Goal: Information Seeking & Learning: Compare options

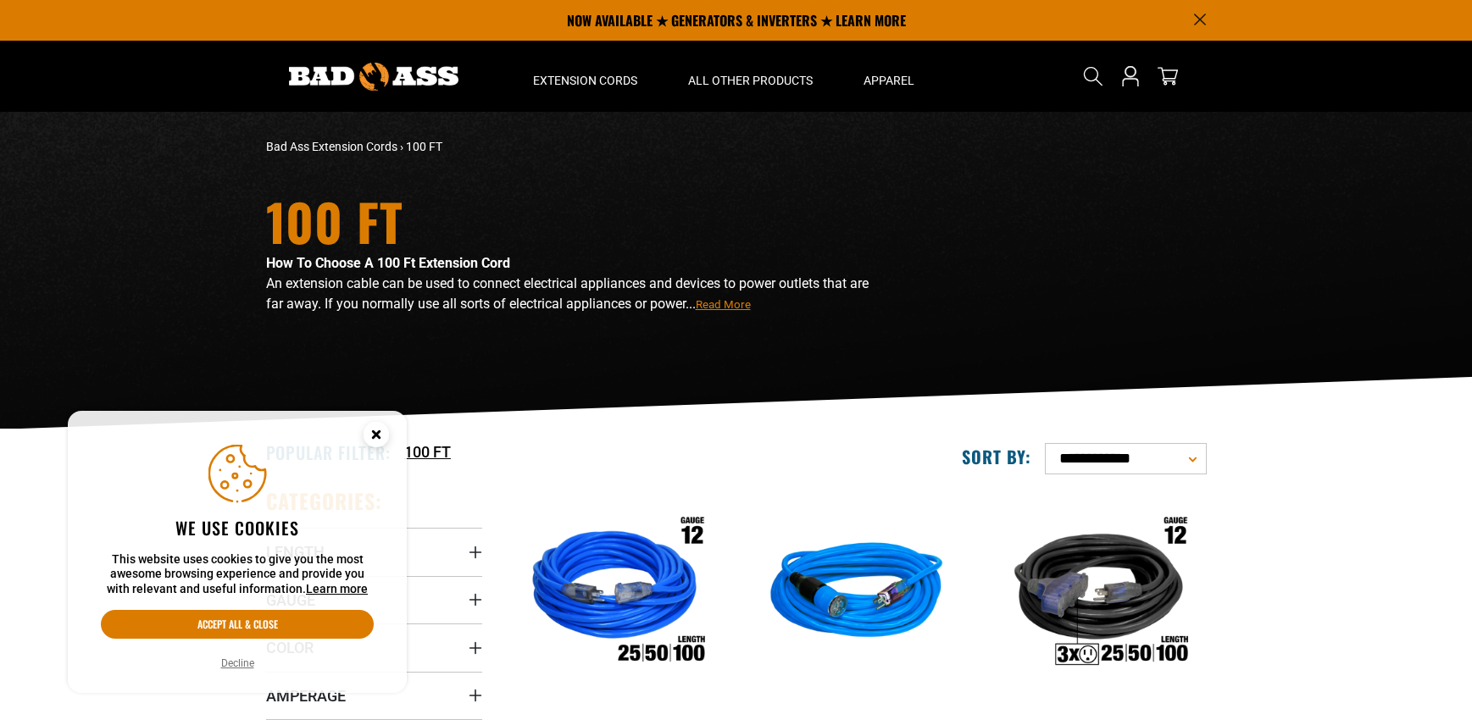
click at [626, 446] on div "100 FT" at bounding box center [557, 452] width 333 height 23
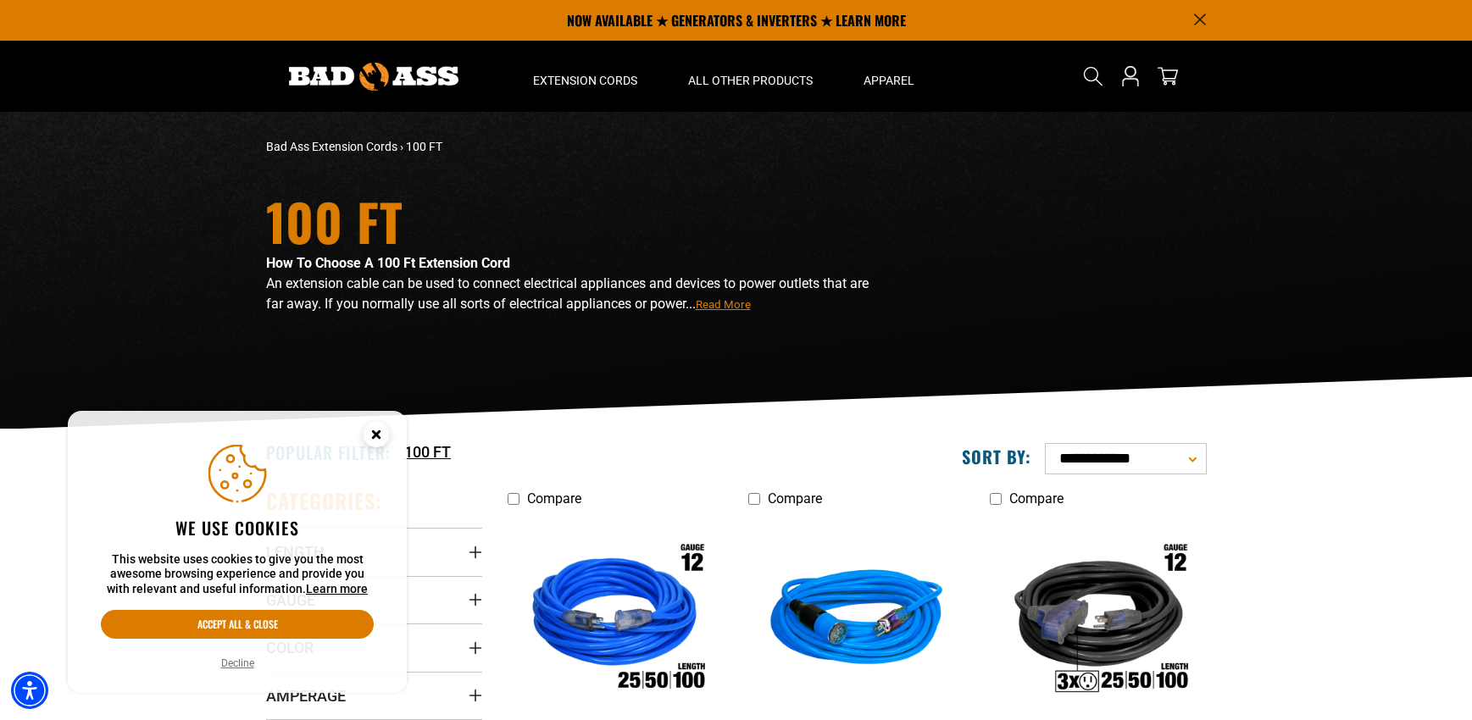
click at [376, 433] on icon "Cookie Consent" at bounding box center [376, 434] width 6 height 6
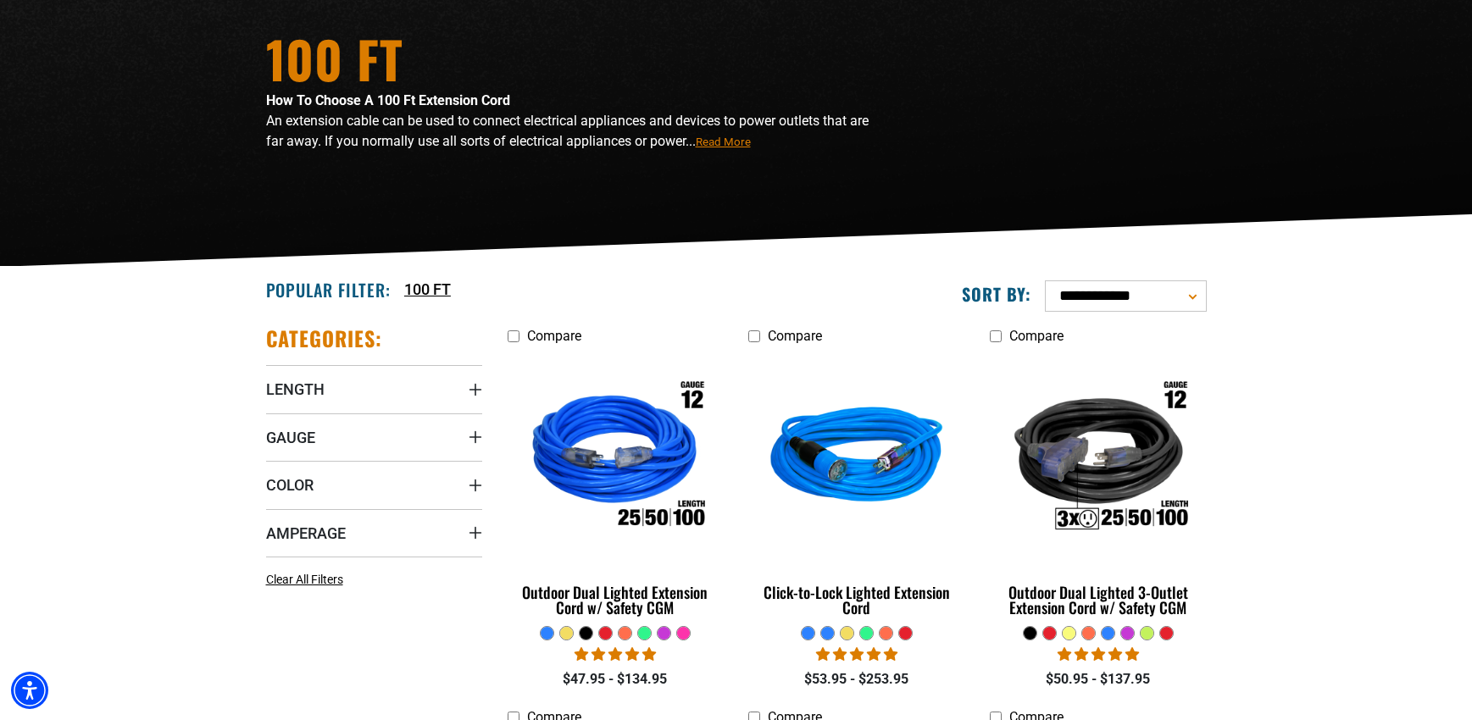
scroll to position [170, 0]
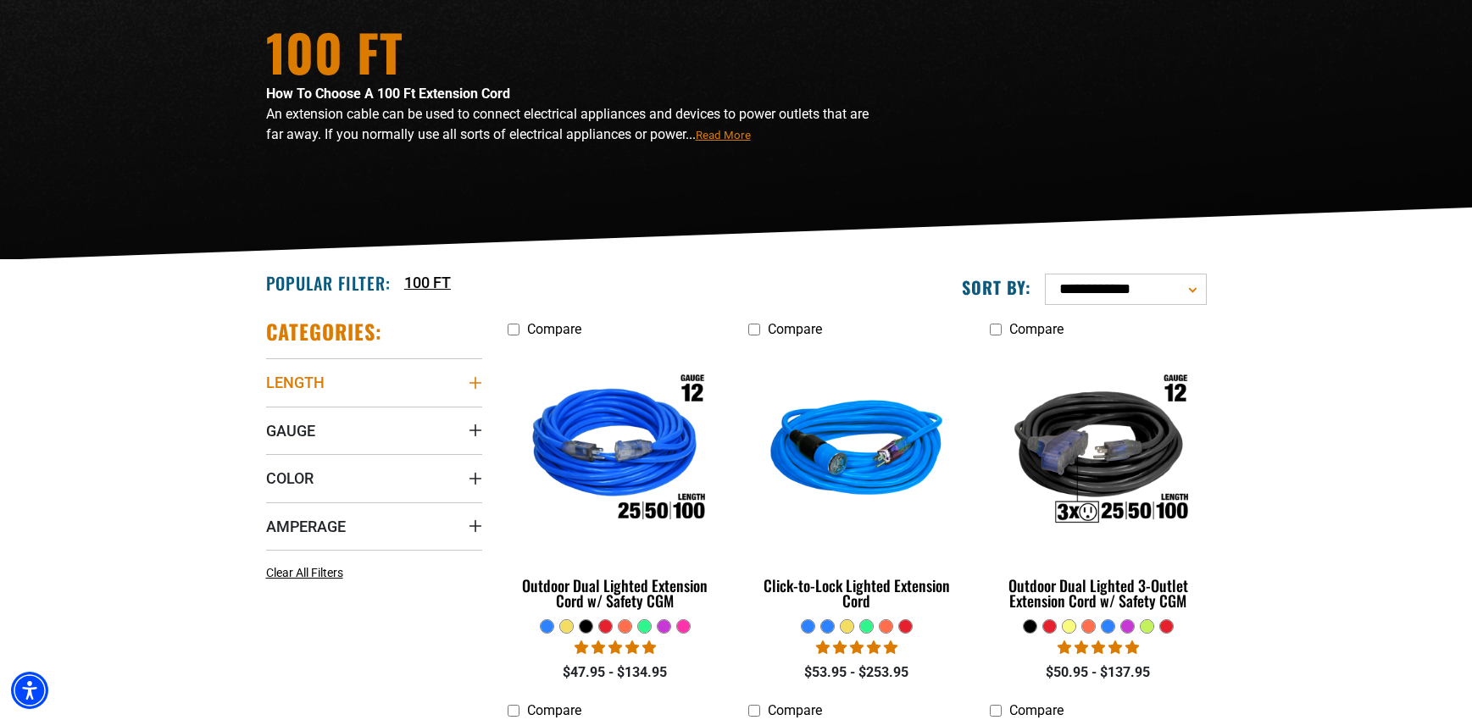
click at [474, 375] on summary "Length" at bounding box center [374, 382] width 216 height 47
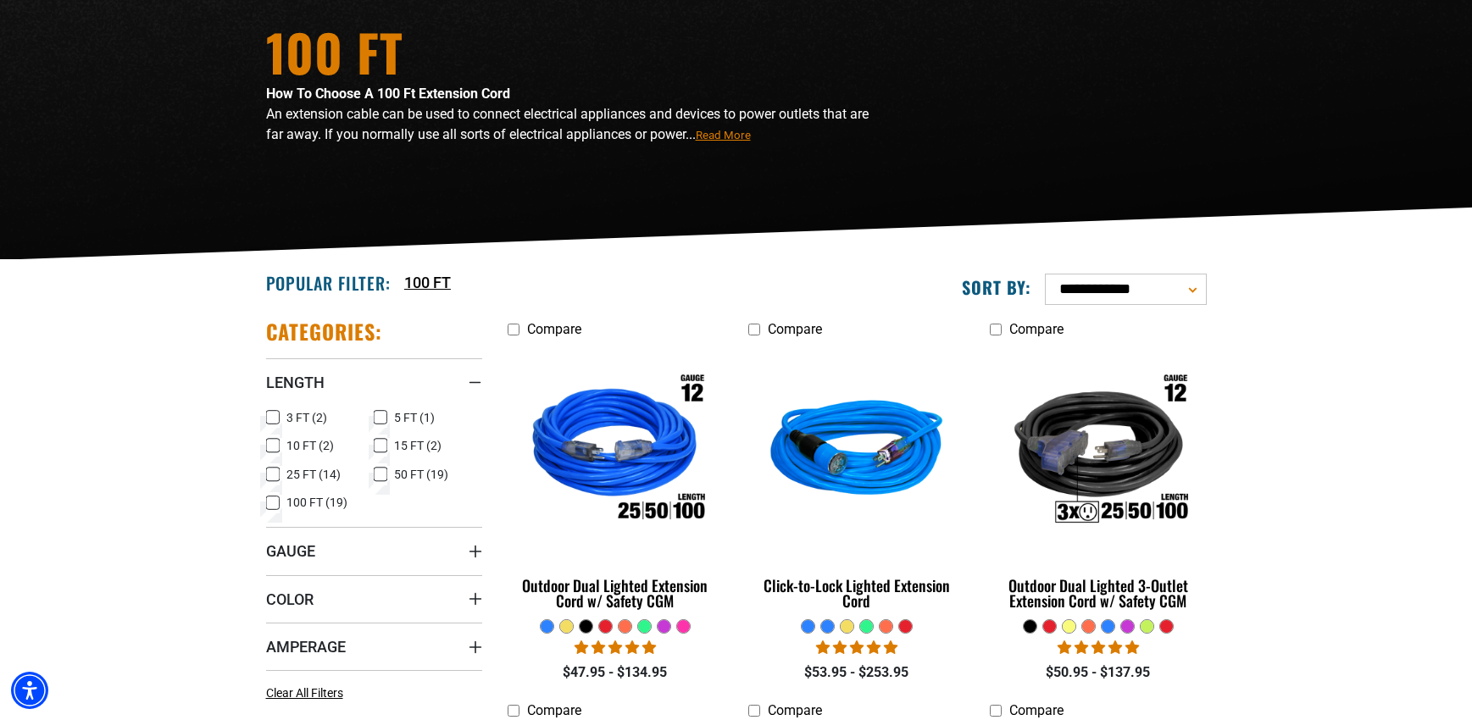
click at [268, 505] on icon at bounding box center [273, 503] width 14 height 22
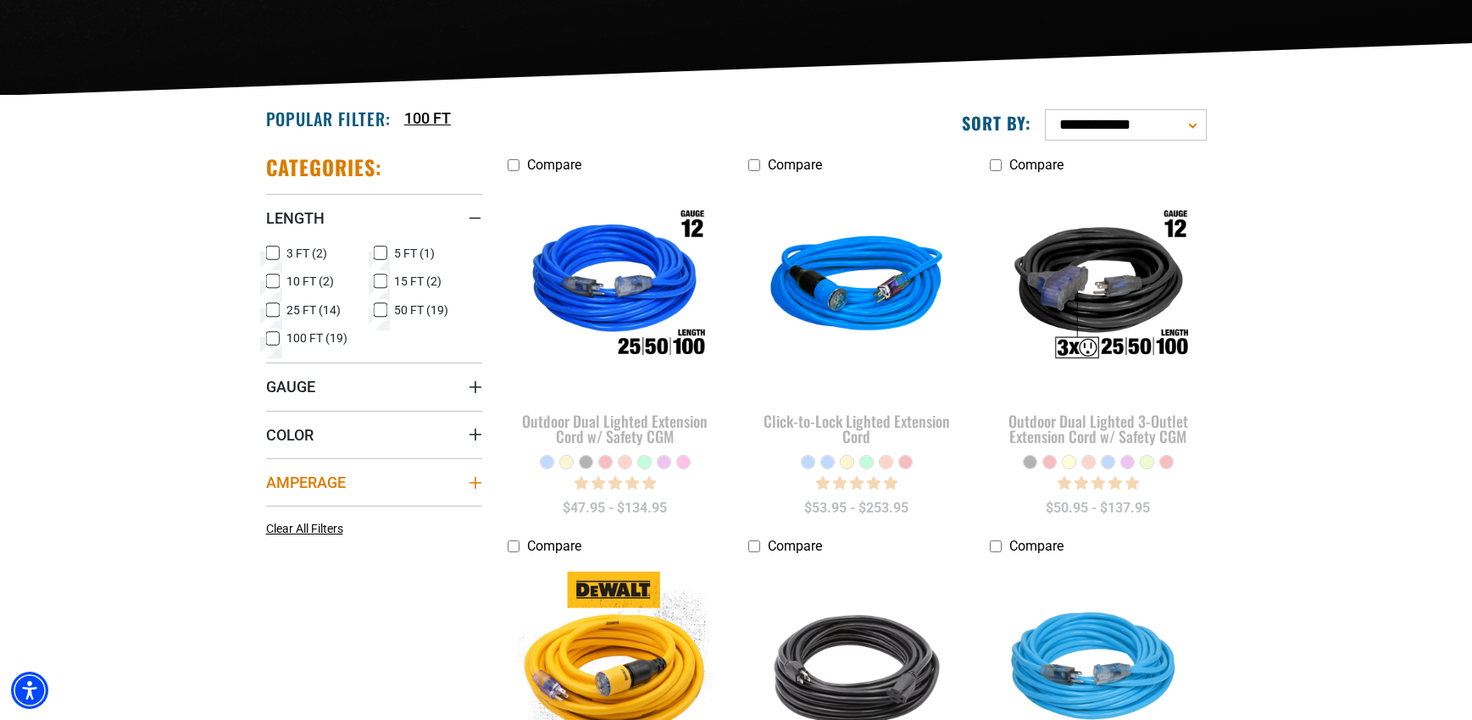
scroll to position [339, 0]
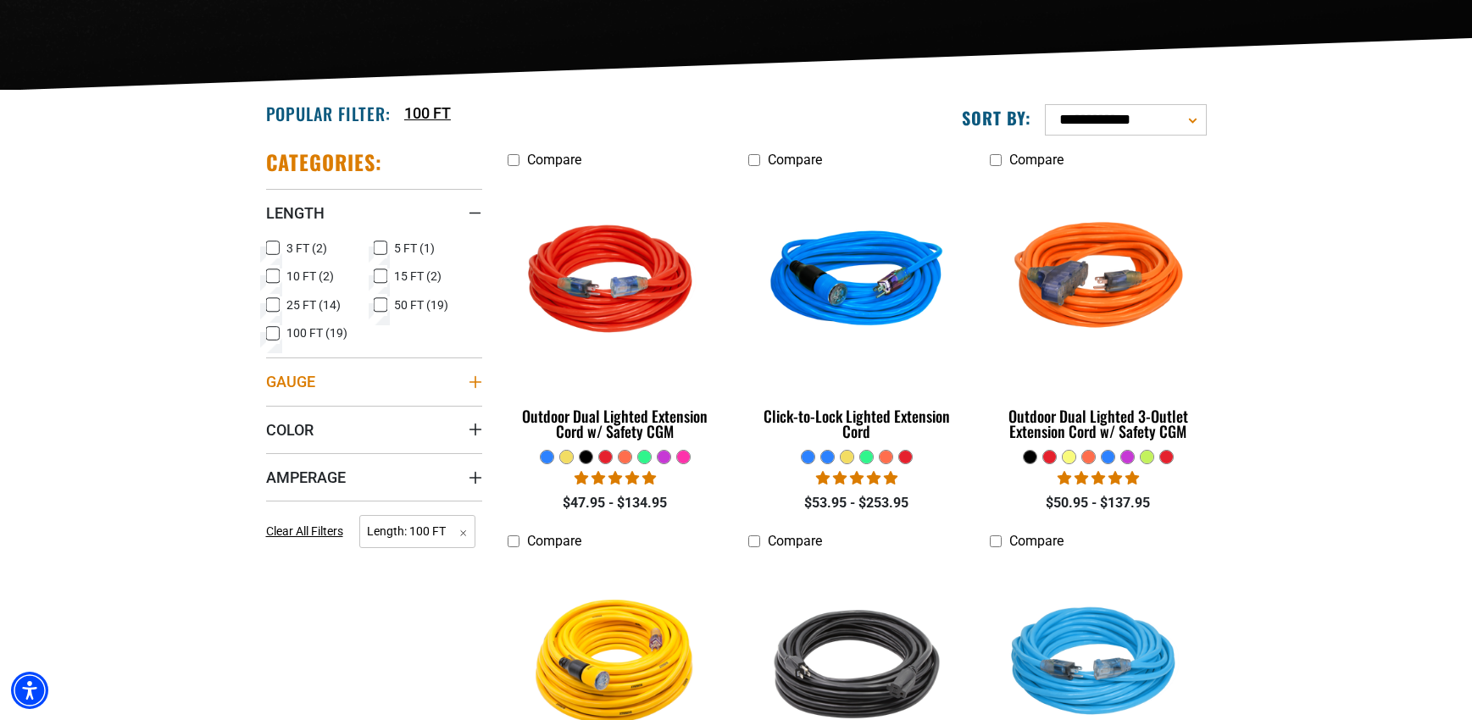
click at [477, 383] on icon "Gauge" at bounding box center [476, 382] width 14 height 14
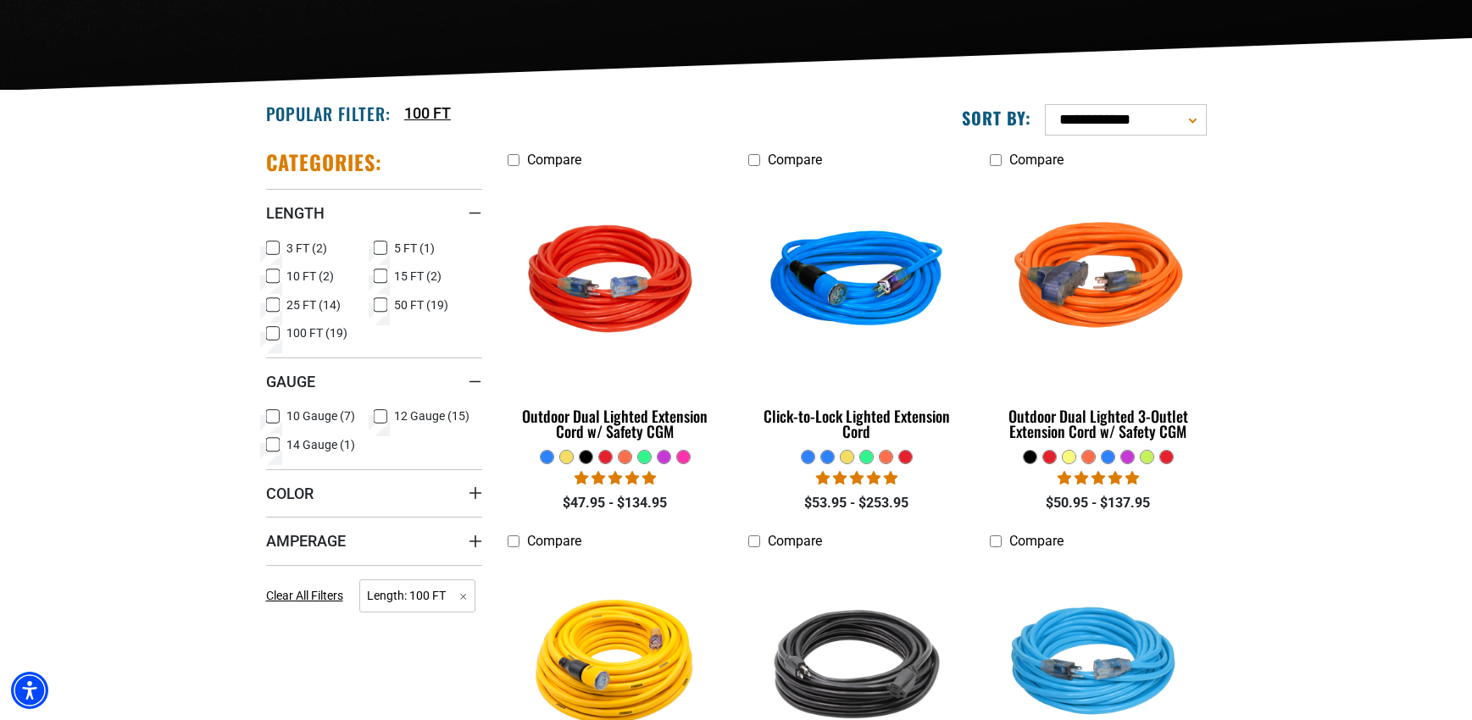
click at [275, 416] on icon at bounding box center [273, 417] width 14 height 22
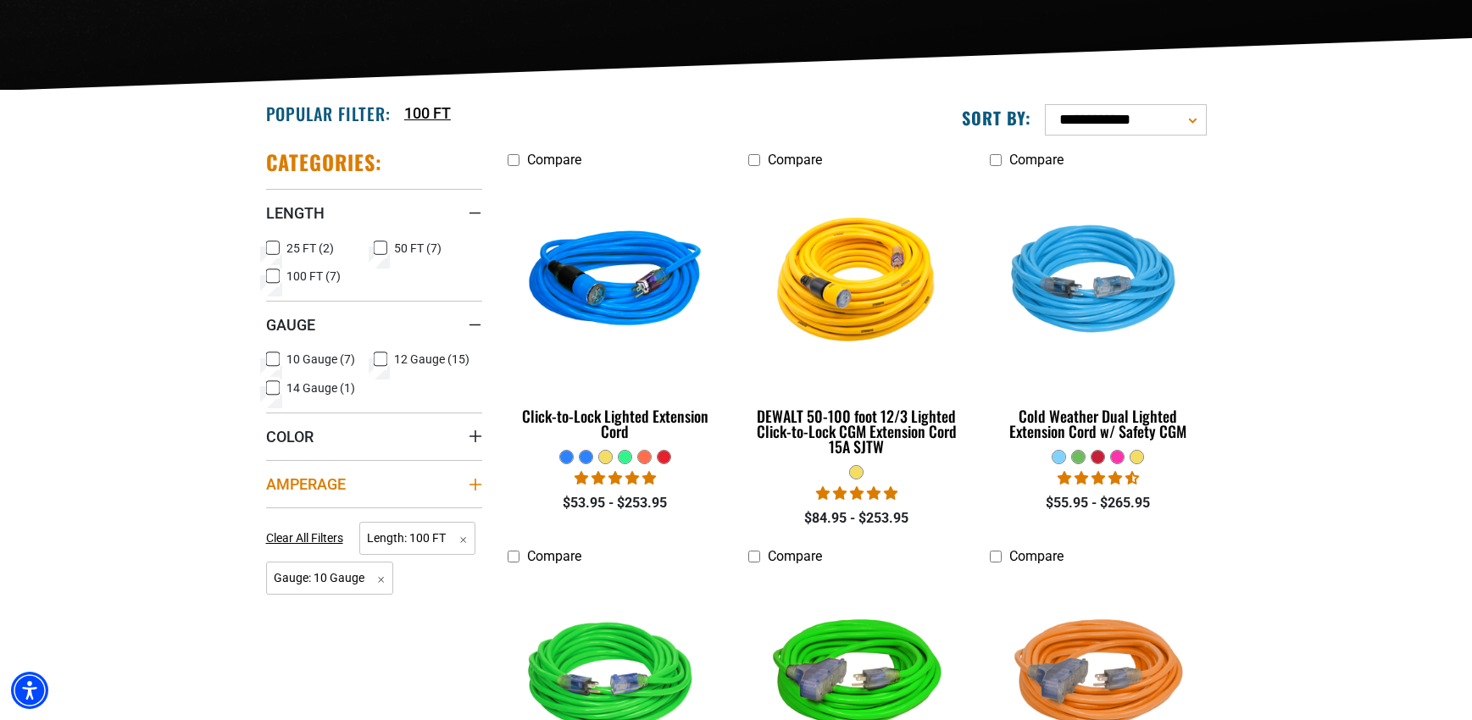
click at [462, 485] on summary "Amperage" at bounding box center [374, 483] width 216 height 47
click at [276, 522] on icon at bounding box center [273, 519] width 14 height 22
click at [379, 356] on icon at bounding box center [381, 359] width 14 height 22
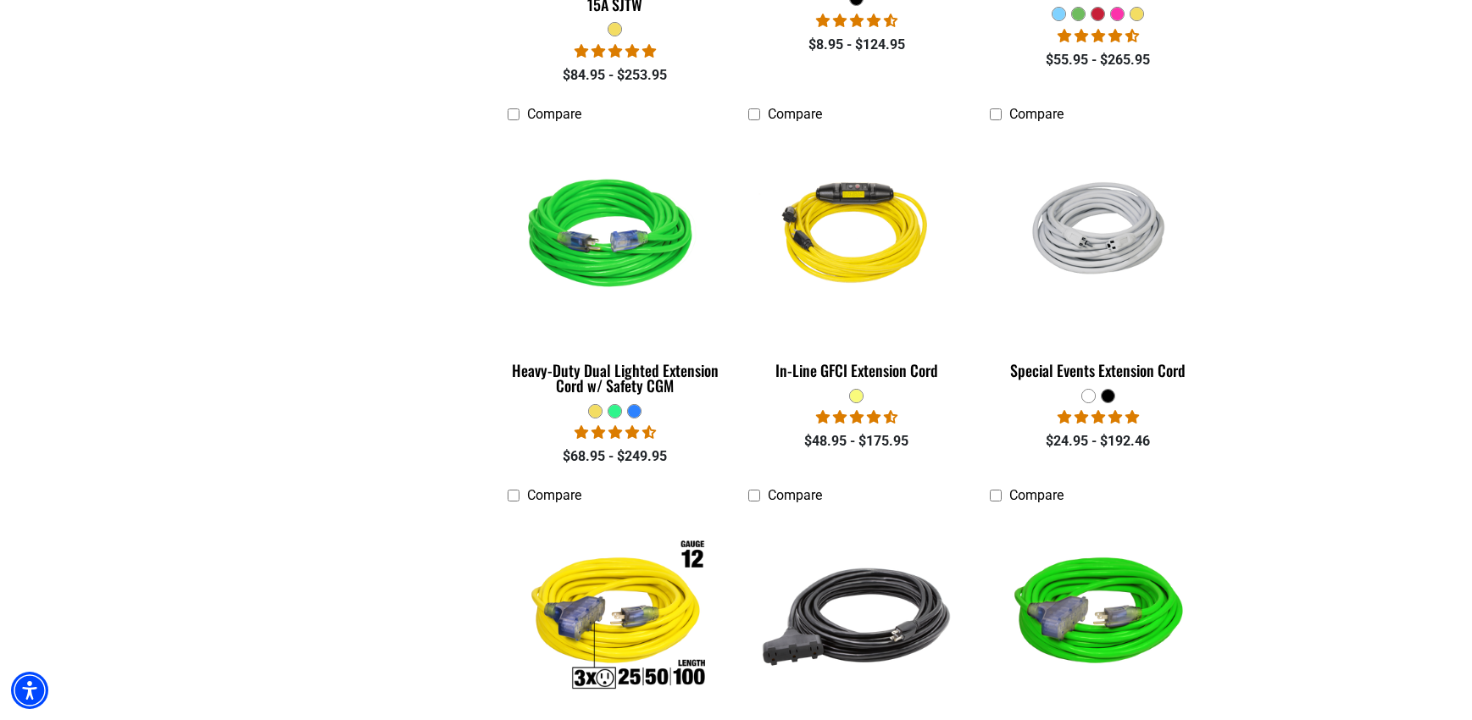
scroll to position [1187, 0]
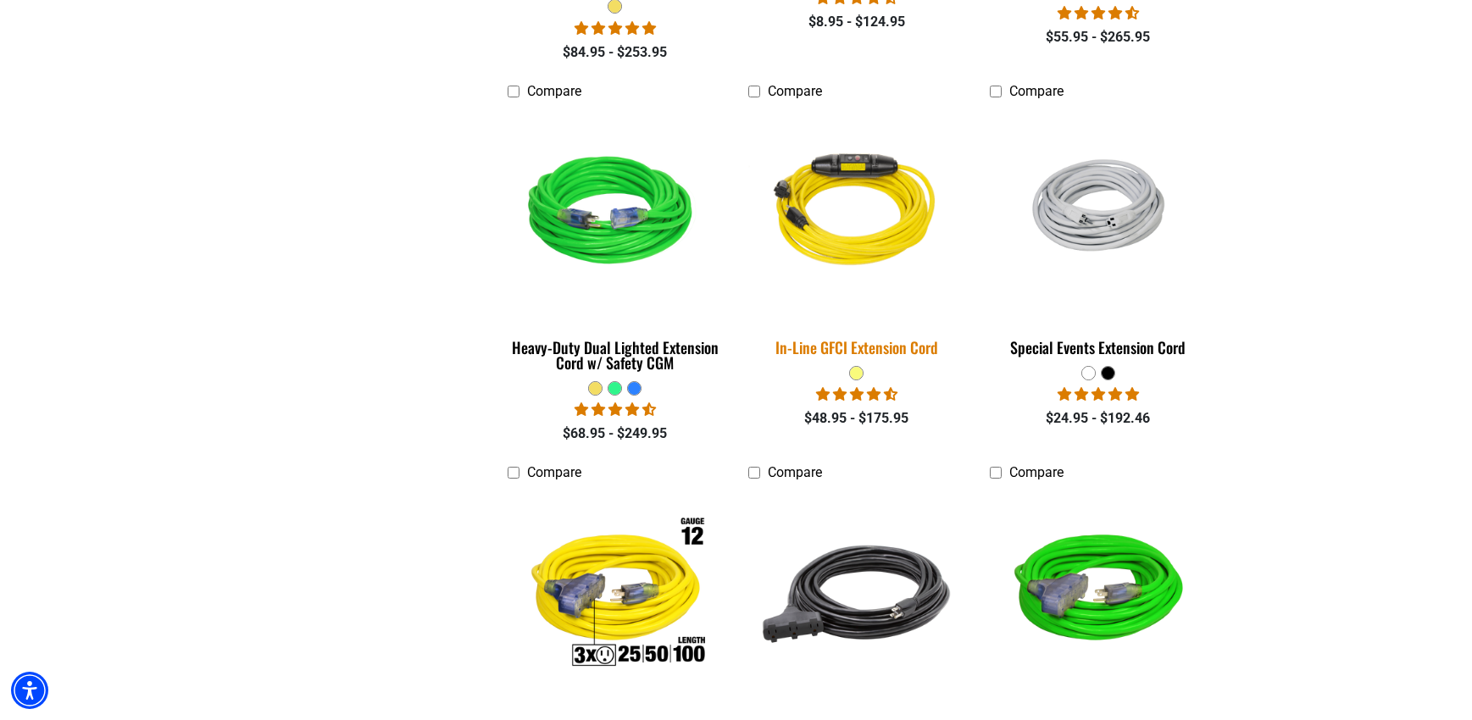
click at [867, 340] on div "In-Line GFCI Extension Cord" at bounding box center [856, 347] width 216 height 15
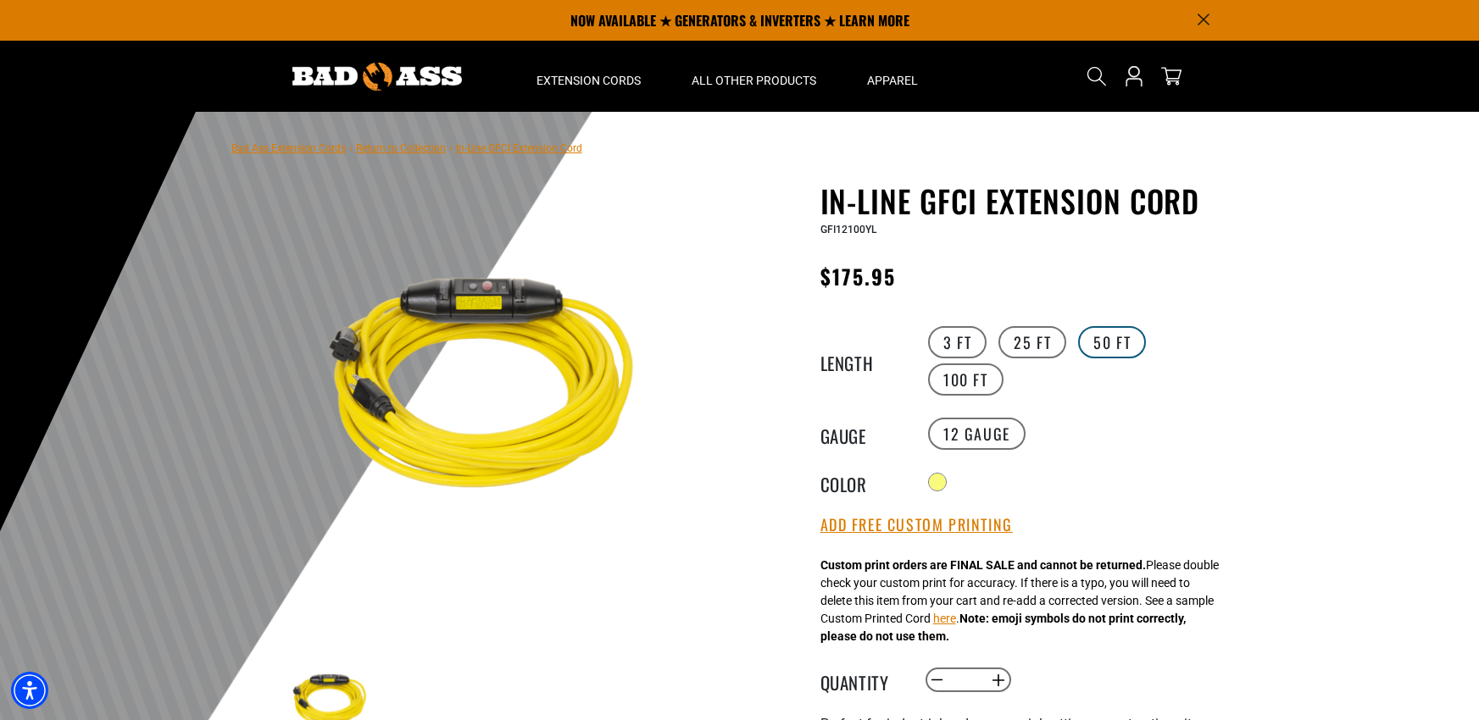
click at [1115, 344] on label "50 FT" at bounding box center [1112, 342] width 68 height 32
click at [932, 378] on label "100 FT" at bounding box center [965, 380] width 75 height 32
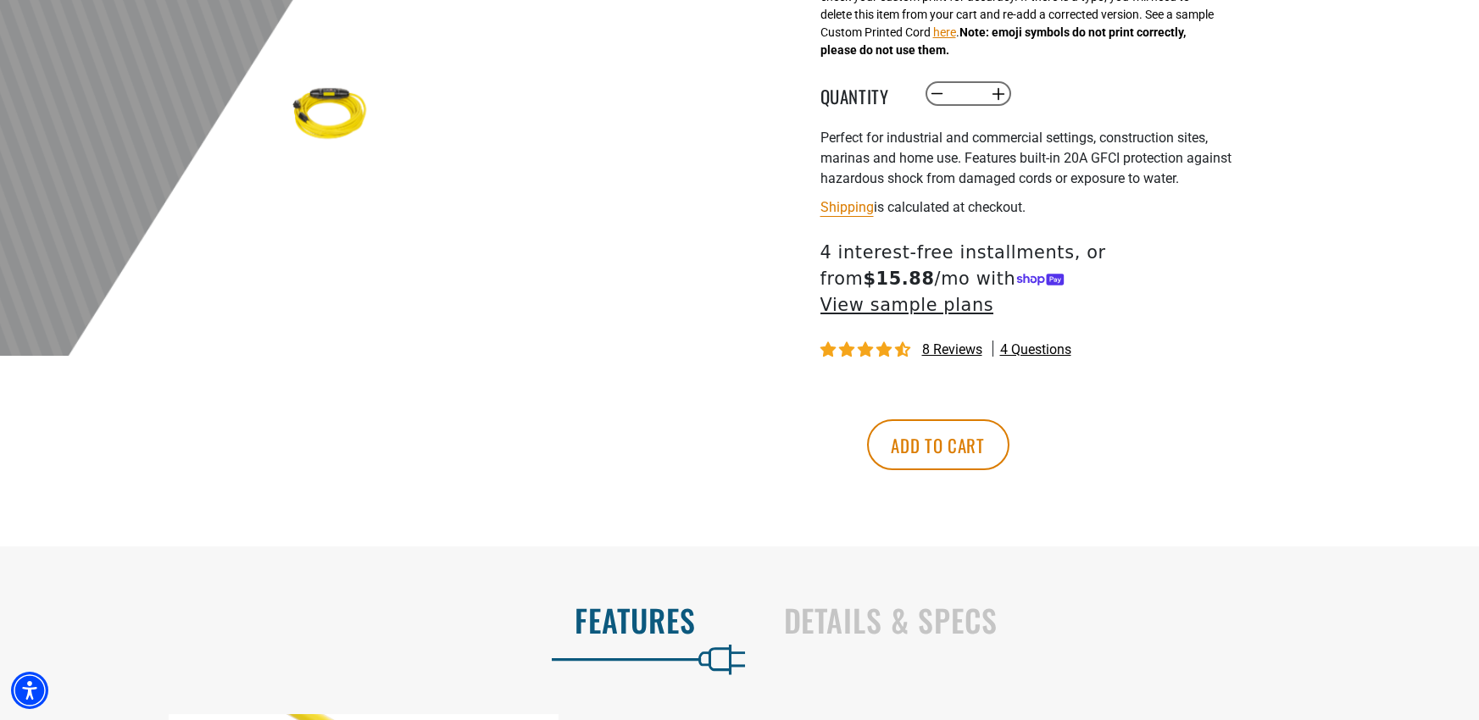
scroll to position [593, 0]
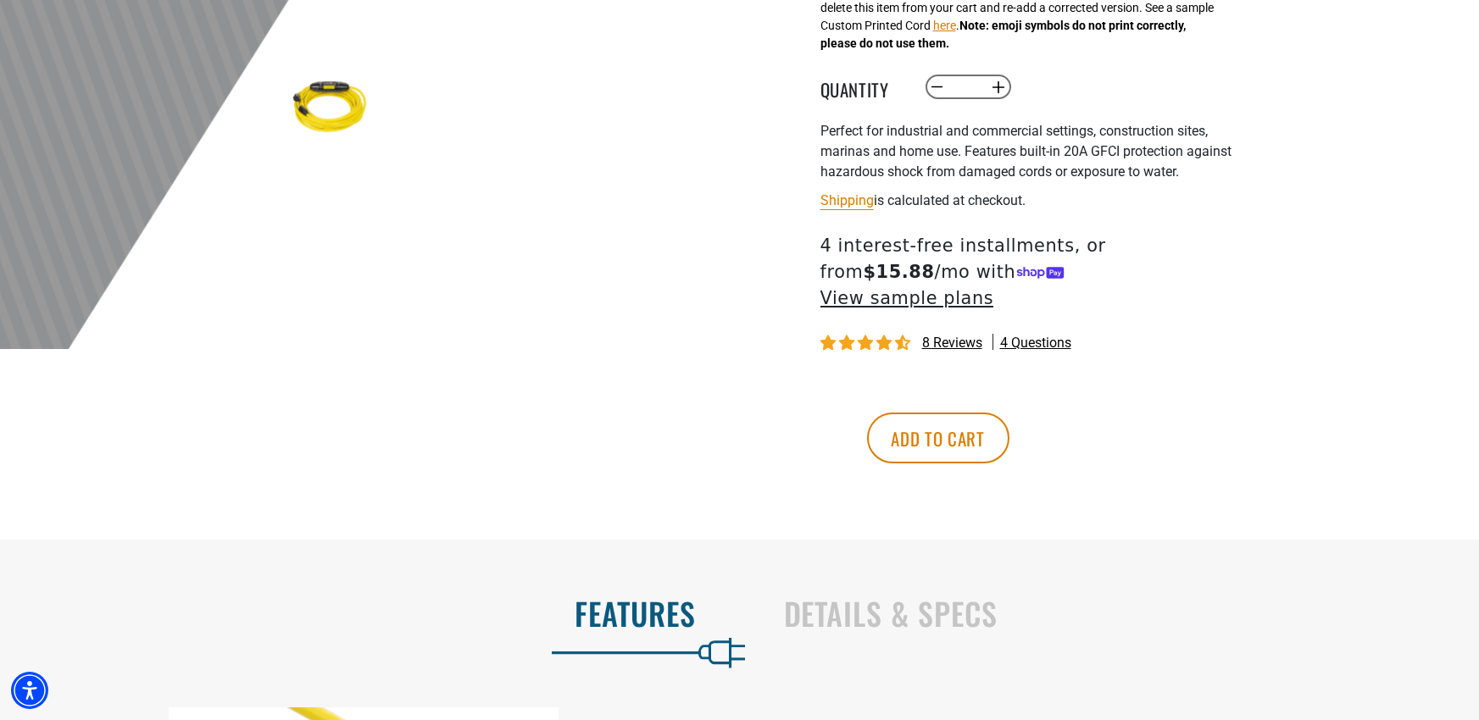
click at [959, 335] on span "8 reviews" at bounding box center [952, 343] width 60 height 16
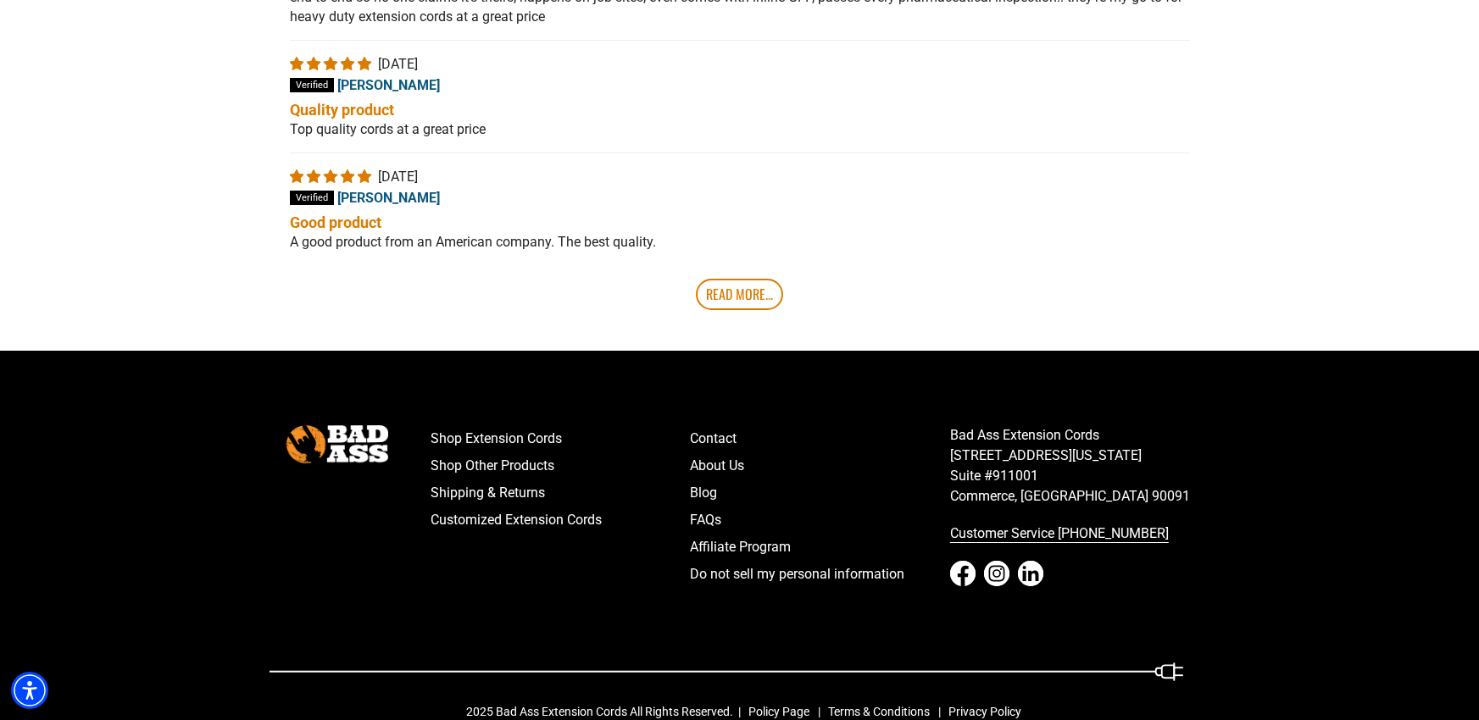
scroll to position [3332, 0]
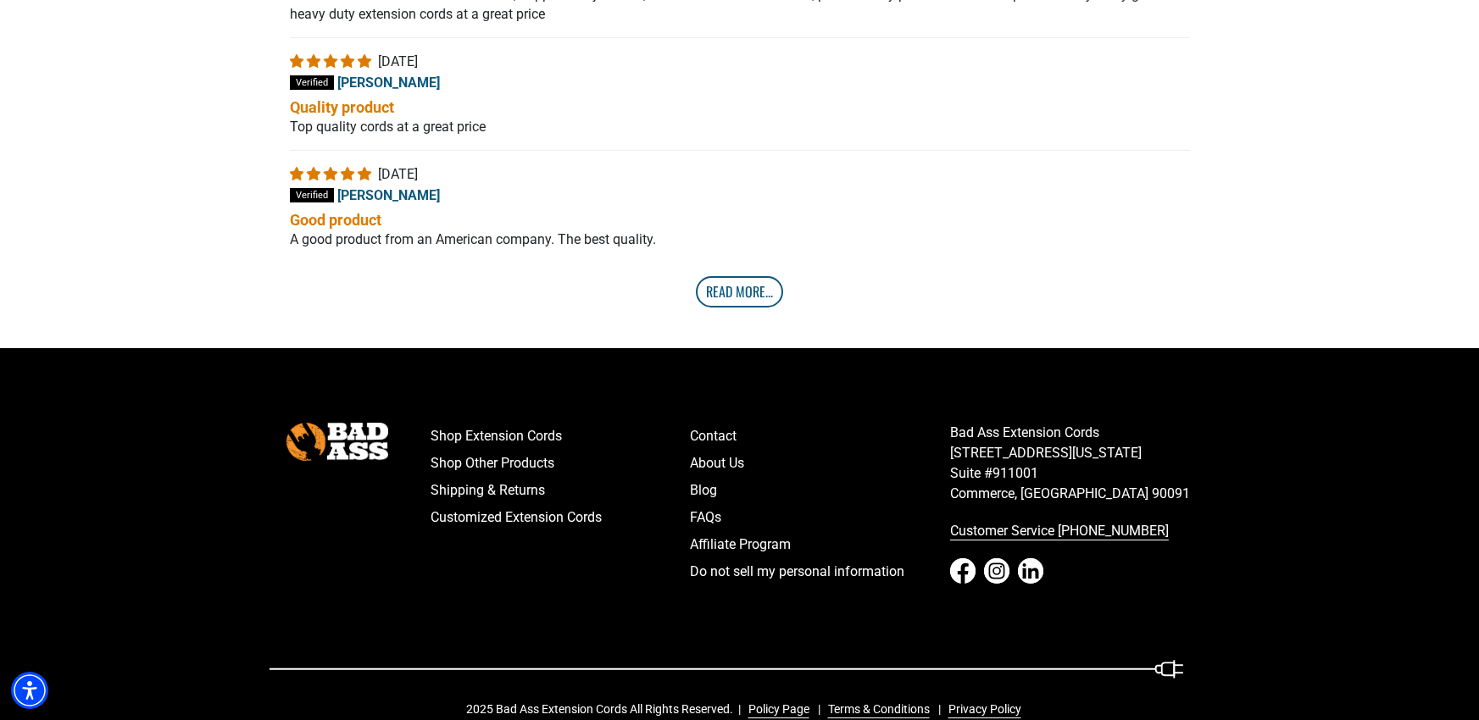
click at [770, 276] on link "Read More..." at bounding box center [739, 291] width 87 height 31
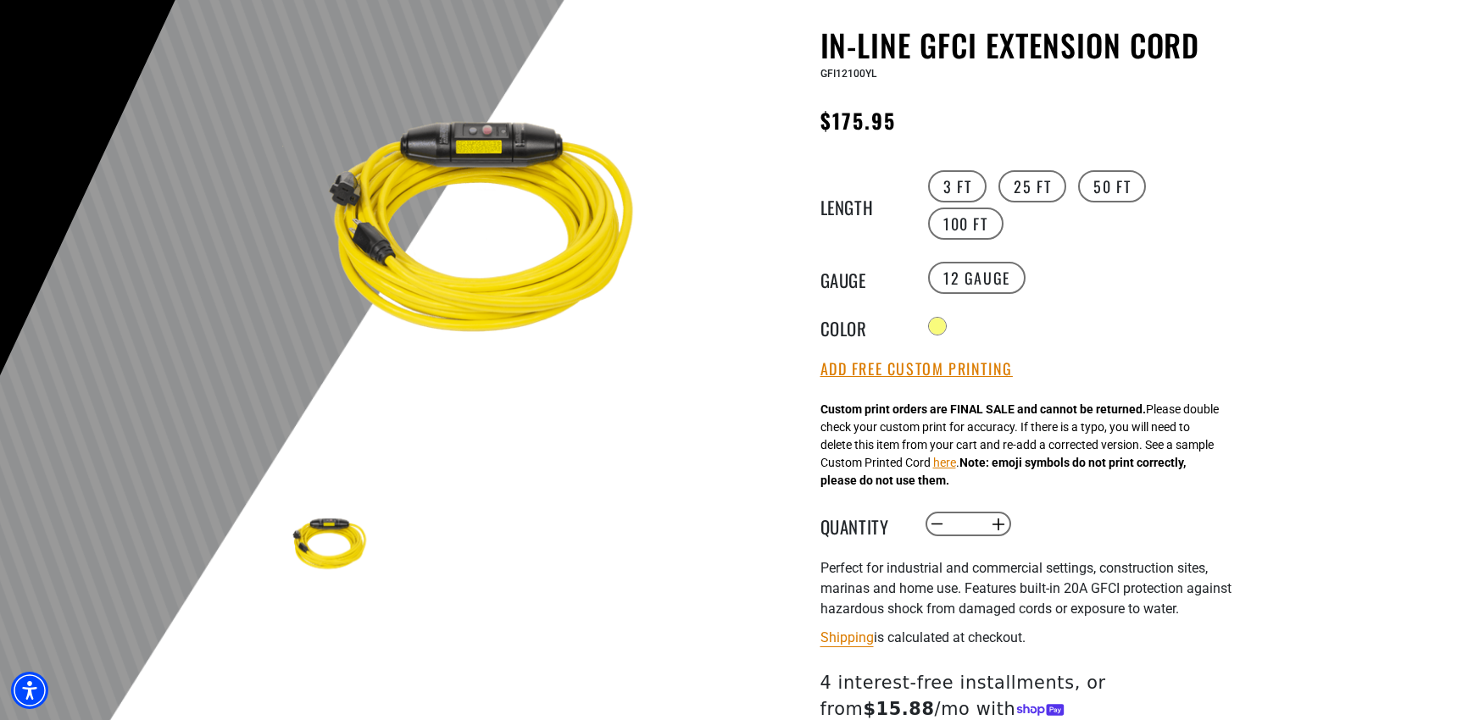
scroll to position [170, 0]
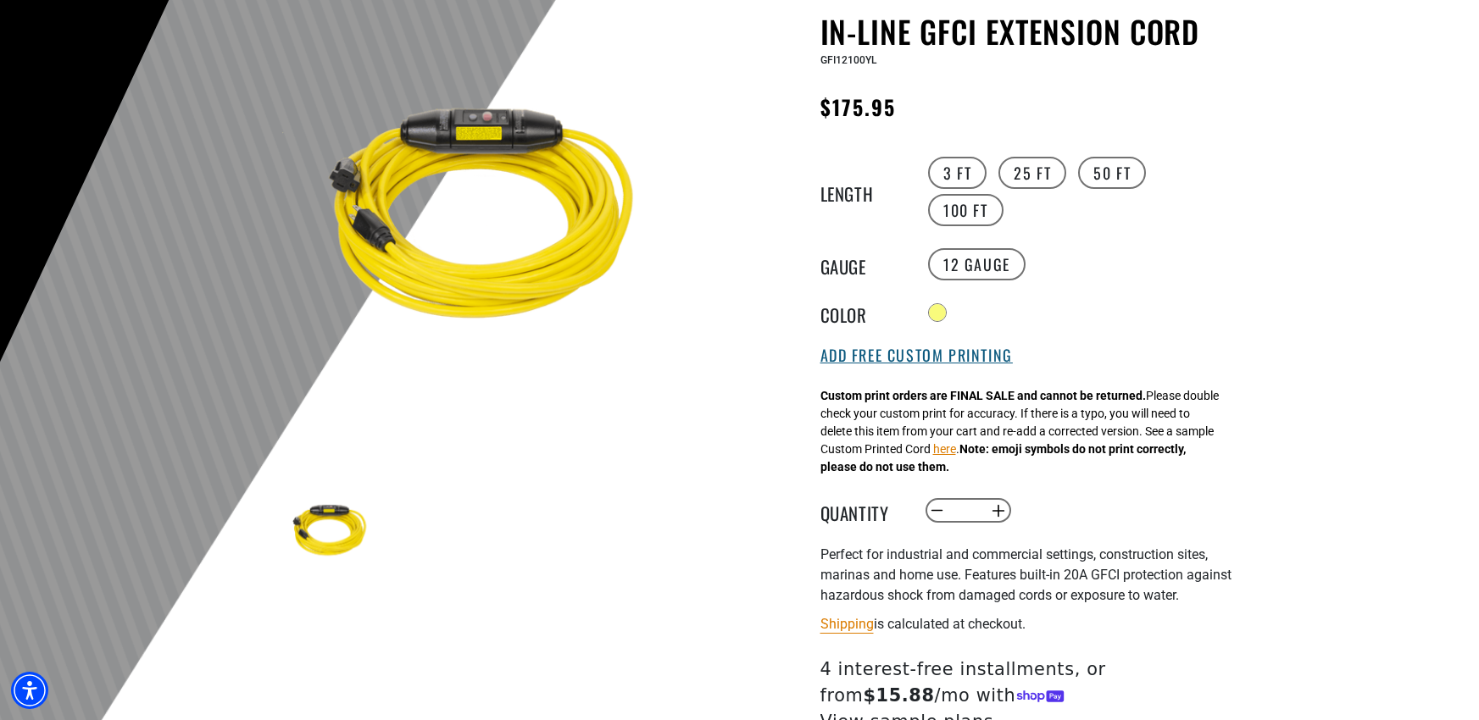
click at [935, 349] on button "Add Free Custom Printing" at bounding box center [916, 356] width 192 height 19
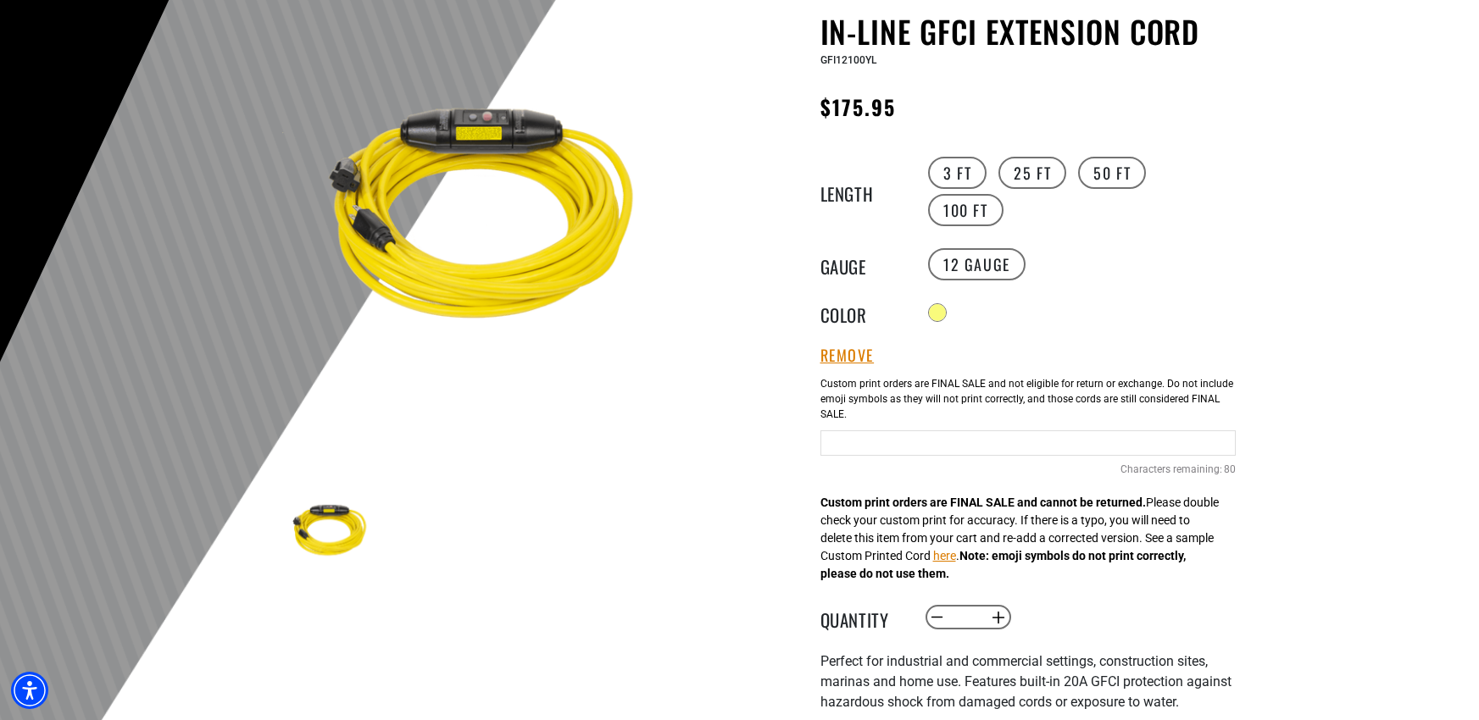
click at [919, 444] on input "Yellow Cables" at bounding box center [1027, 443] width 415 height 25
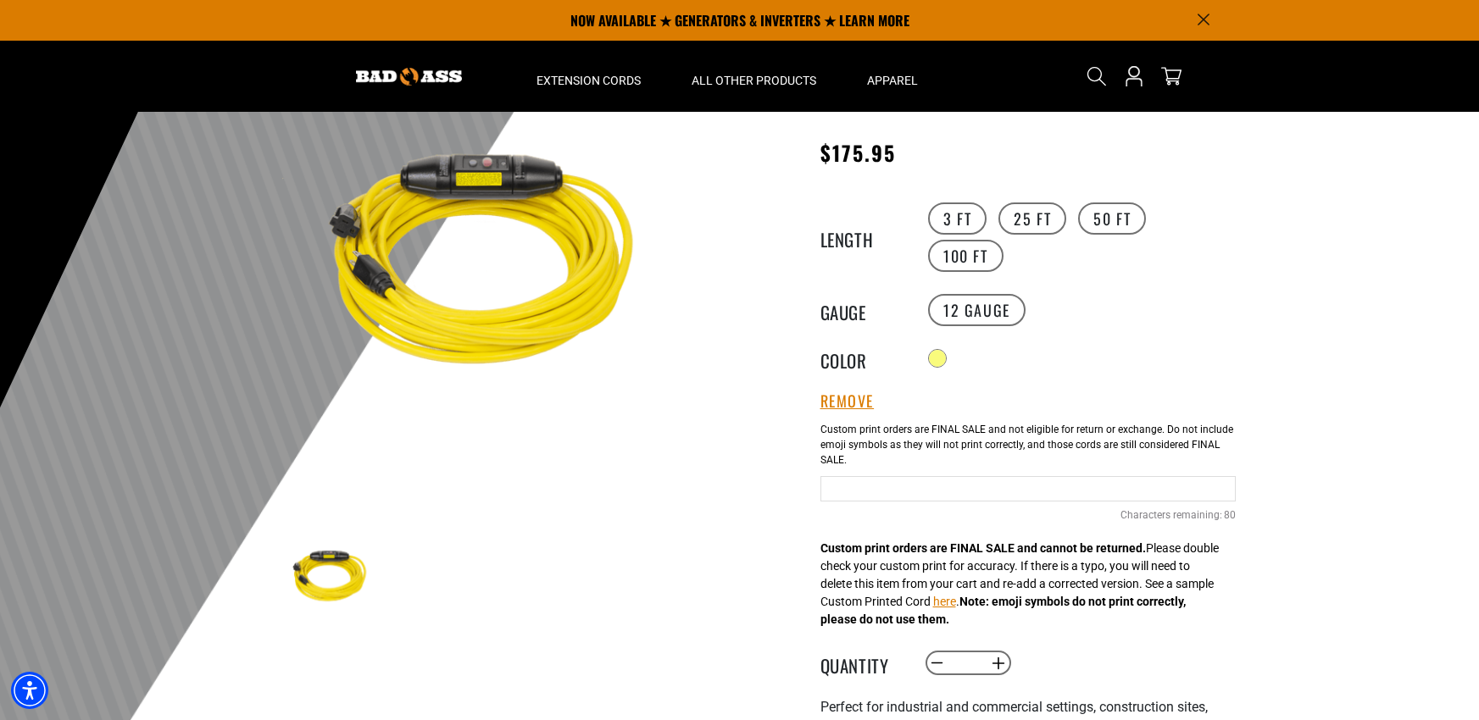
scroll to position [85, 0]
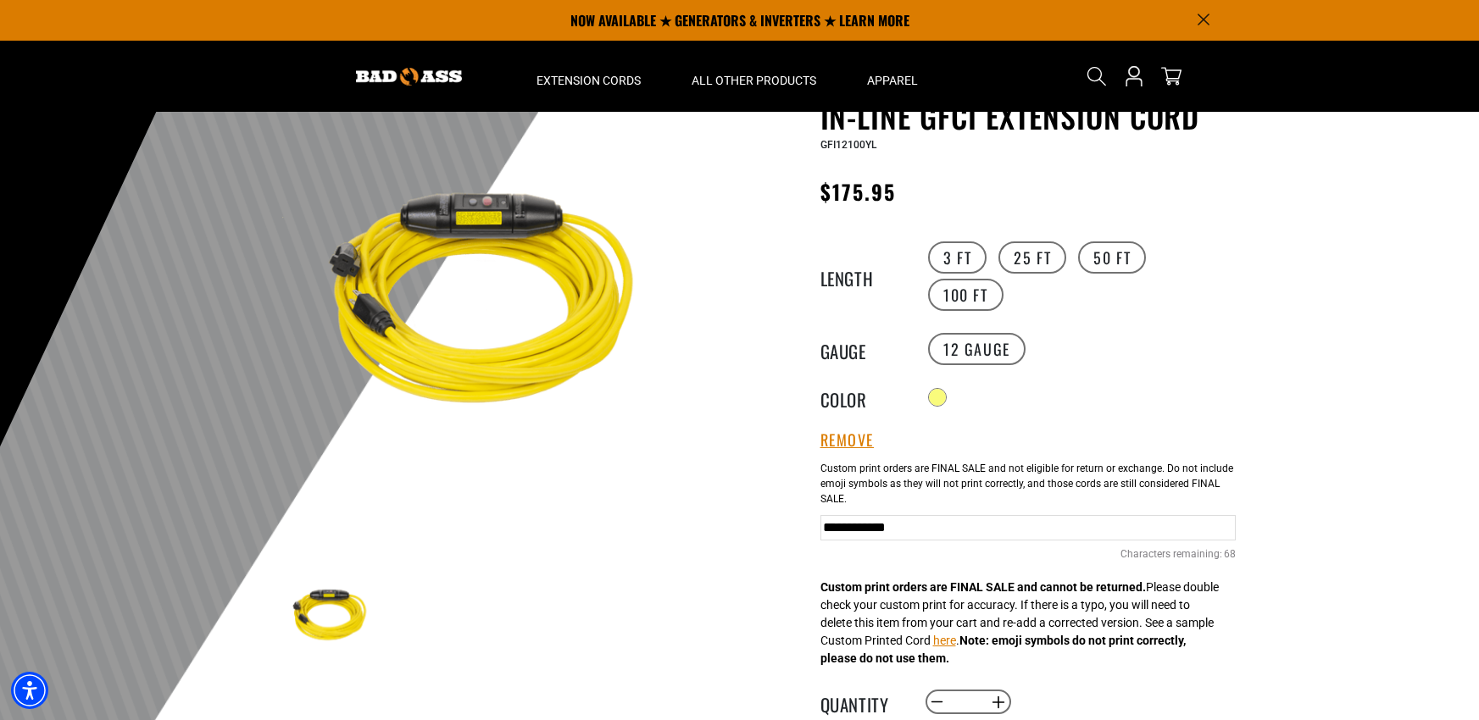
type input "**********"
click at [798, 550] on div "In-Line GFCI Extension Cord In-Line GFCI Extension Cord GFI12100YL Regular pric…" at bounding box center [994, 626] width 483 height 1057
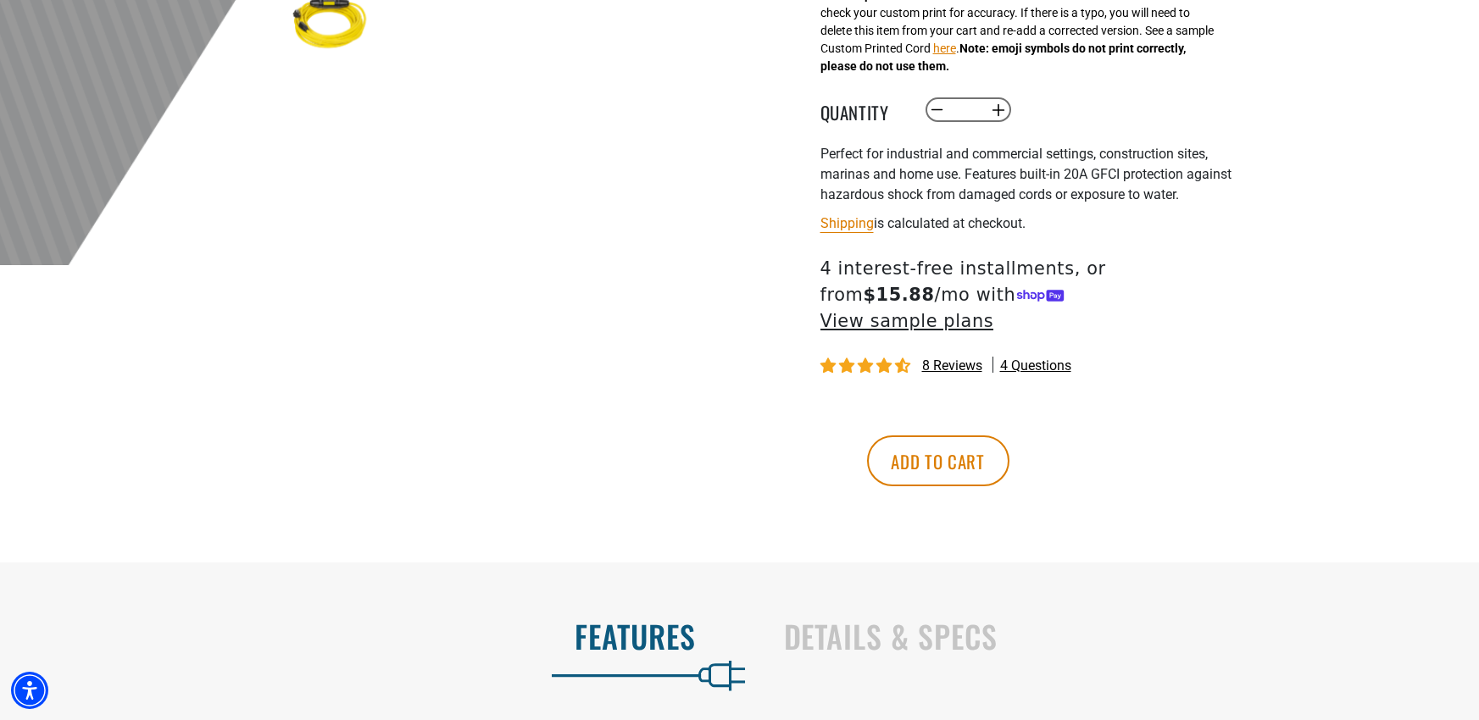
scroll to position [678, 0]
click at [1050, 356] on span "4 questions" at bounding box center [1035, 365] width 71 height 19
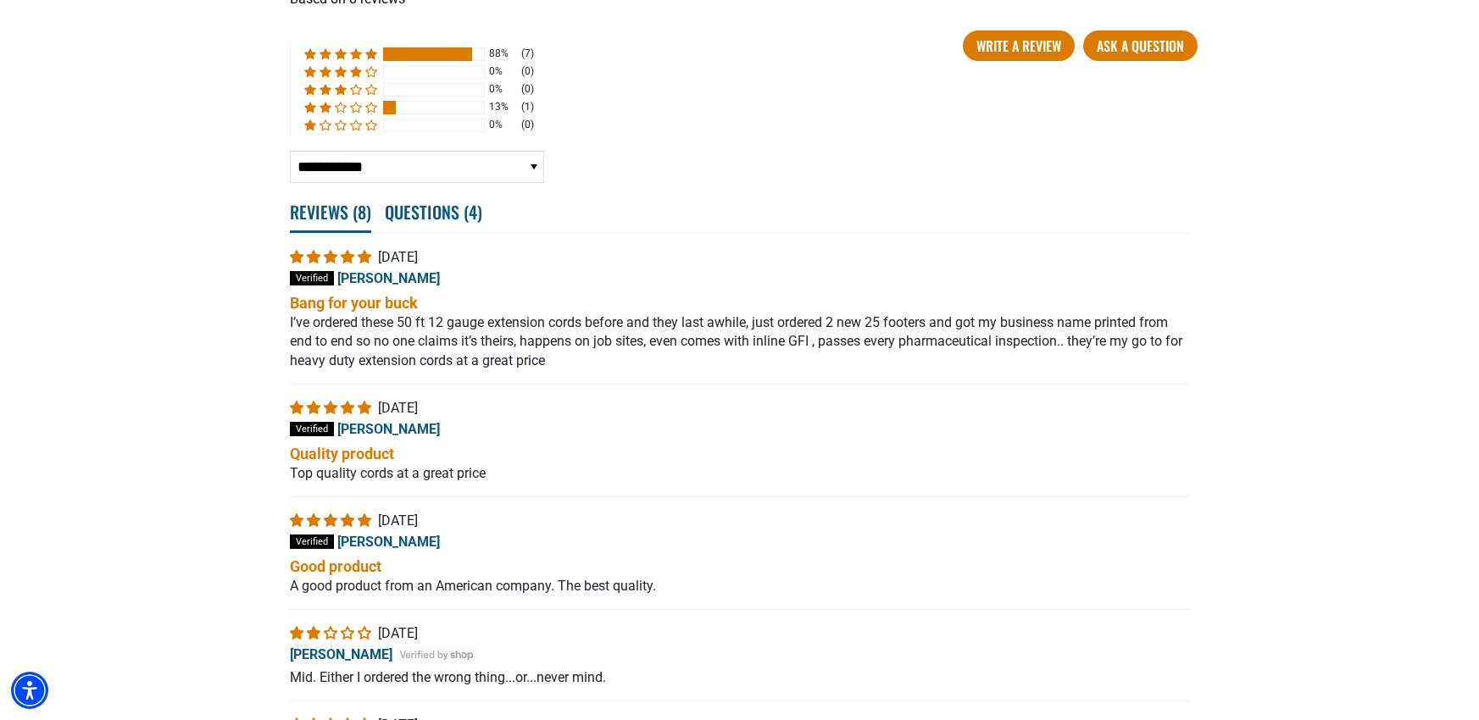
scroll to position [3099, 0]
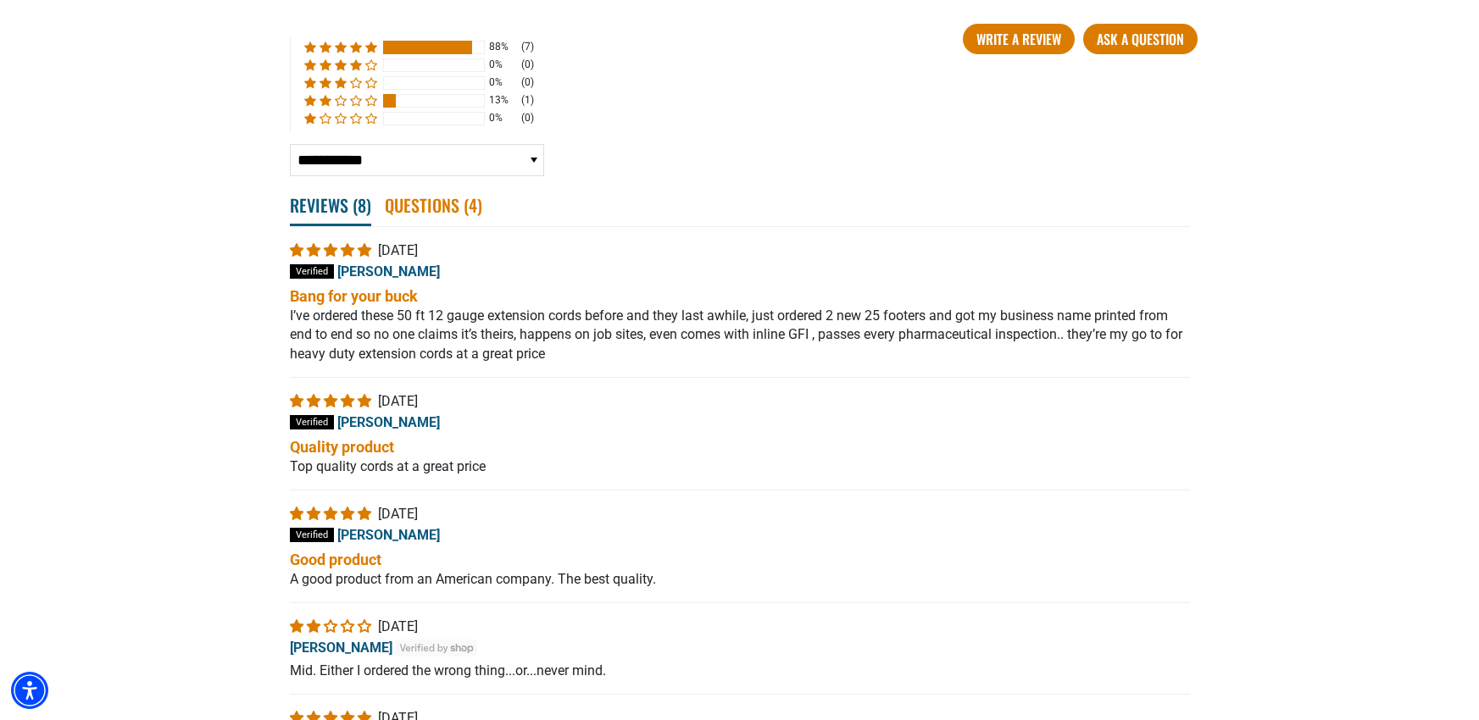
click at [434, 186] on span "Questions ( 4 )" at bounding box center [433, 204] width 97 height 37
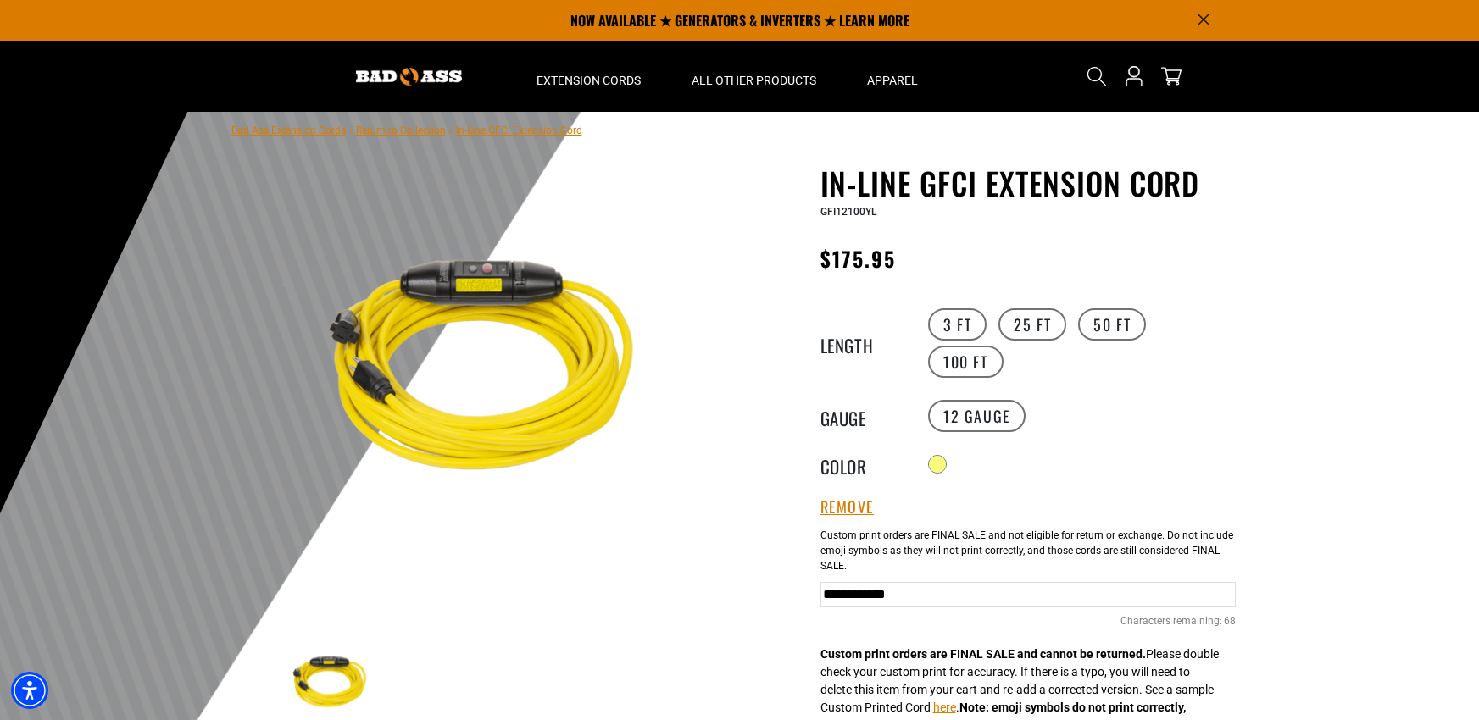
scroll to position [0, 0]
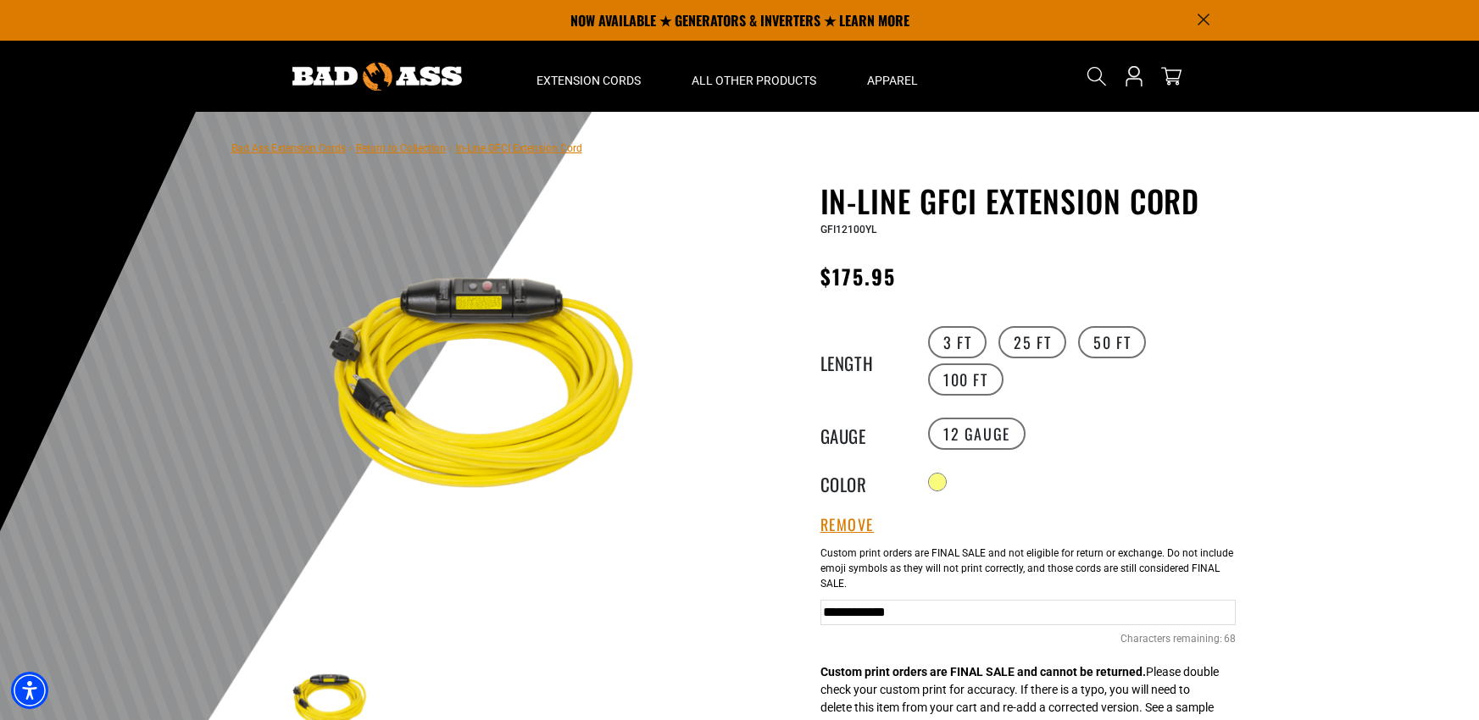
click at [363, 81] on img at bounding box center [377, 77] width 170 height 28
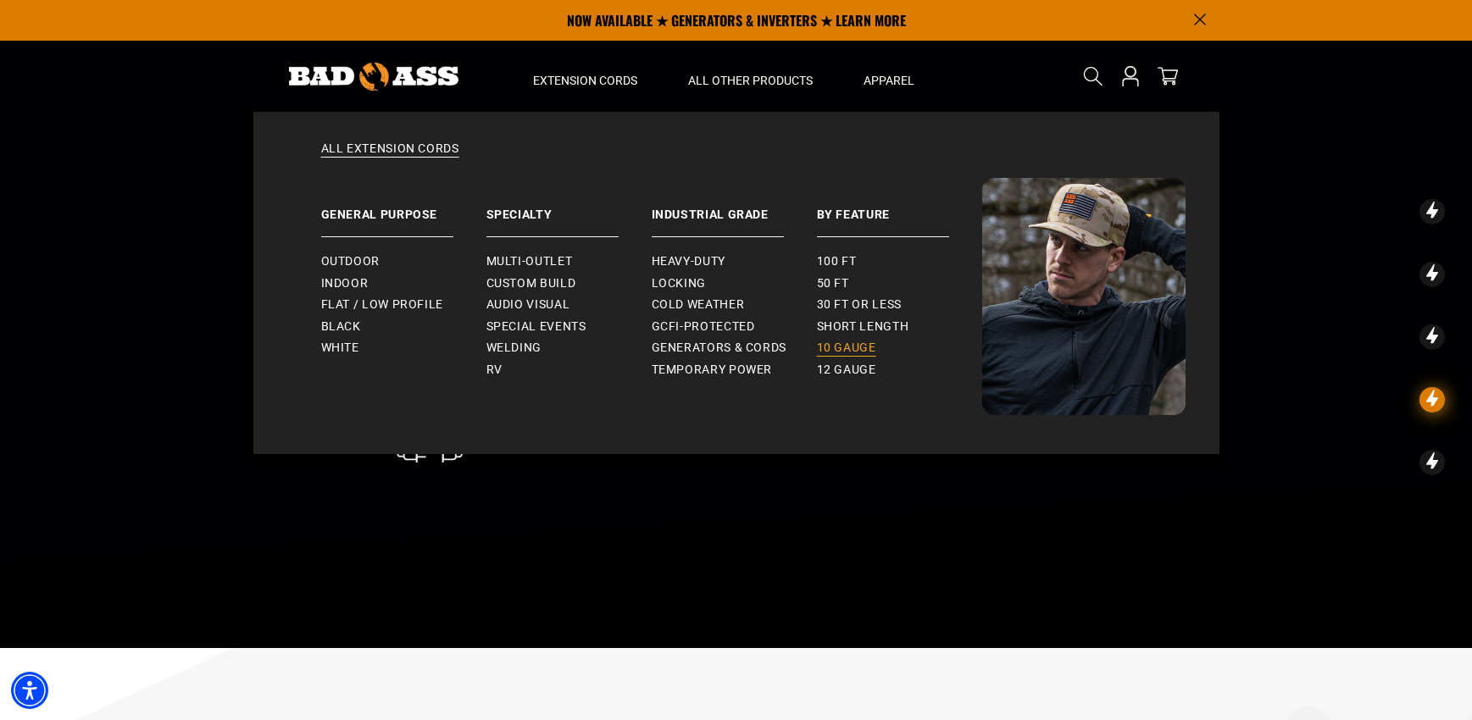
click at [852, 353] on span "10 gauge" at bounding box center [846, 348] width 59 height 15
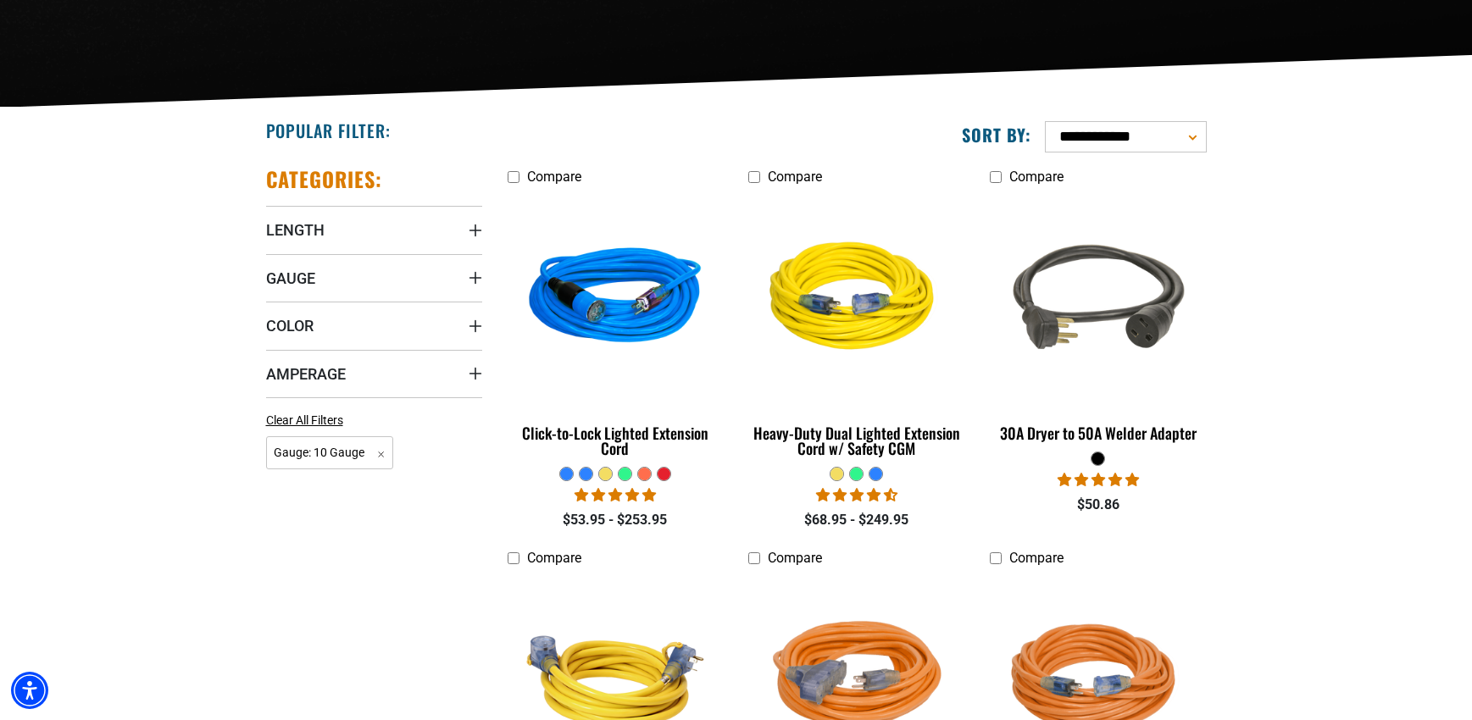
scroll to position [339, 0]
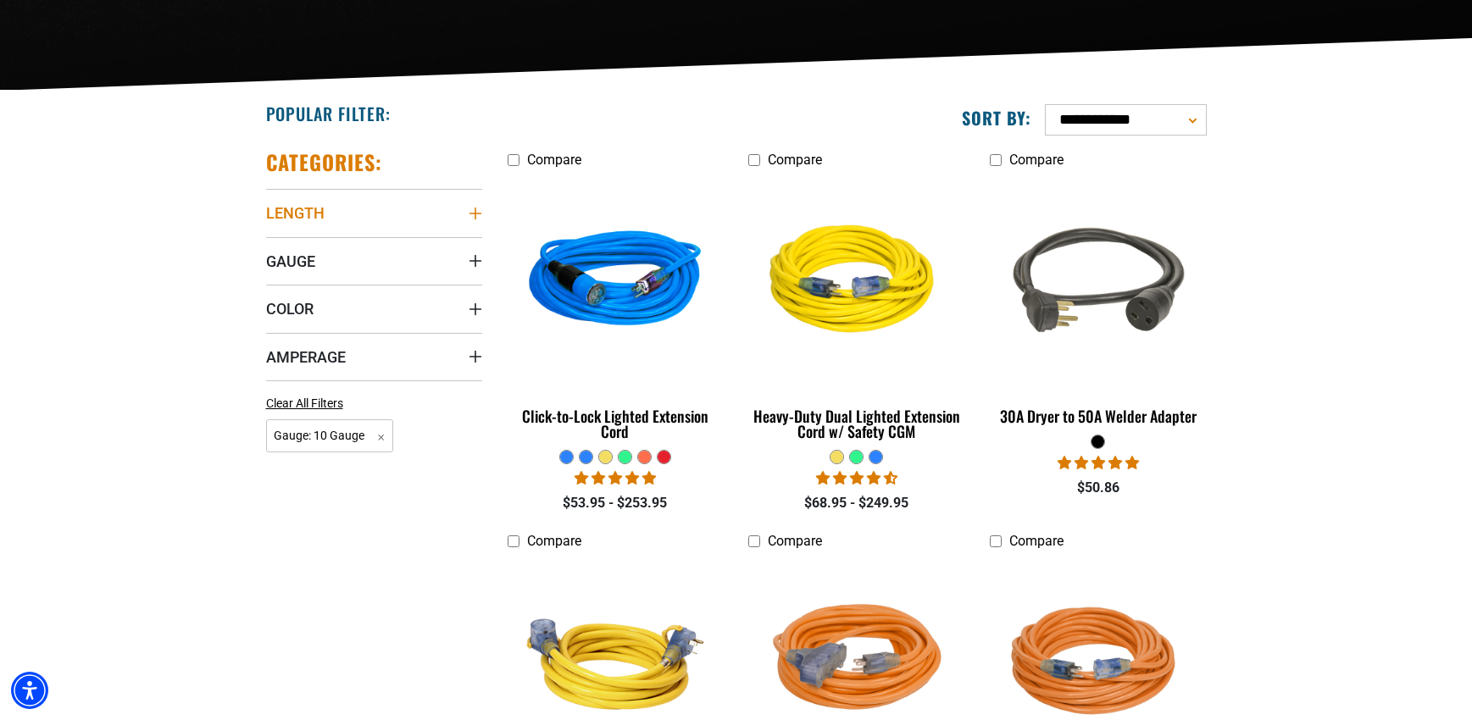
click at [467, 220] on summary "Length" at bounding box center [374, 212] width 216 height 47
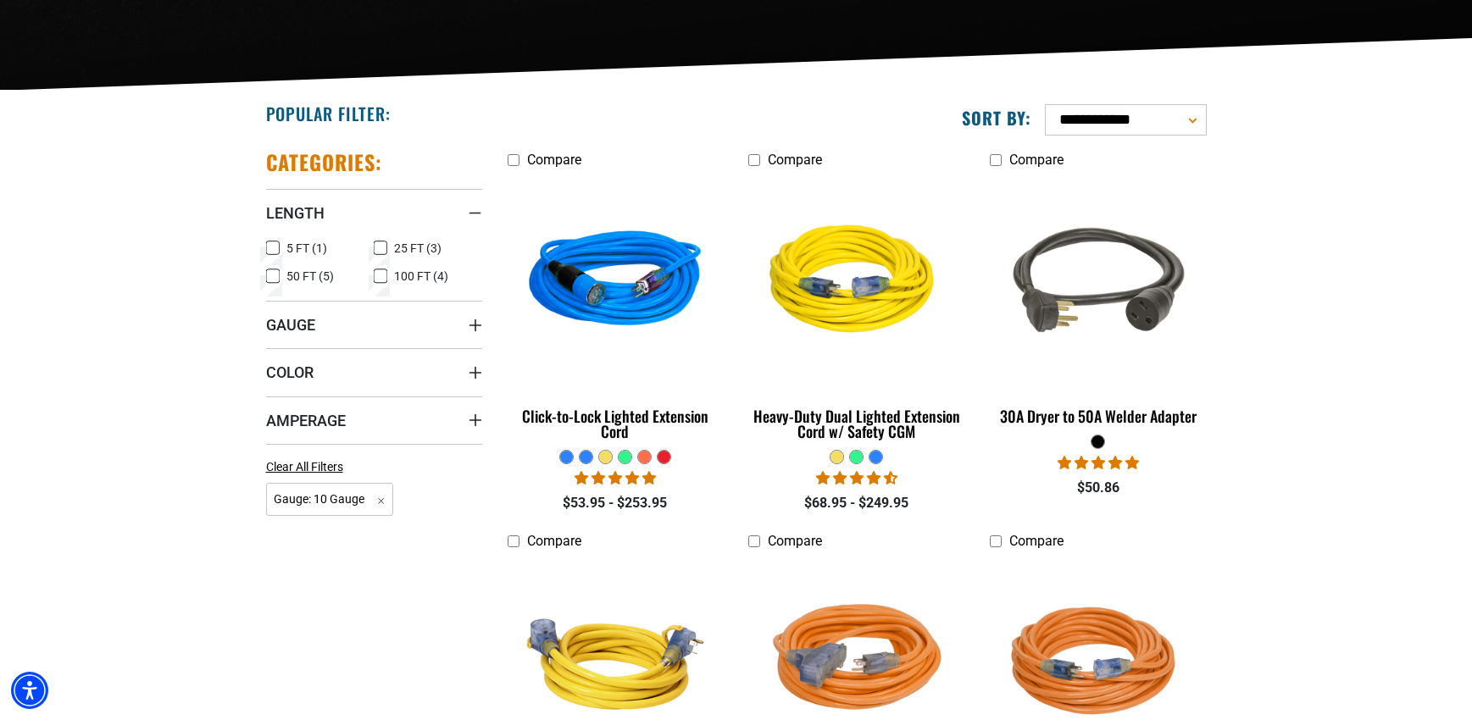
click at [378, 279] on icon at bounding box center [381, 276] width 14 height 22
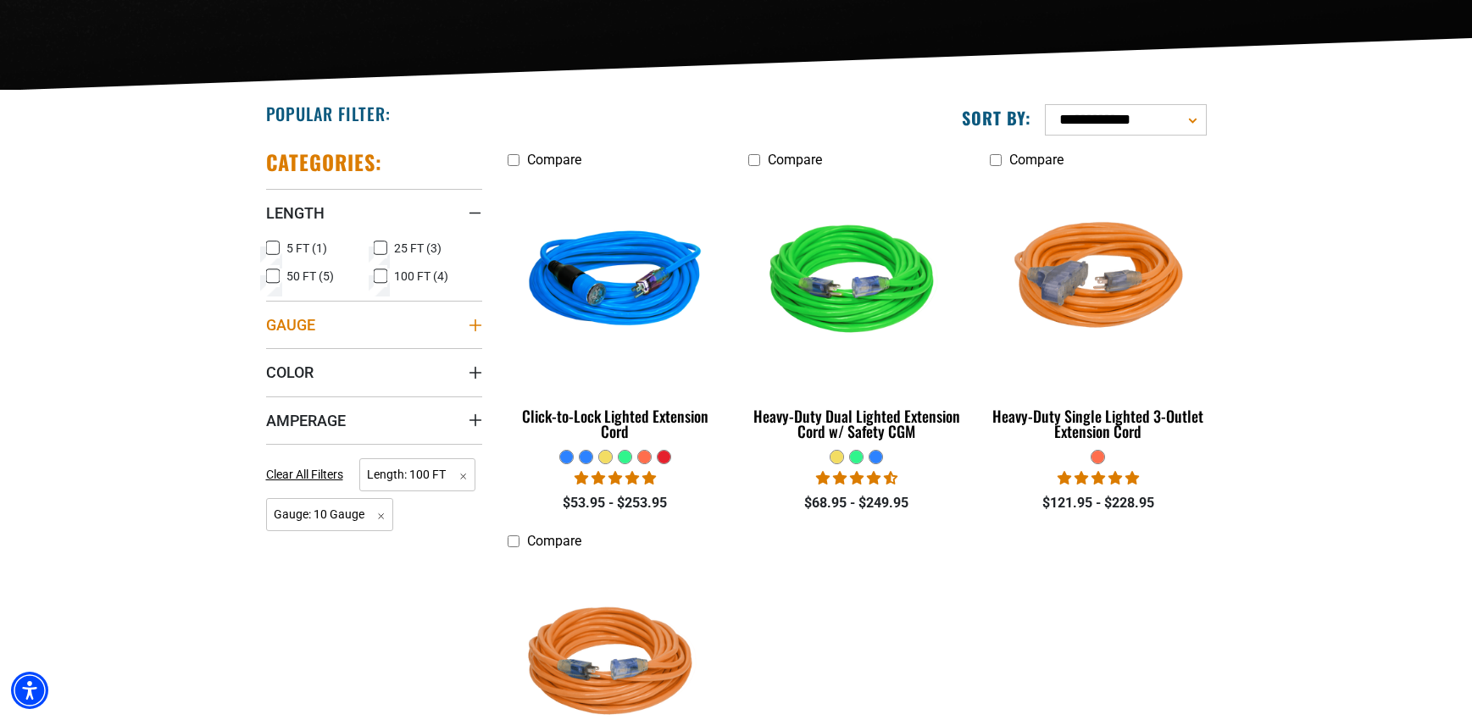
click at [469, 322] on icon "Gauge" at bounding box center [476, 326] width 14 height 14
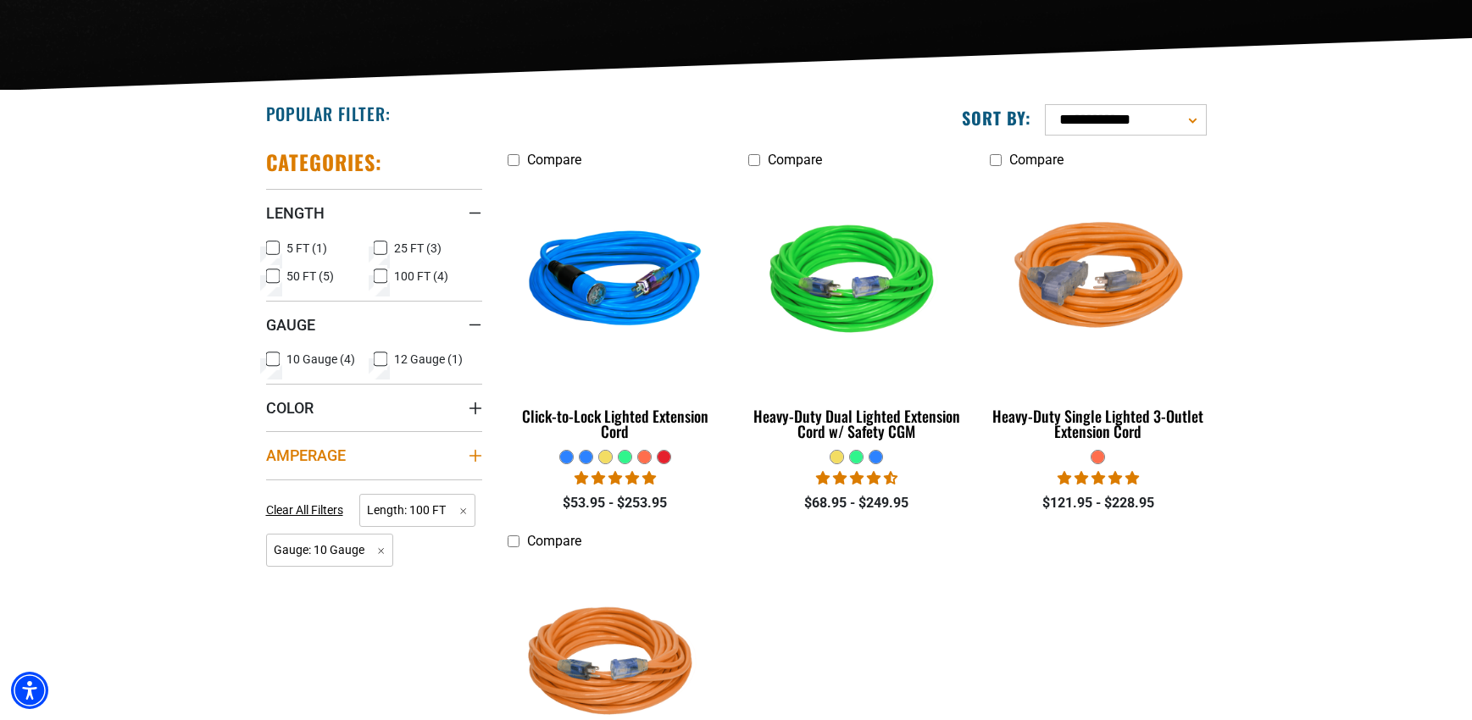
click at [347, 462] on summary "Amperage" at bounding box center [374, 454] width 216 height 47
click at [270, 494] on icon at bounding box center [273, 491] width 14 height 22
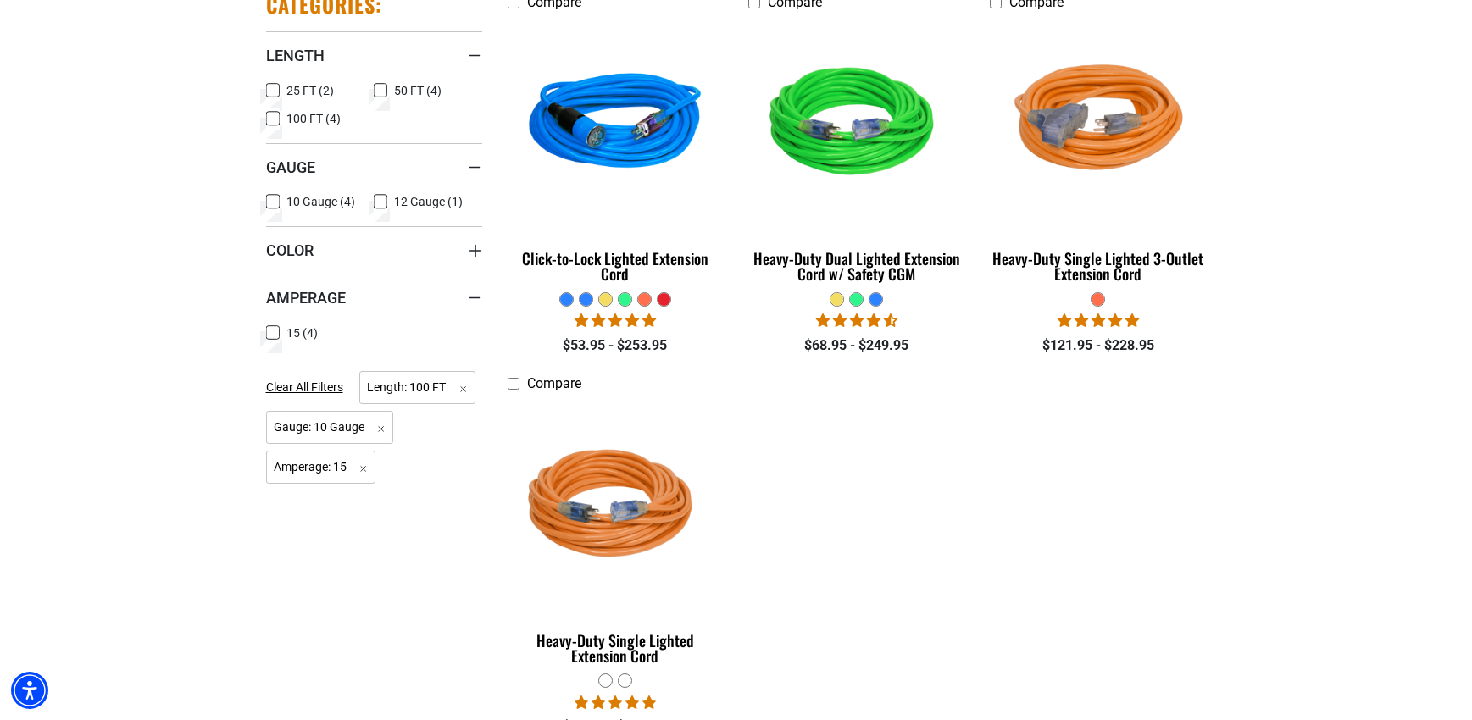
scroll to position [509, 0]
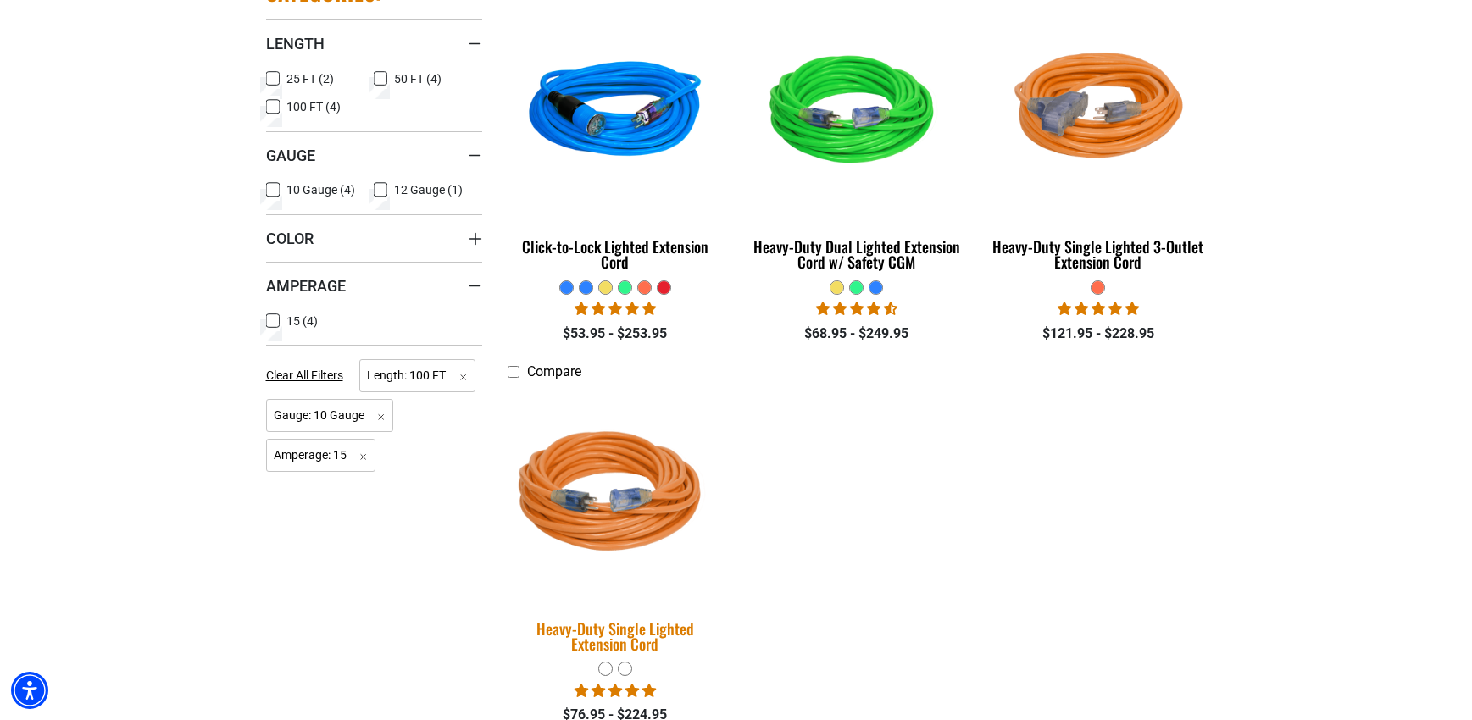
click at [632, 529] on img at bounding box center [615, 494] width 237 height 217
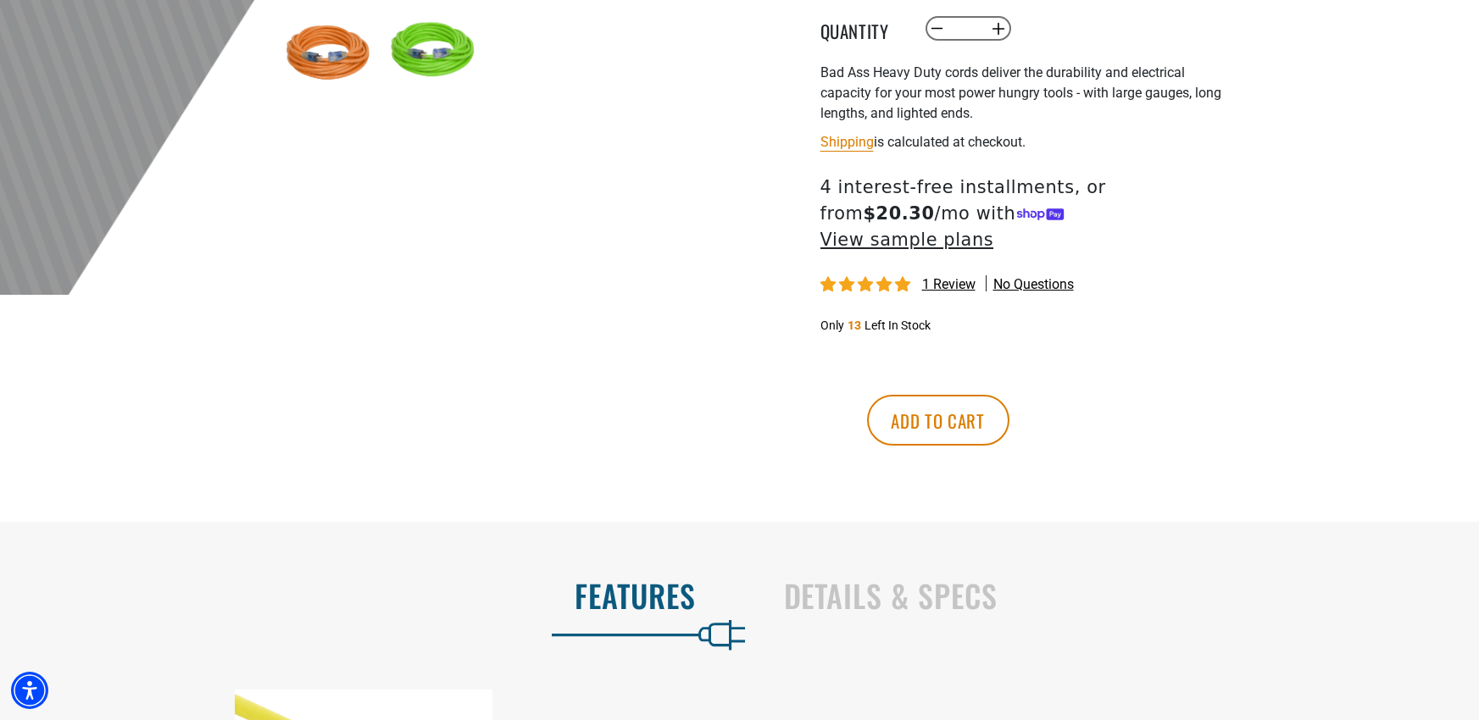
scroll to position [678, 0]
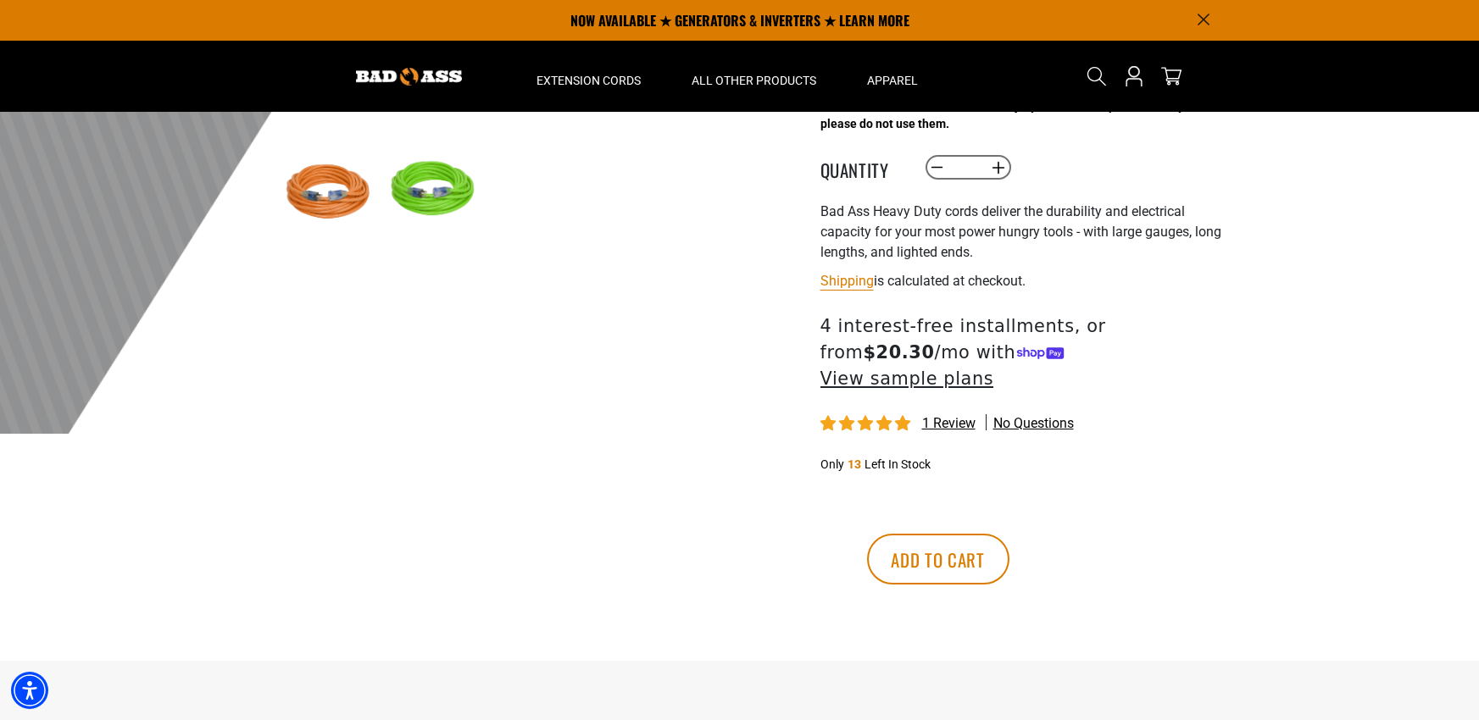
click at [958, 415] on span "1 review" at bounding box center [948, 423] width 53 height 16
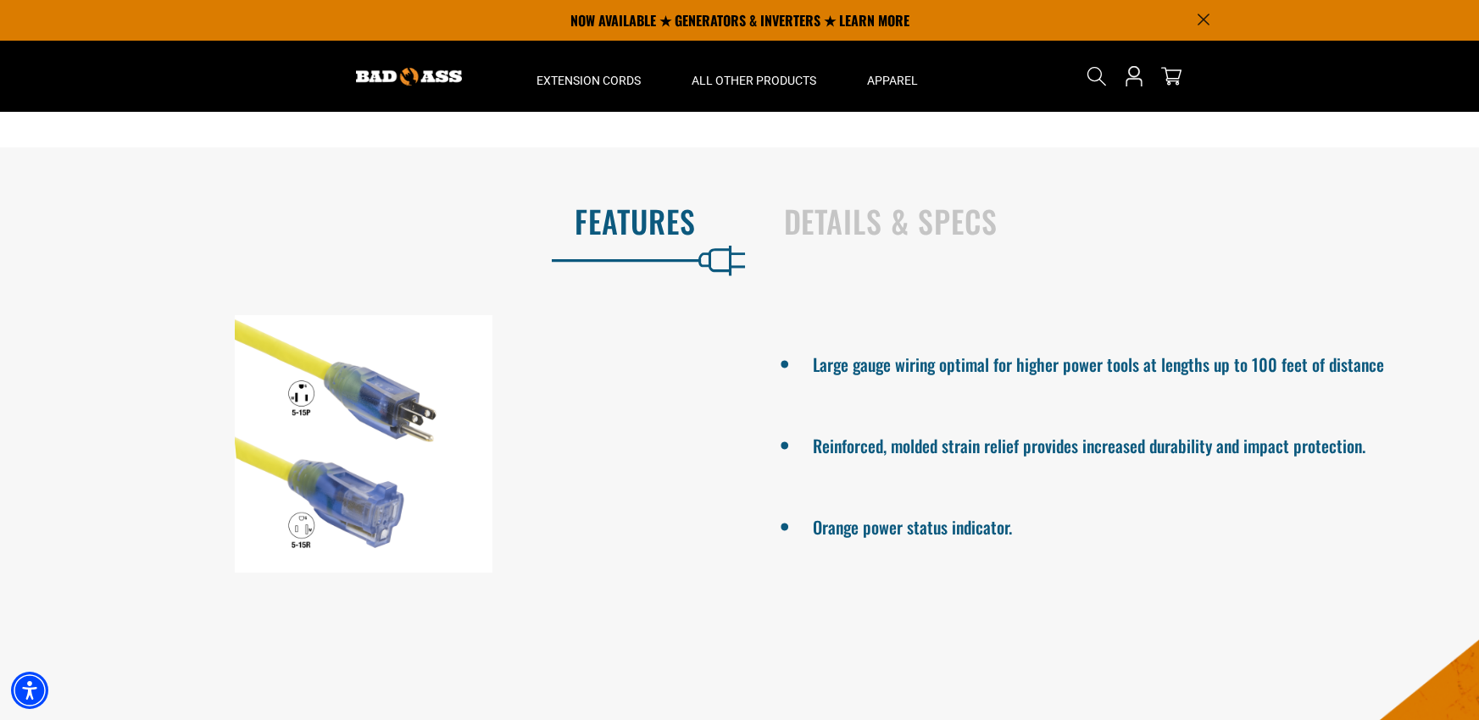
scroll to position [784, 0]
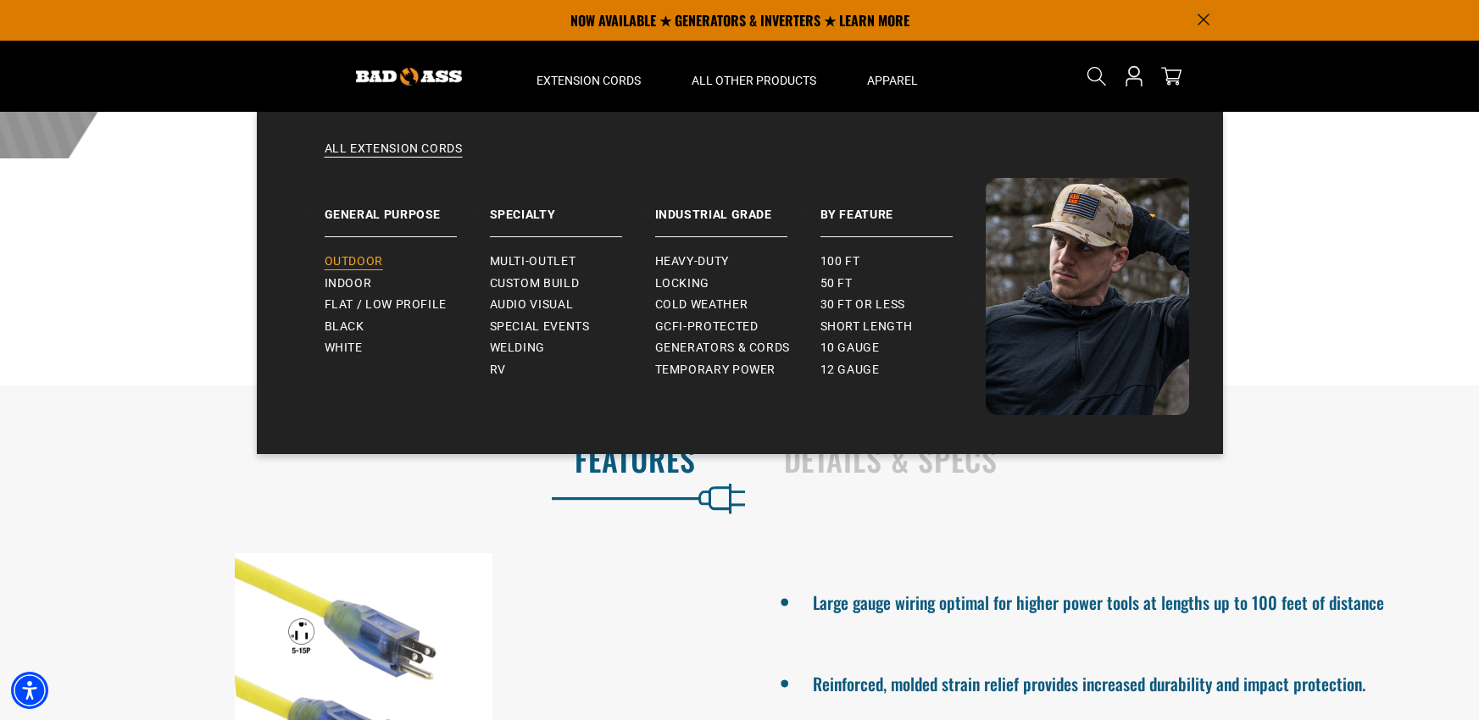
click at [345, 258] on span "Outdoor" at bounding box center [354, 261] width 58 height 15
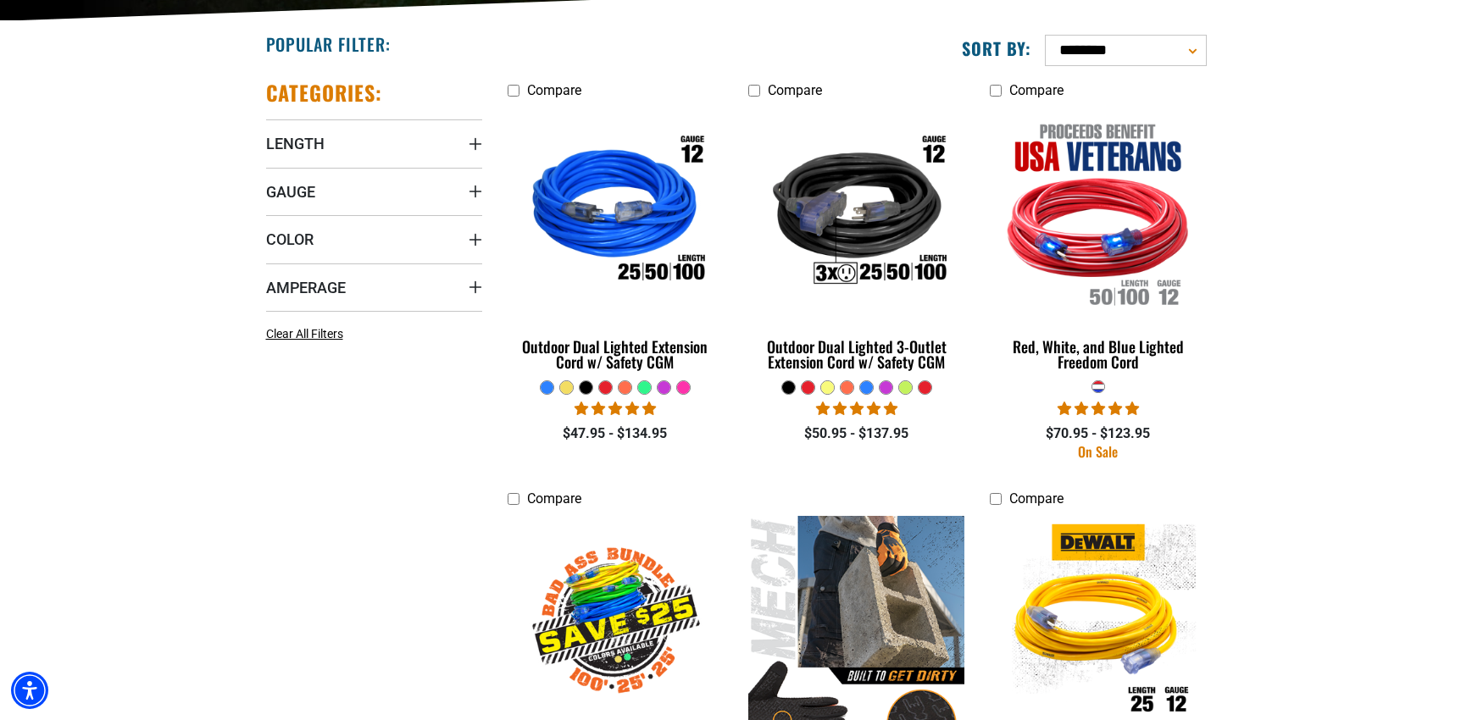
scroll to position [424, 0]
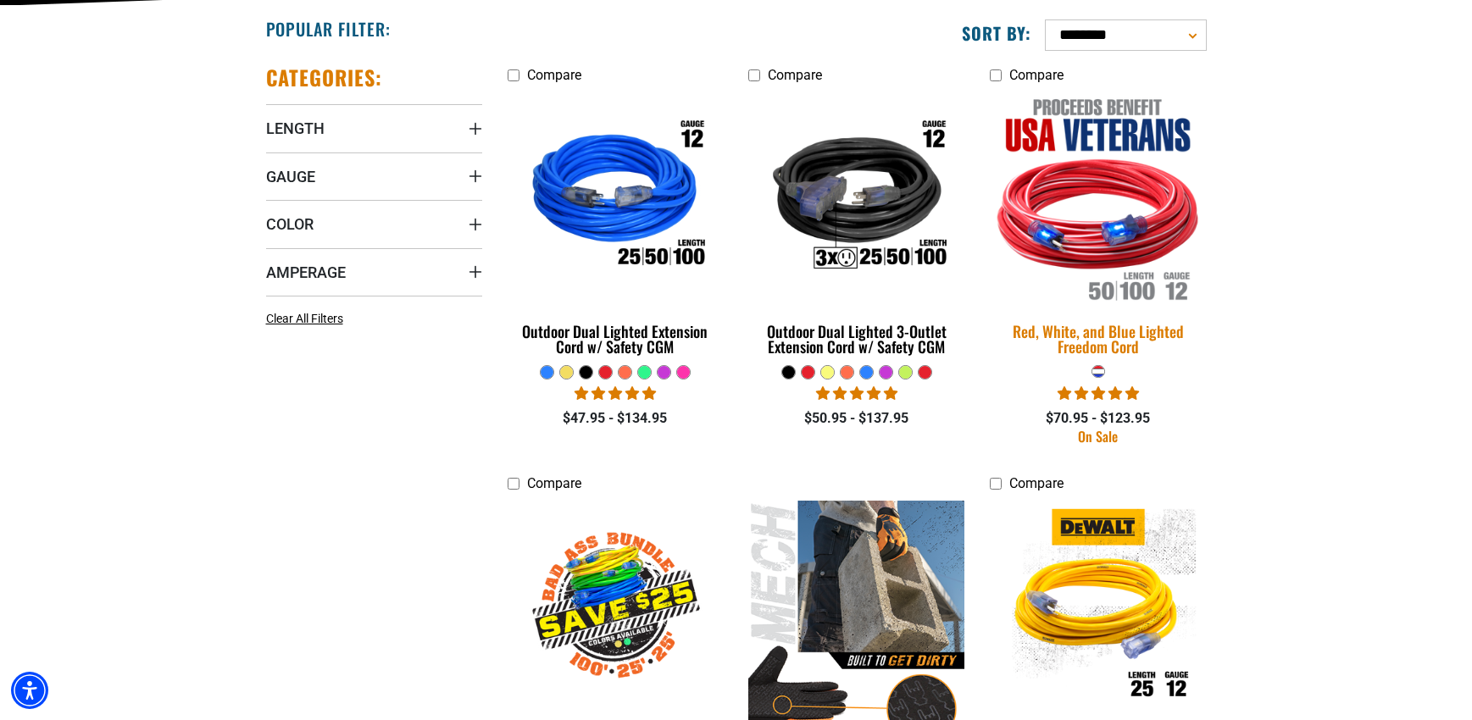
click at [1114, 235] on img at bounding box center [1098, 197] width 237 height 217
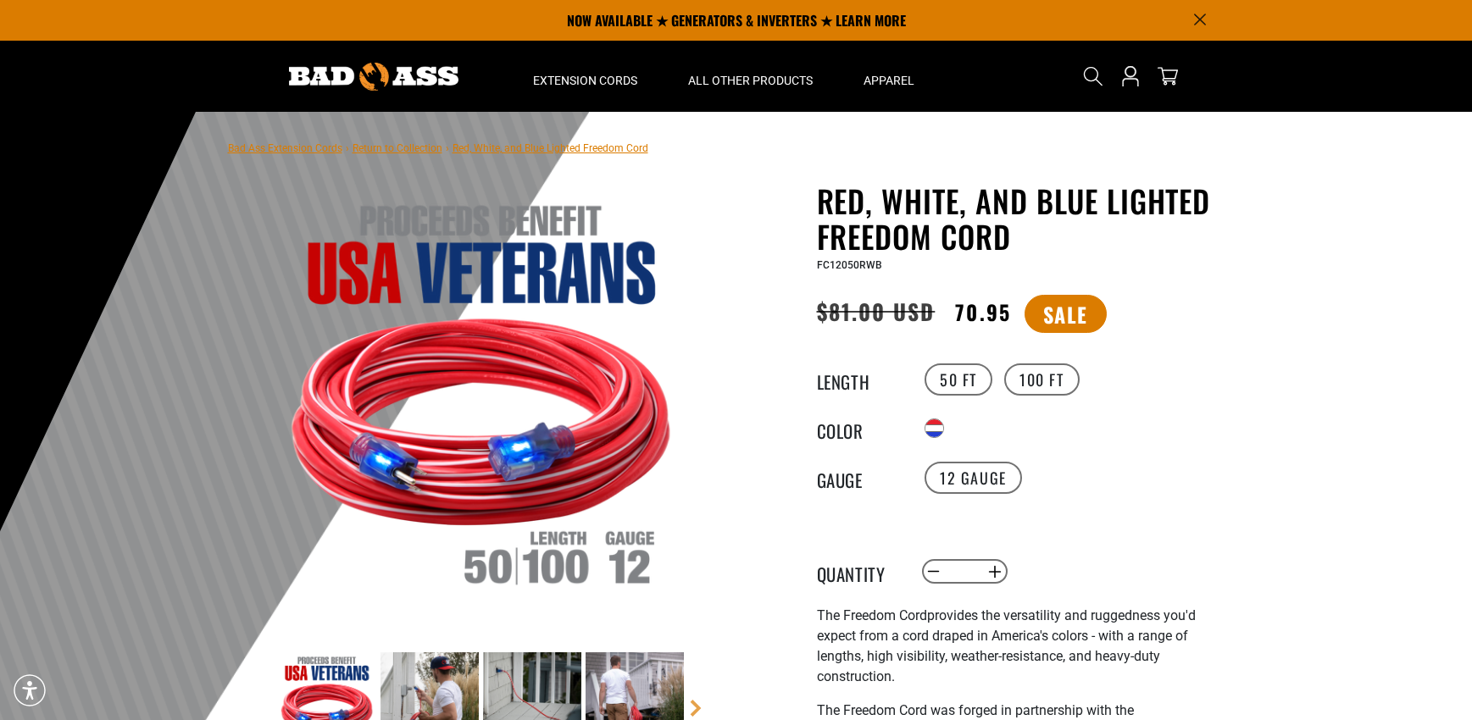
scroll to position [170, 0]
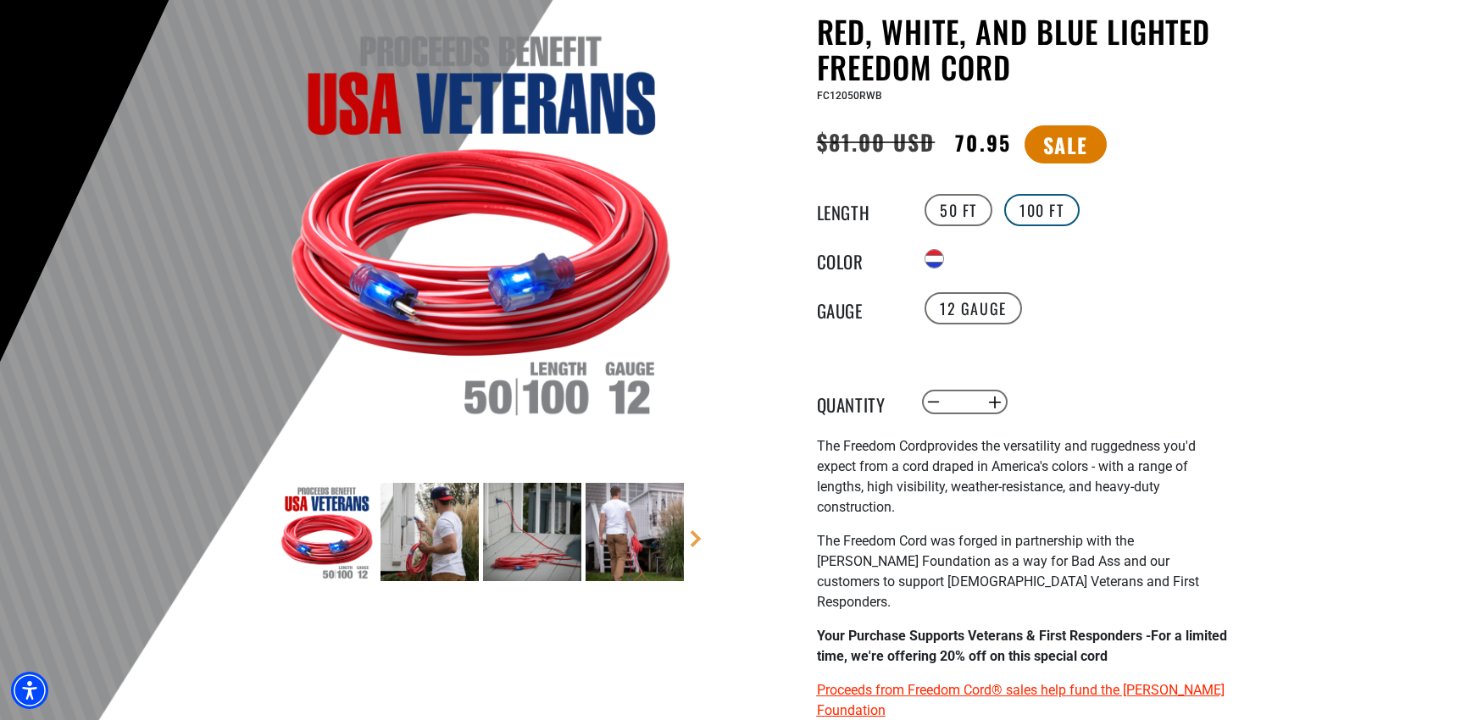
click at [1047, 206] on label "100 FT" at bounding box center [1041, 210] width 75 height 32
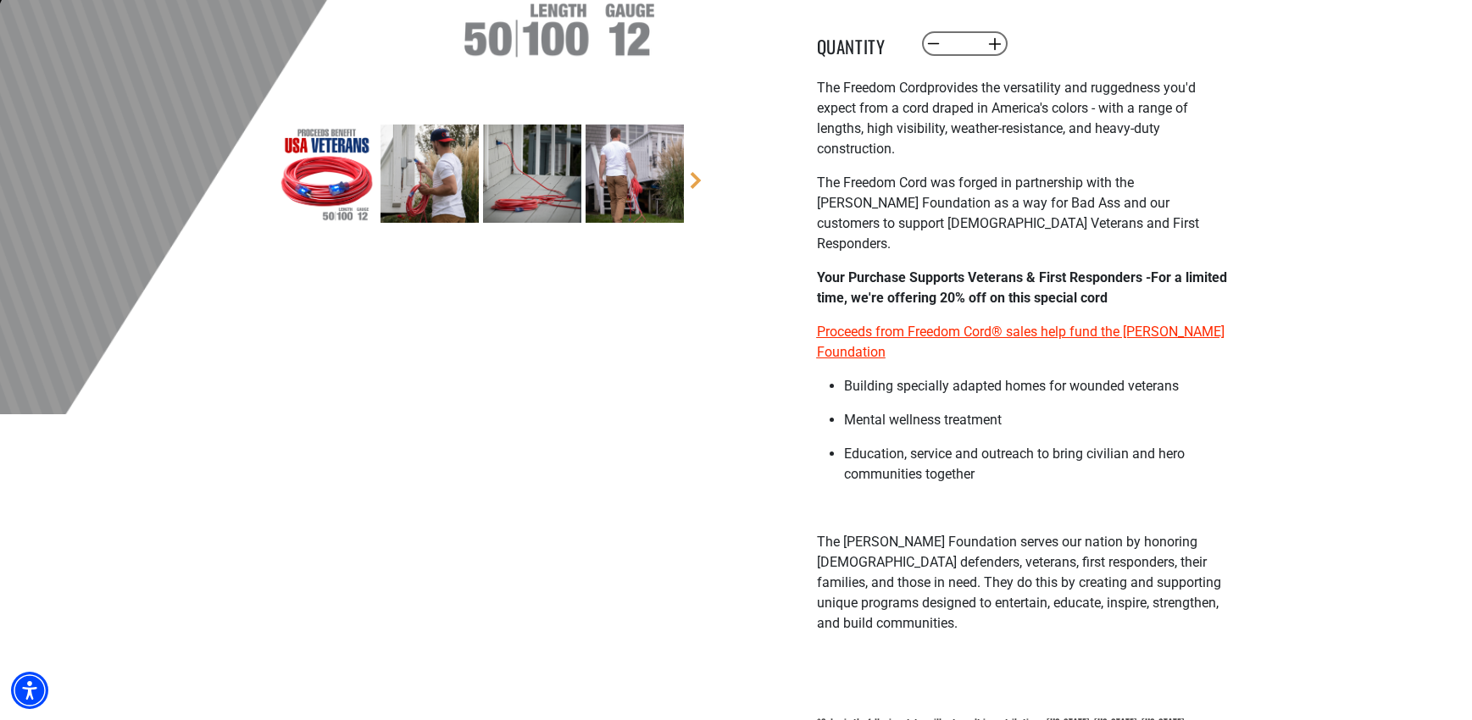
scroll to position [593, 0]
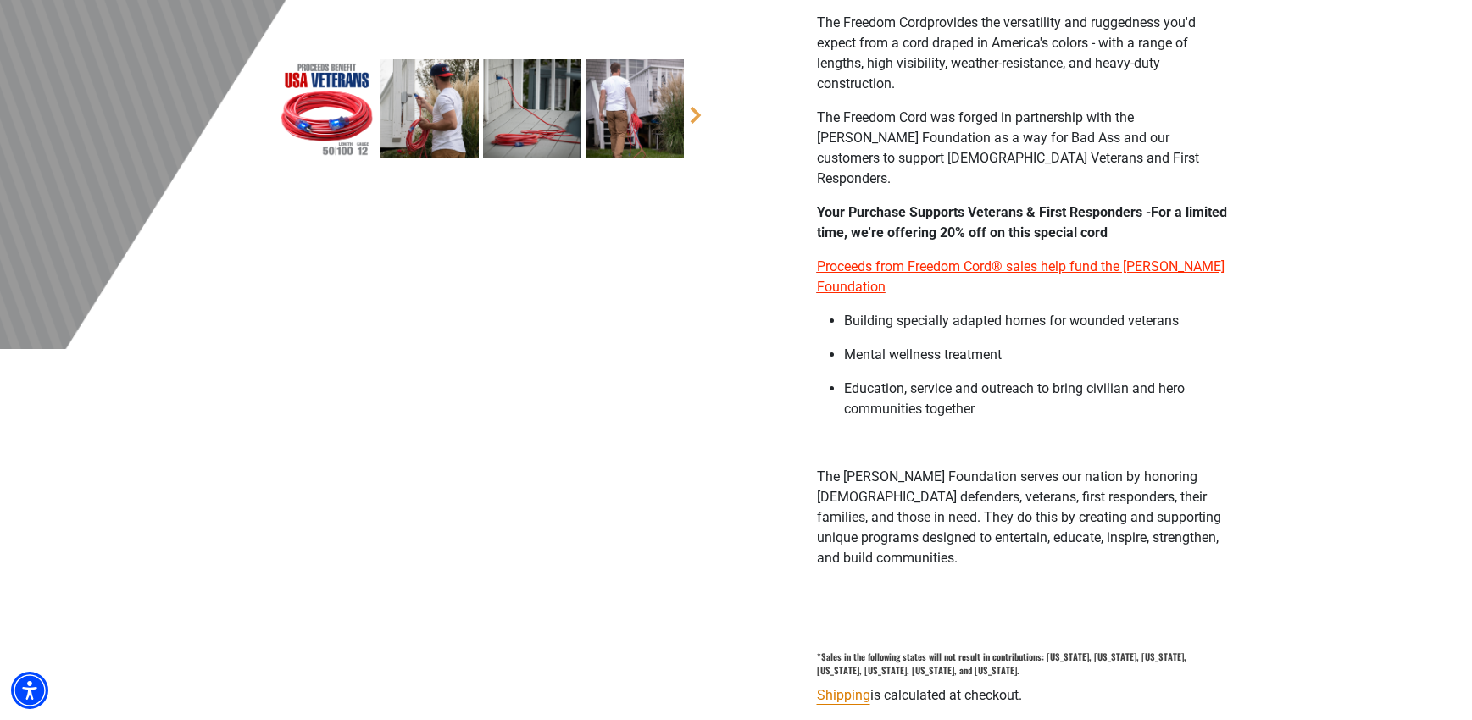
click at [407, 120] on img at bounding box center [430, 108] width 98 height 98
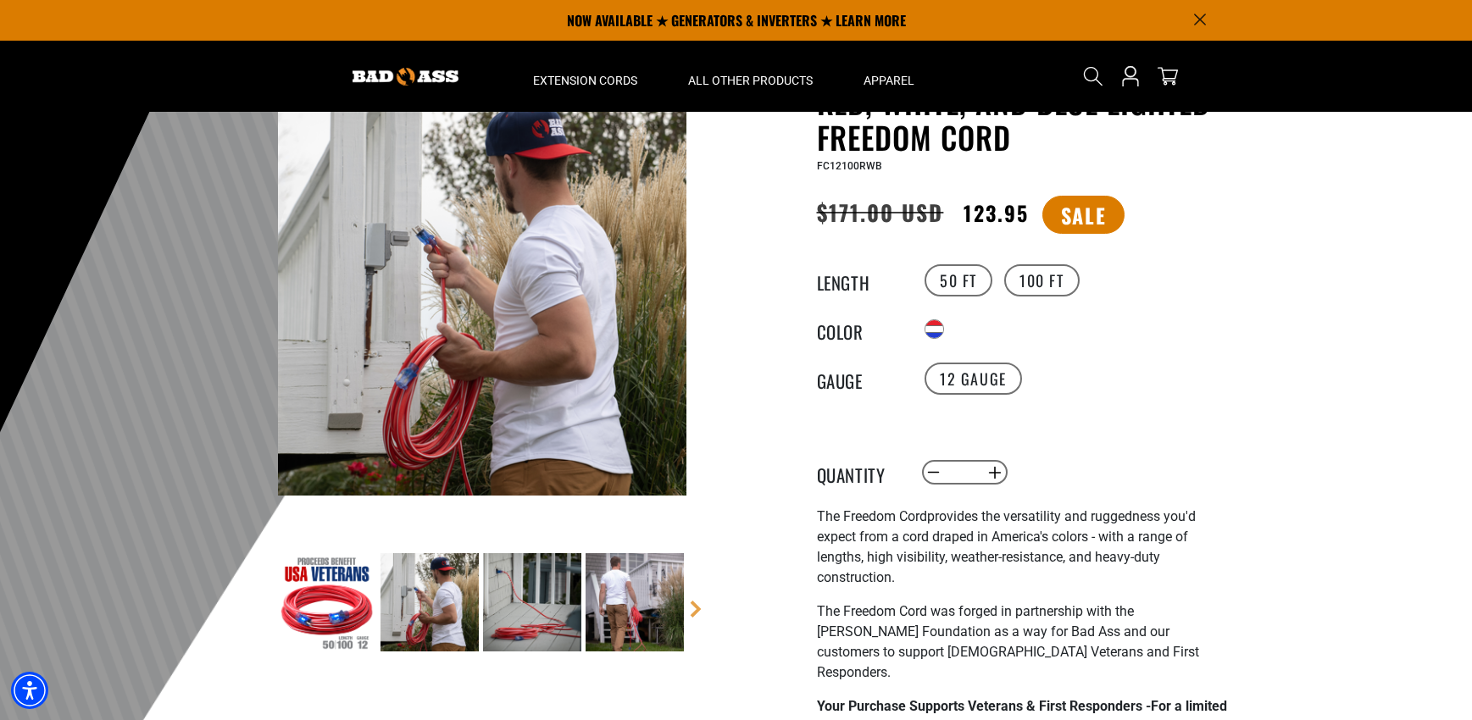
scroll to position [85, 0]
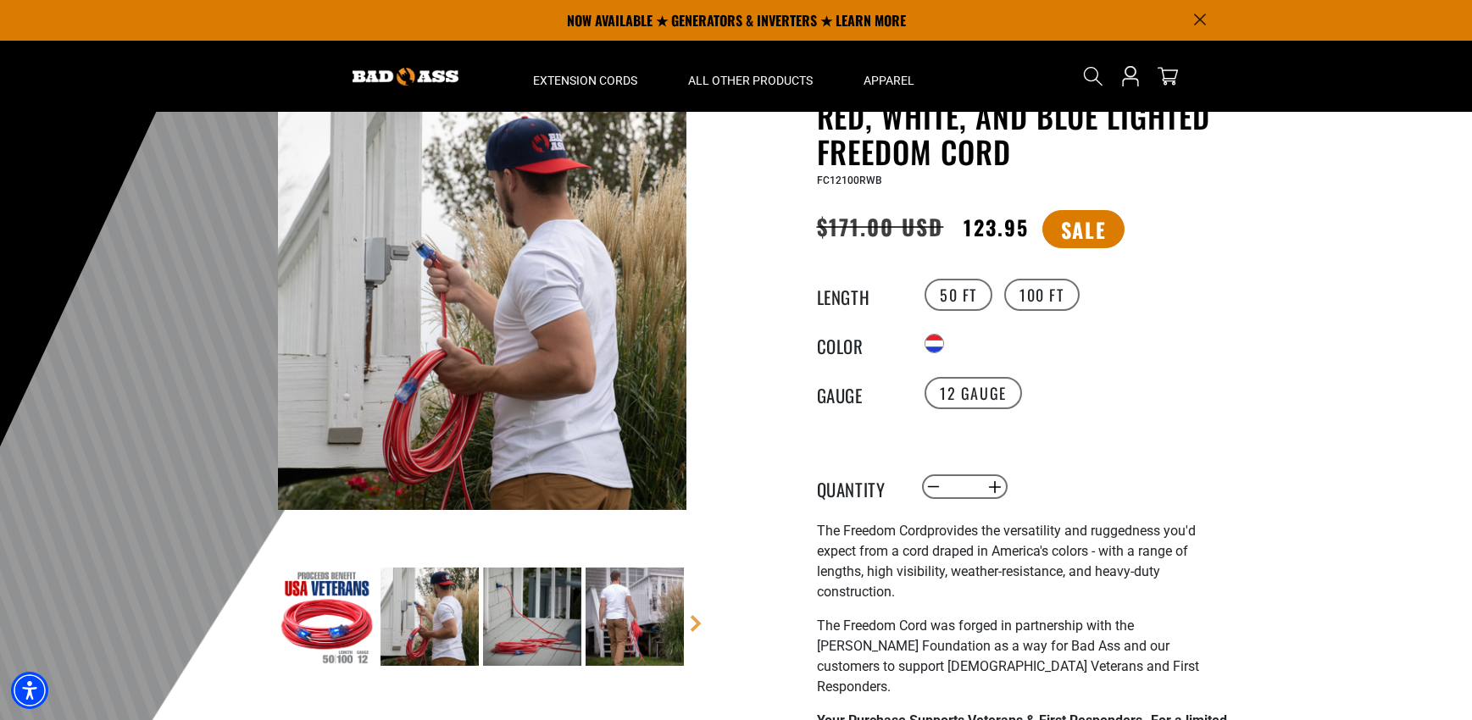
click at [536, 627] on img at bounding box center [532, 617] width 98 height 98
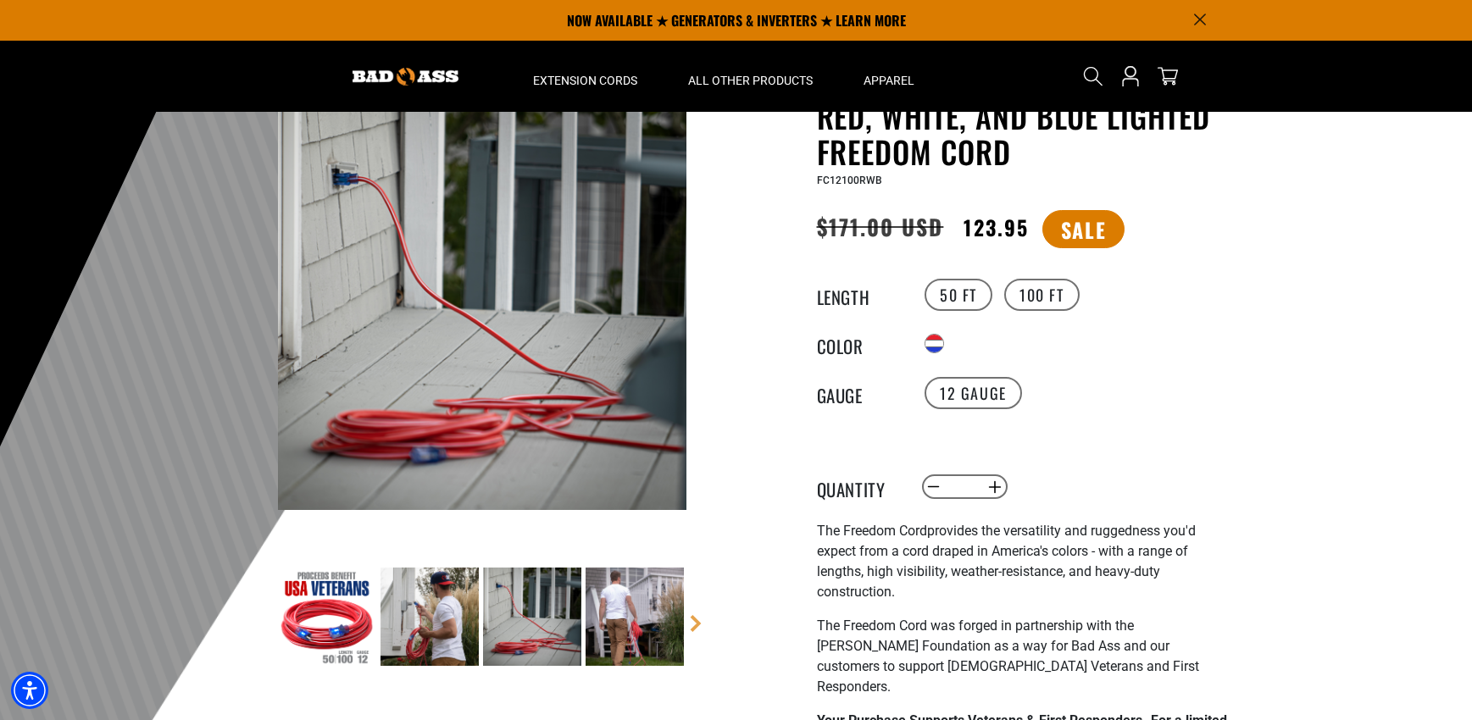
click at [636, 623] on img at bounding box center [635, 617] width 98 height 98
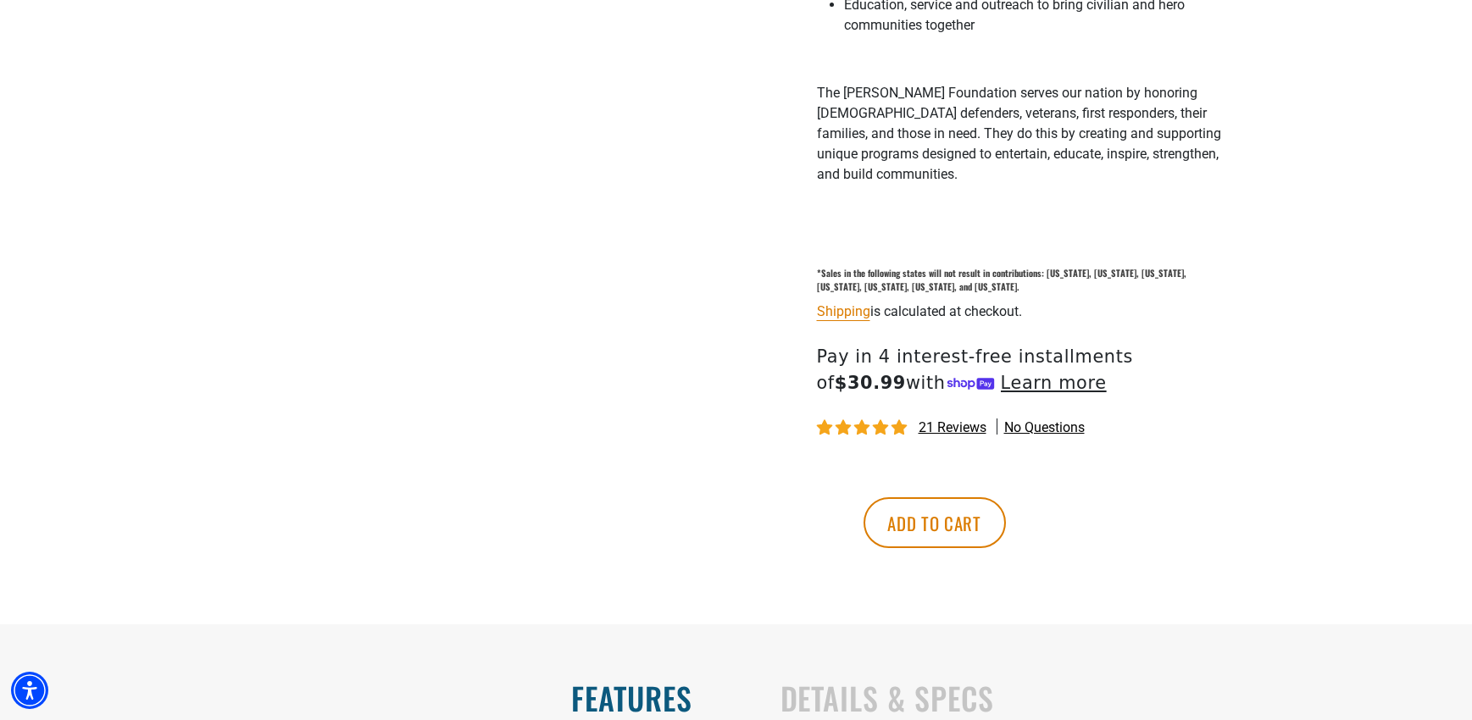
scroll to position [1017, 0]
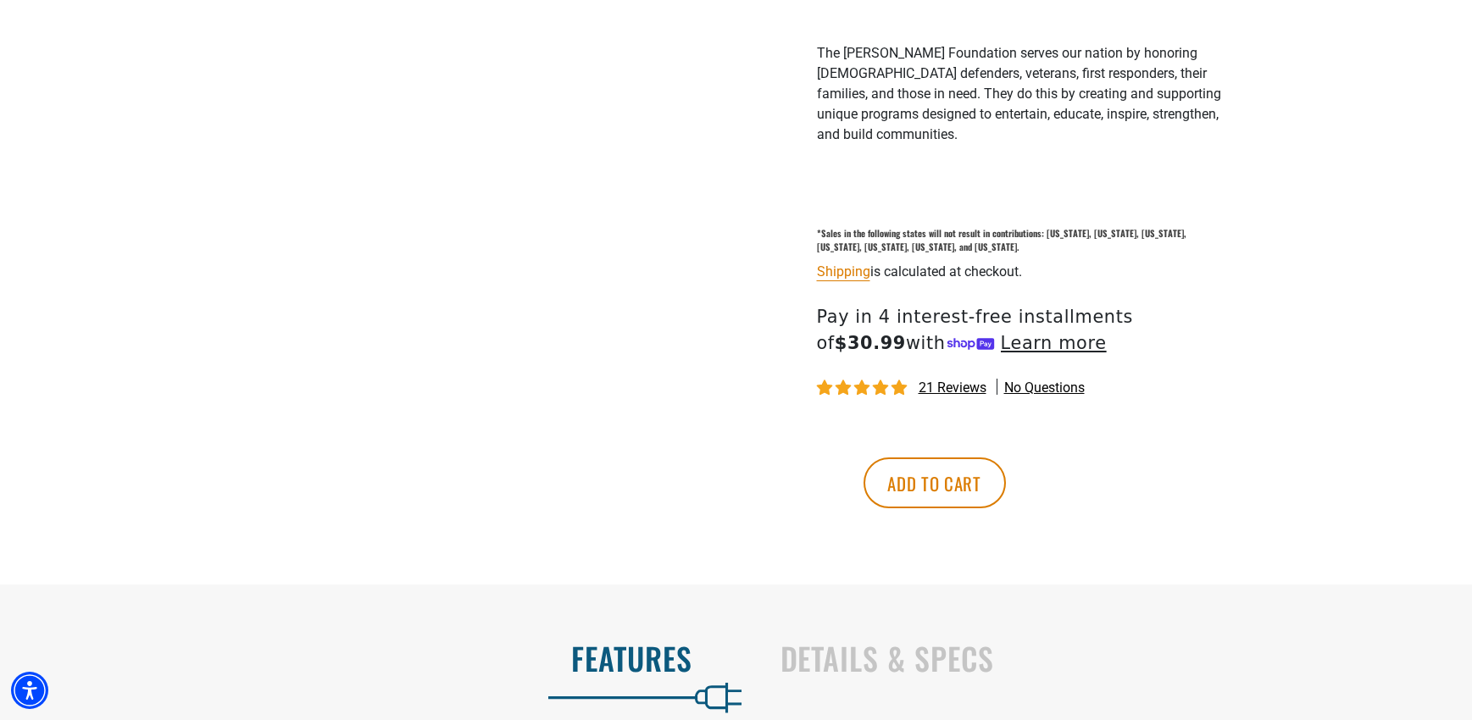
click at [929, 380] on span "21 reviews" at bounding box center [953, 388] width 68 height 16
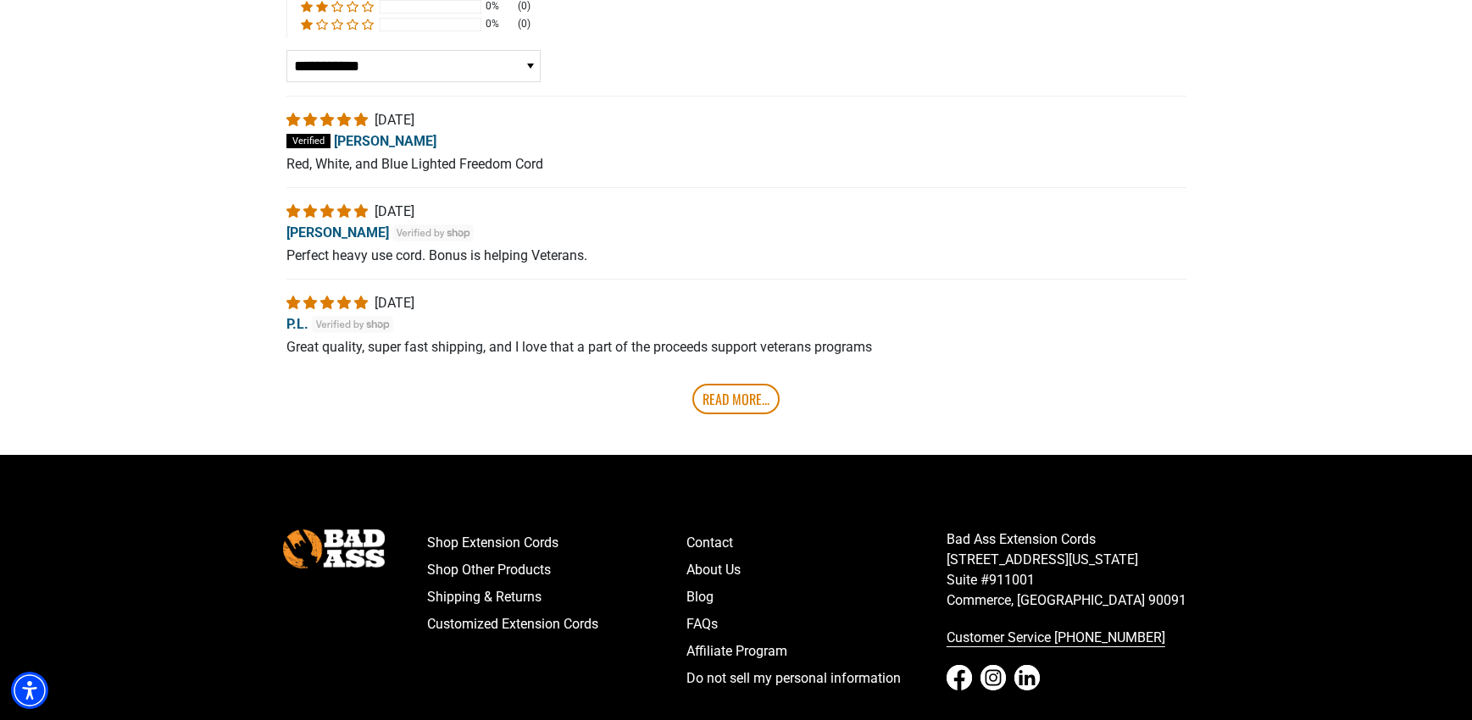
scroll to position [3532, 0]
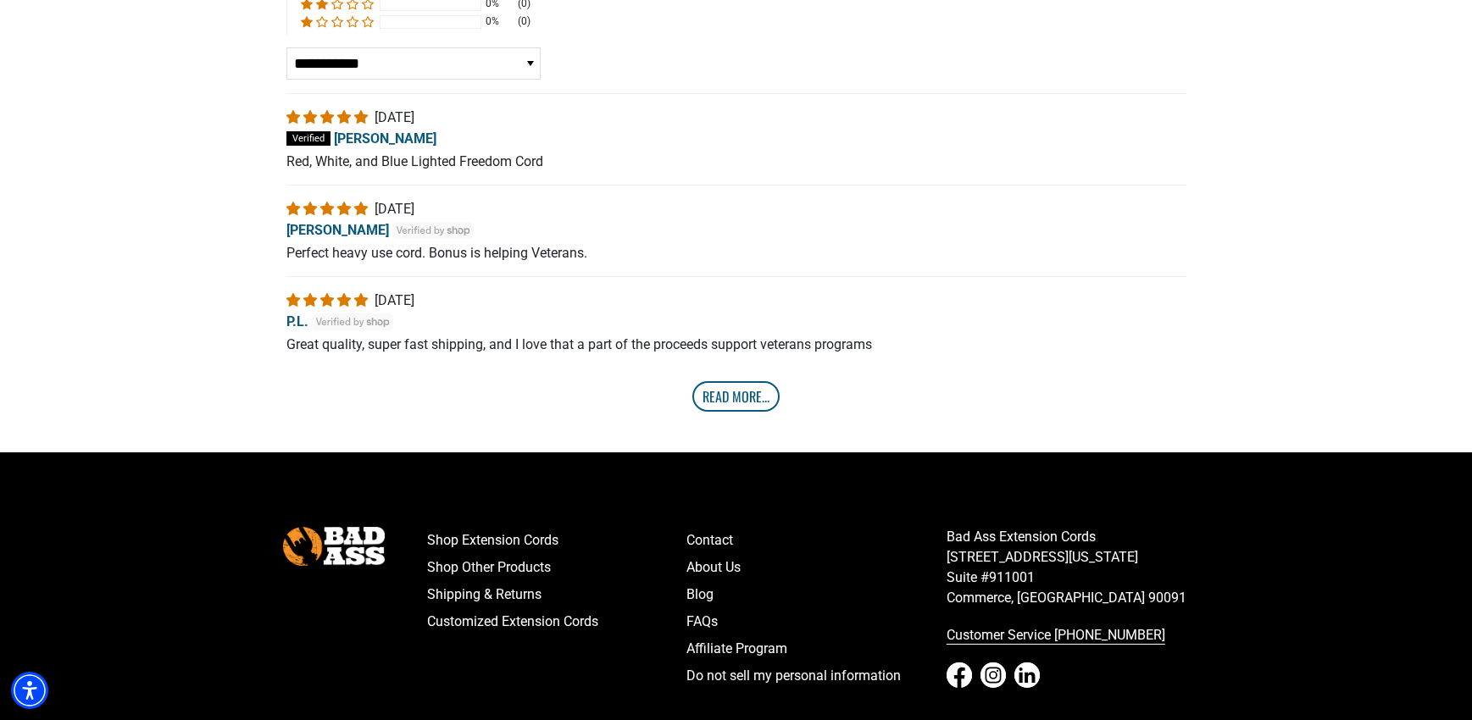
click at [754, 381] on link "Read More..." at bounding box center [735, 396] width 87 height 31
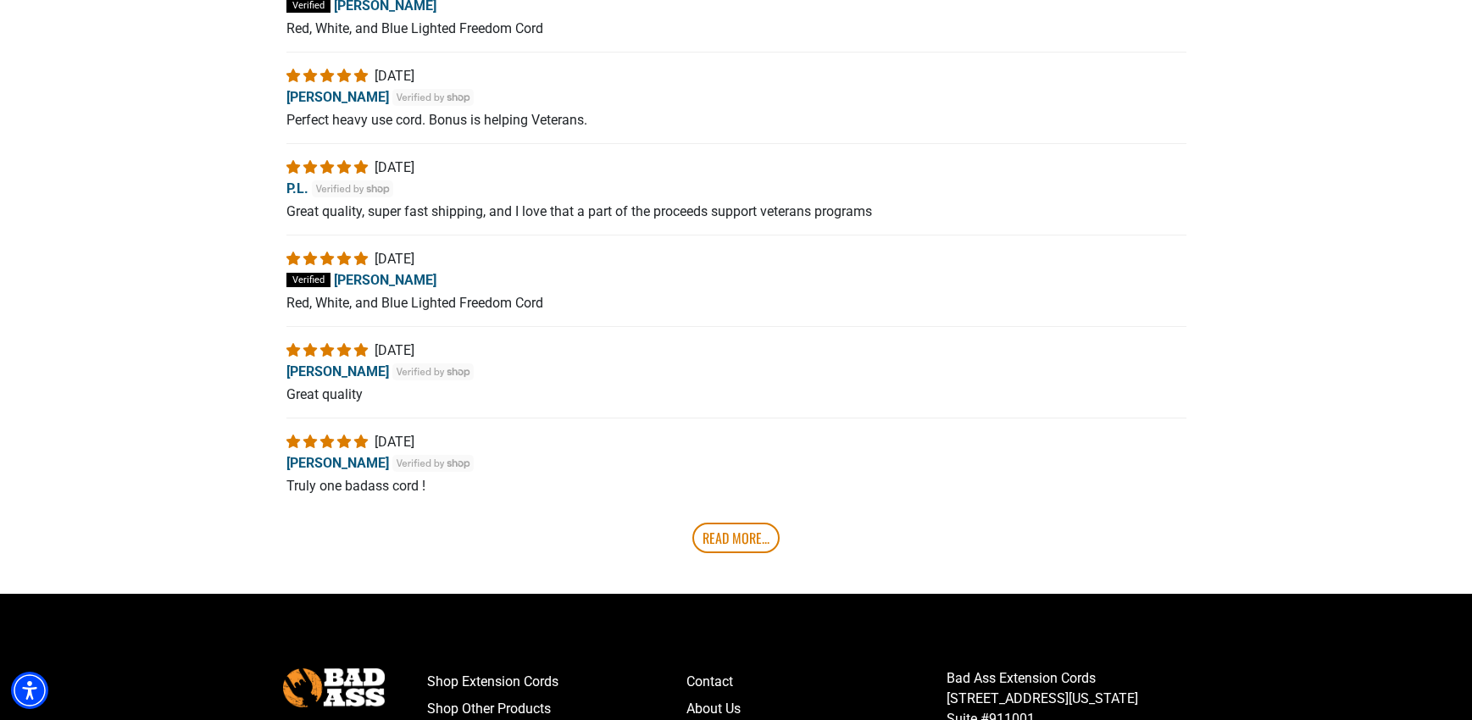
scroll to position [3701, 0]
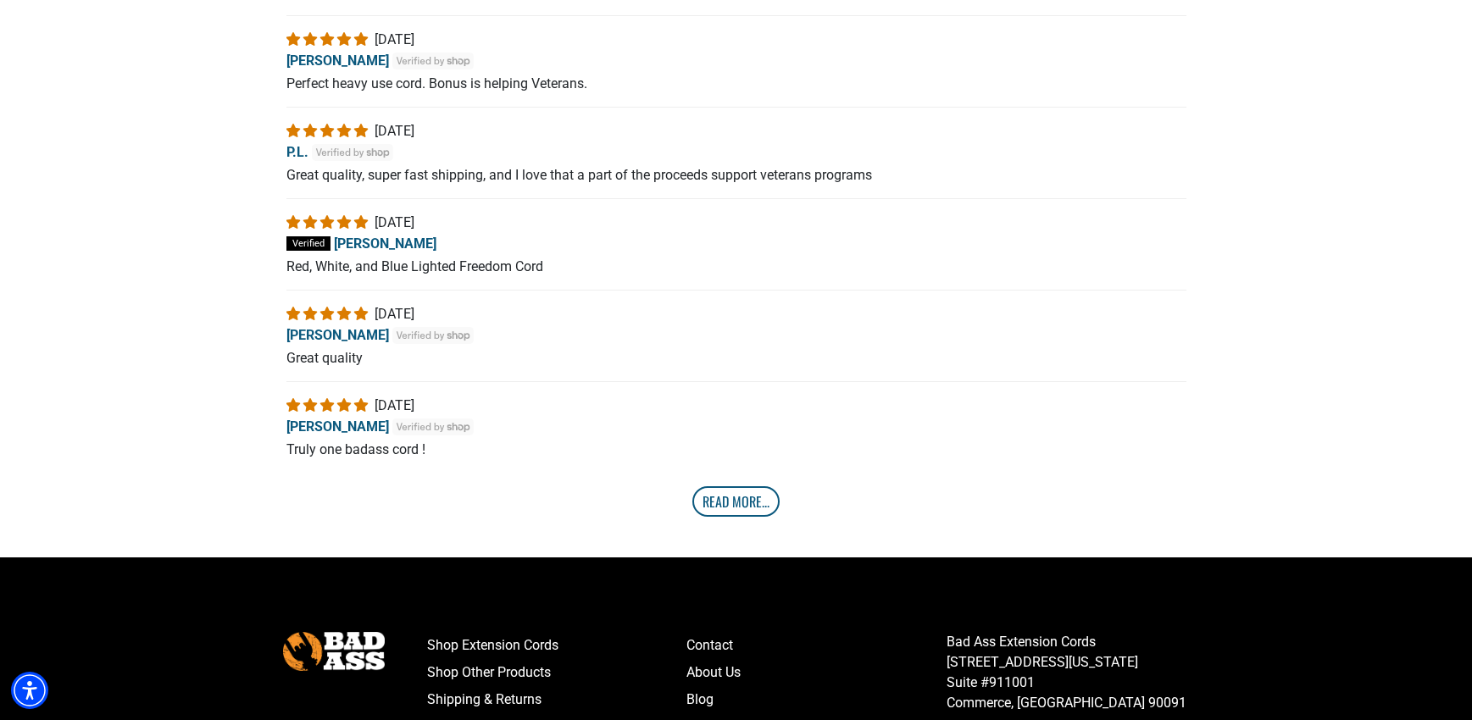
click at [736, 486] on link "Read More..." at bounding box center [735, 501] width 87 height 31
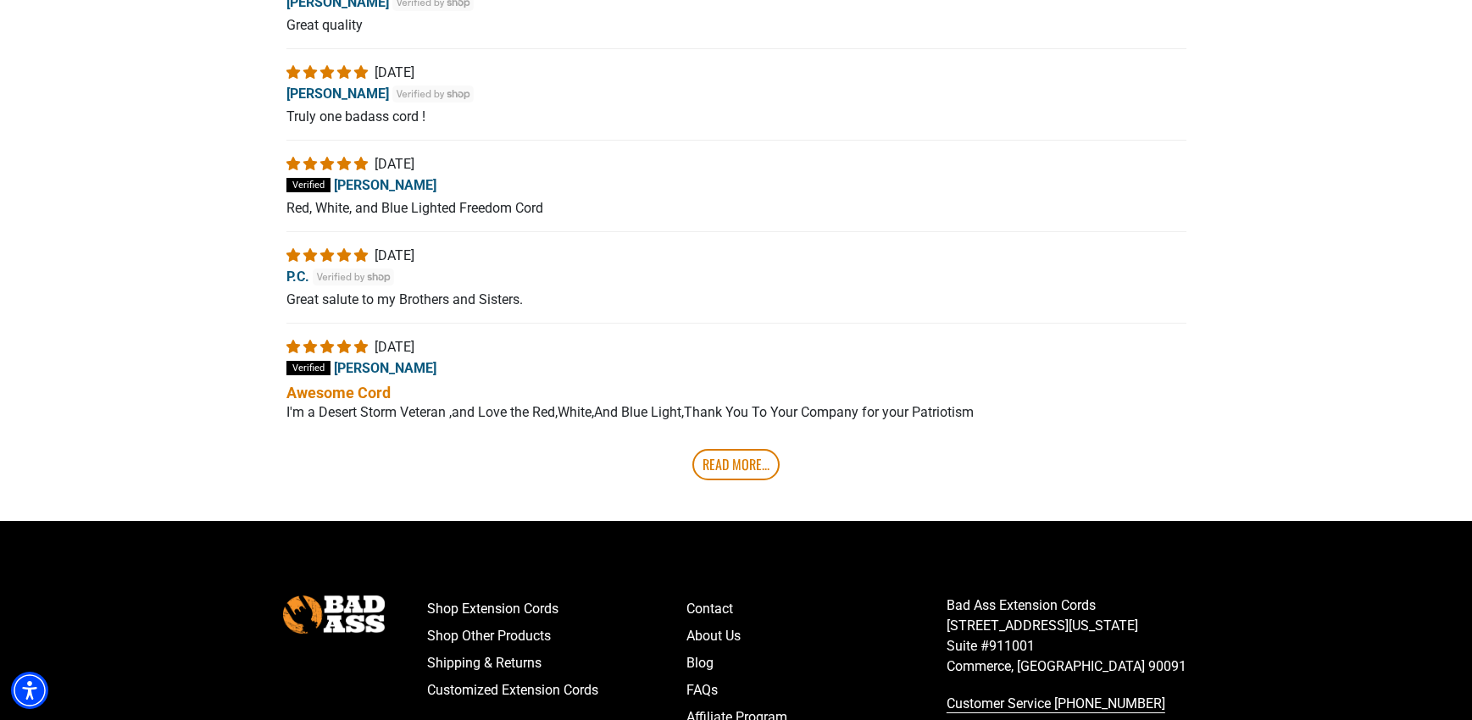
scroll to position [4040, 0]
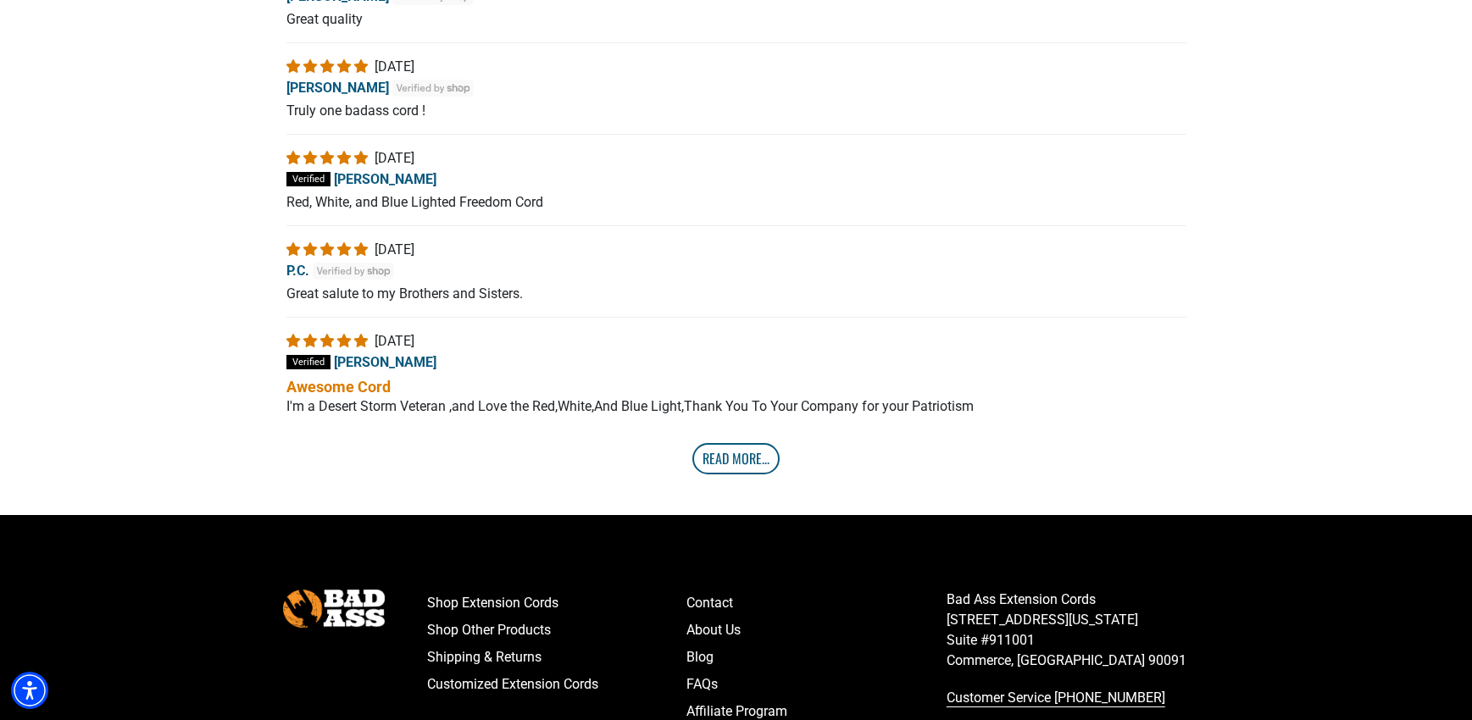
click at [738, 448] on link "Read More..." at bounding box center [735, 458] width 87 height 31
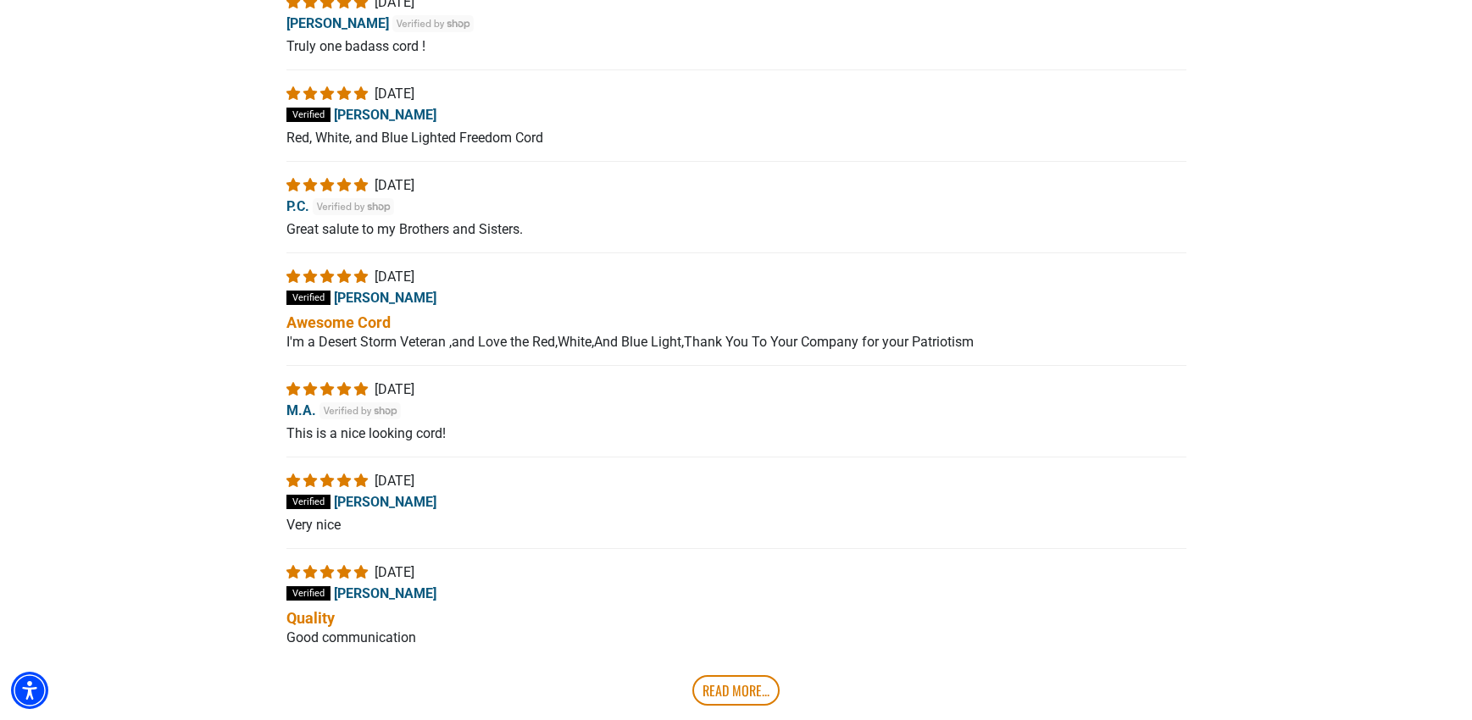
scroll to position [4294, 0]
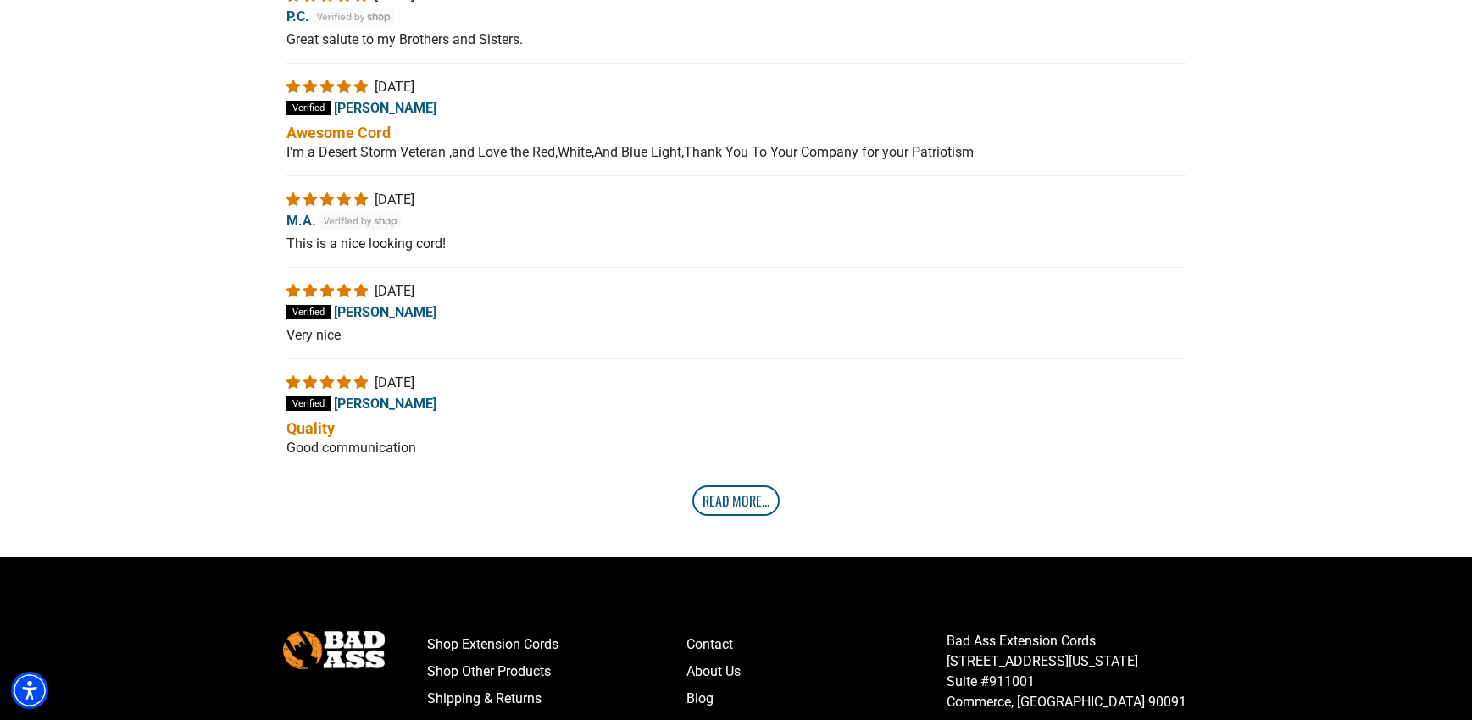
click at [738, 489] on link "Read More..." at bounding box center [735, 501] width 87 height 31
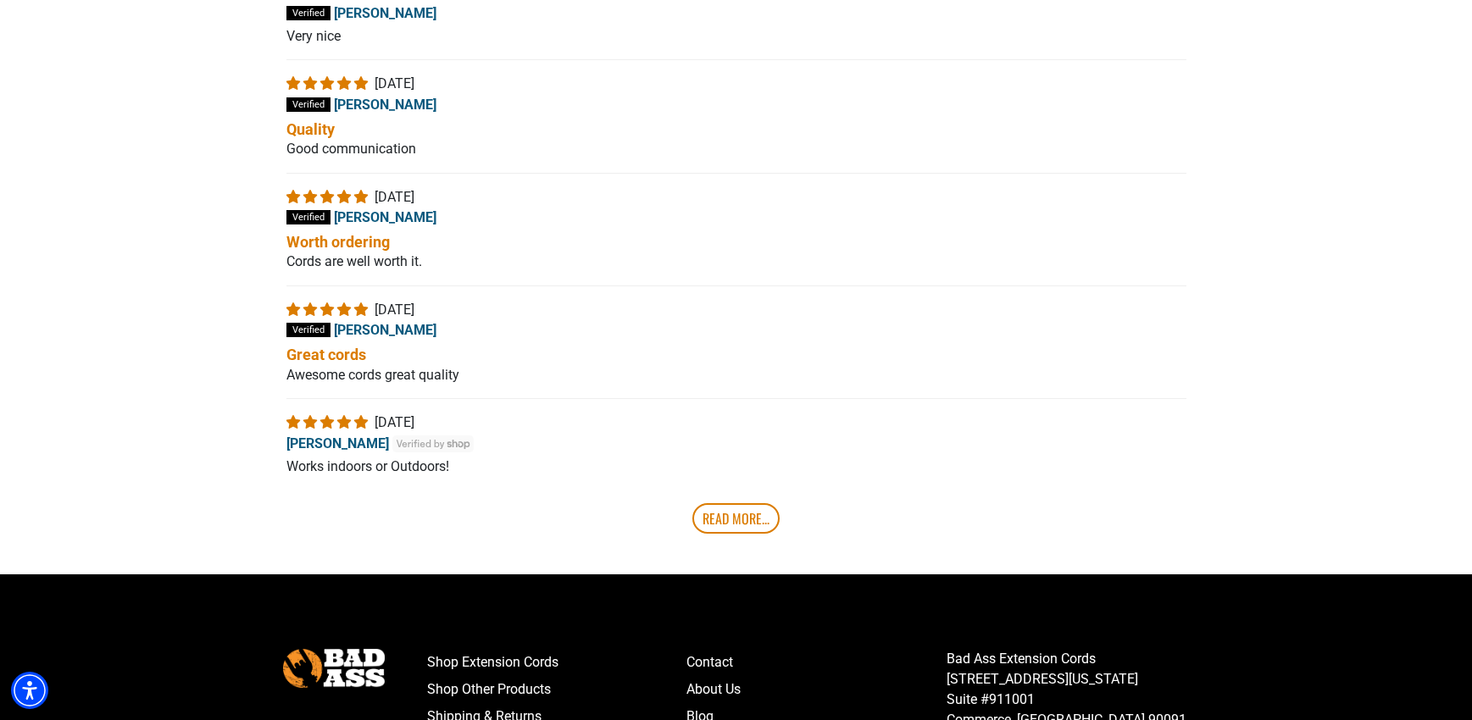
scroll to position [4633, 0]
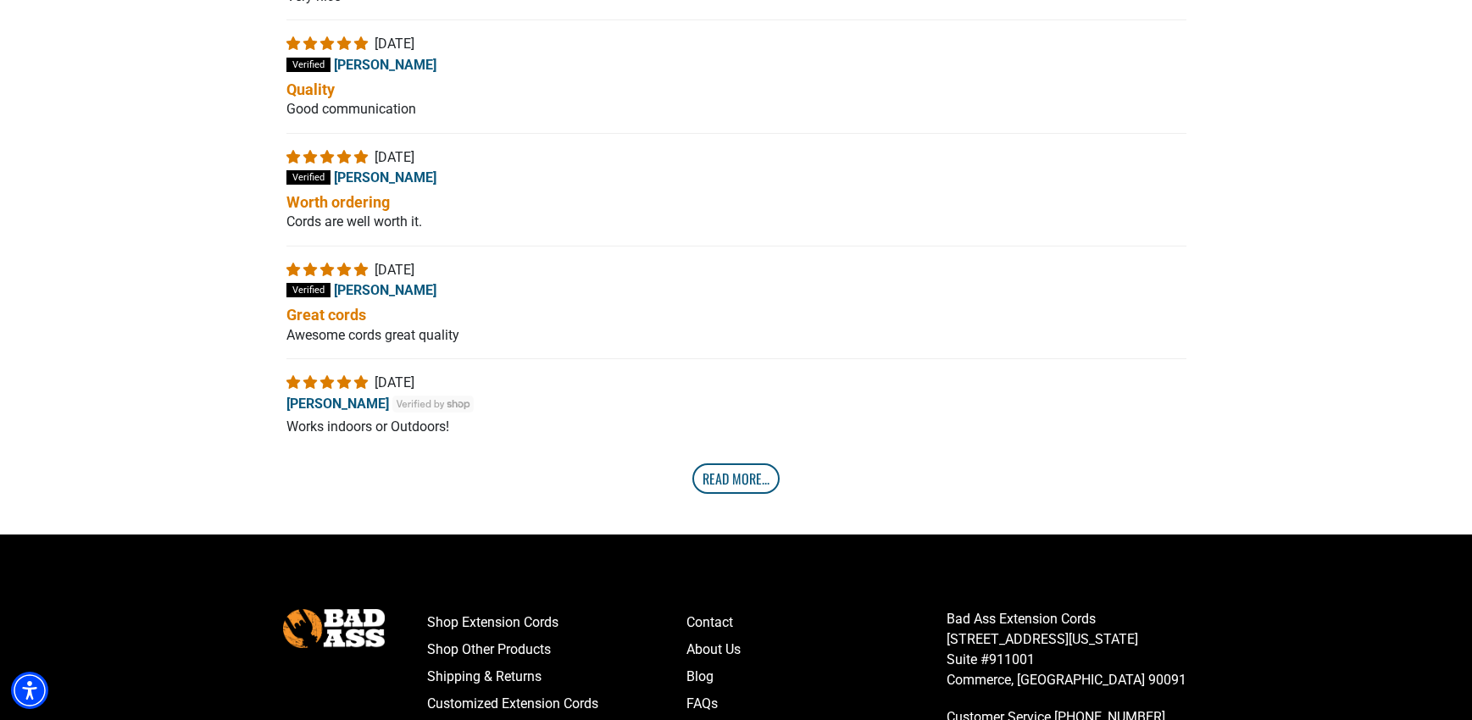
click at [746, 481] on link "Read More..." at bounding box center [735, 479] width 87 height 31
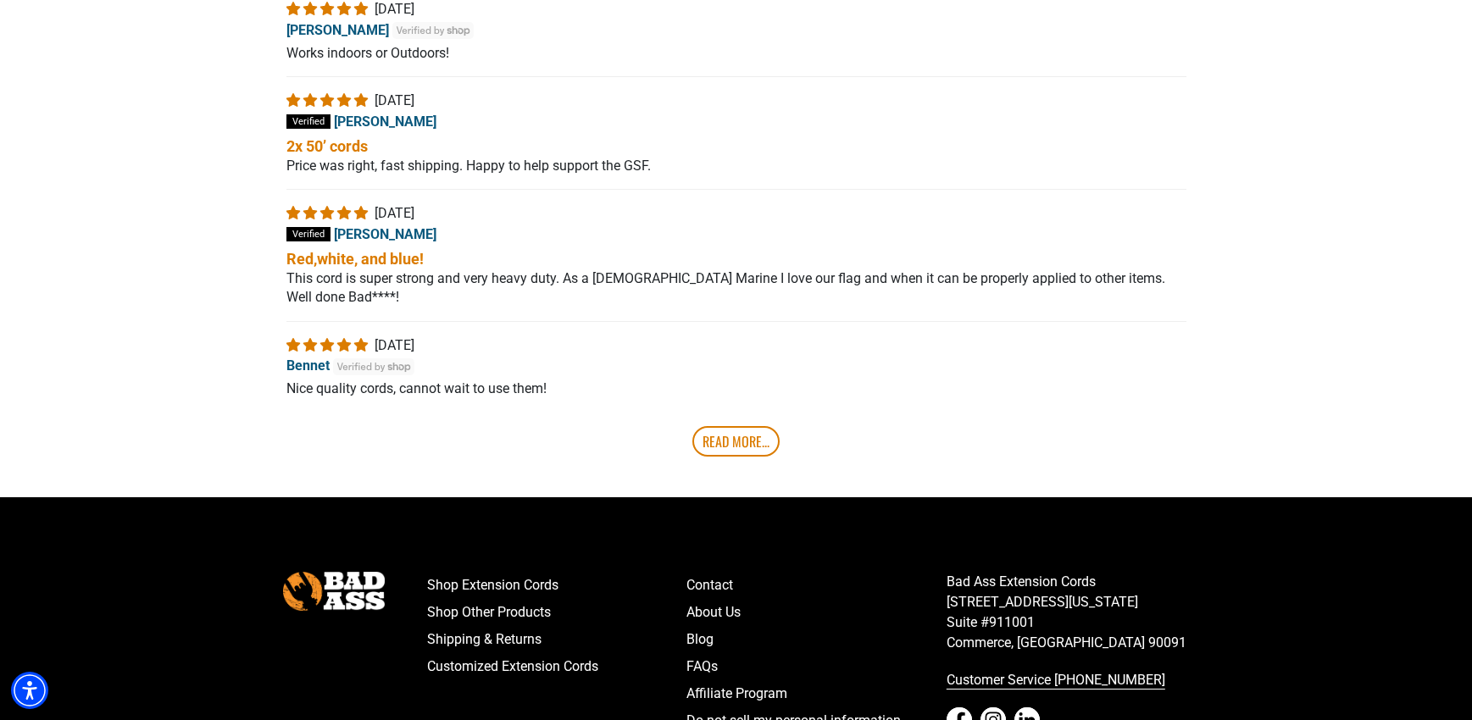
scroll to position [5057, 0]
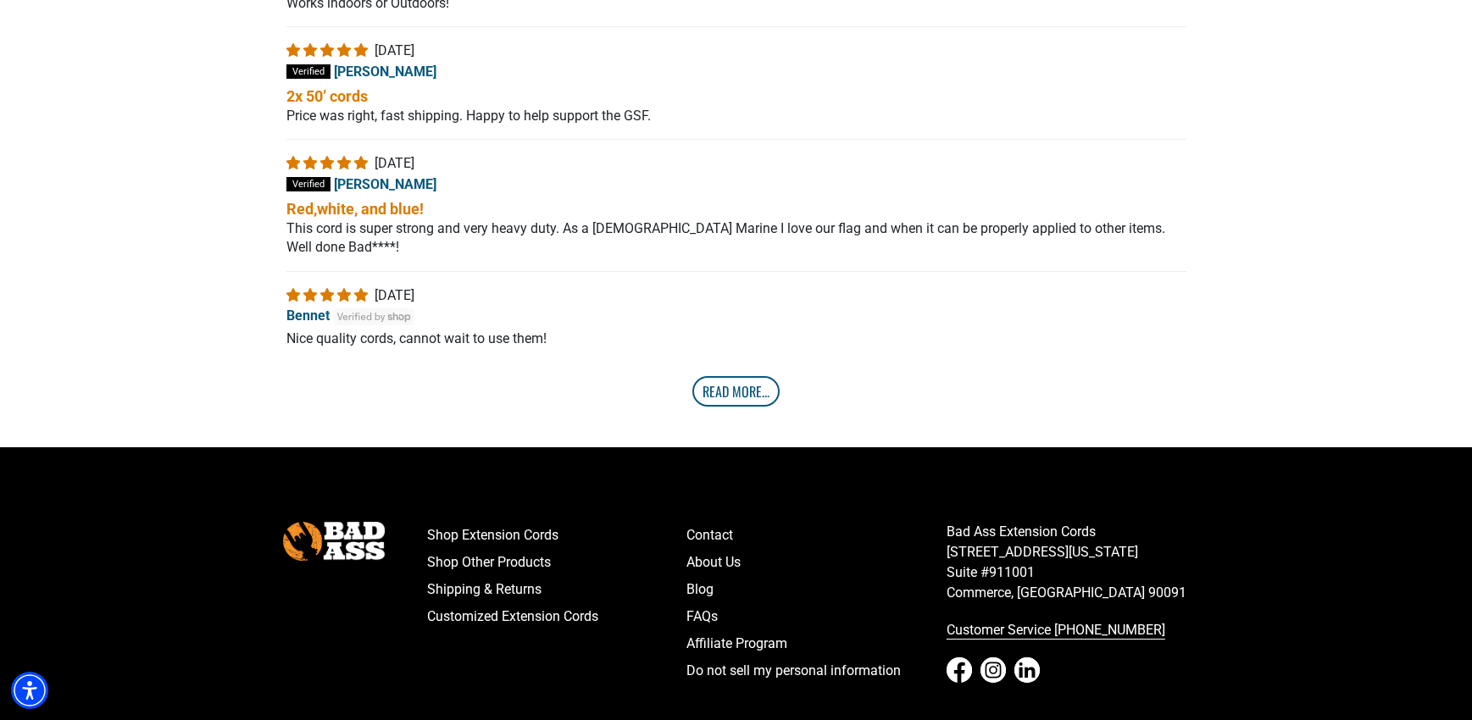
click at [734, 376] on link "Read More..." at bounding box center [735, 391] width 87 height 31
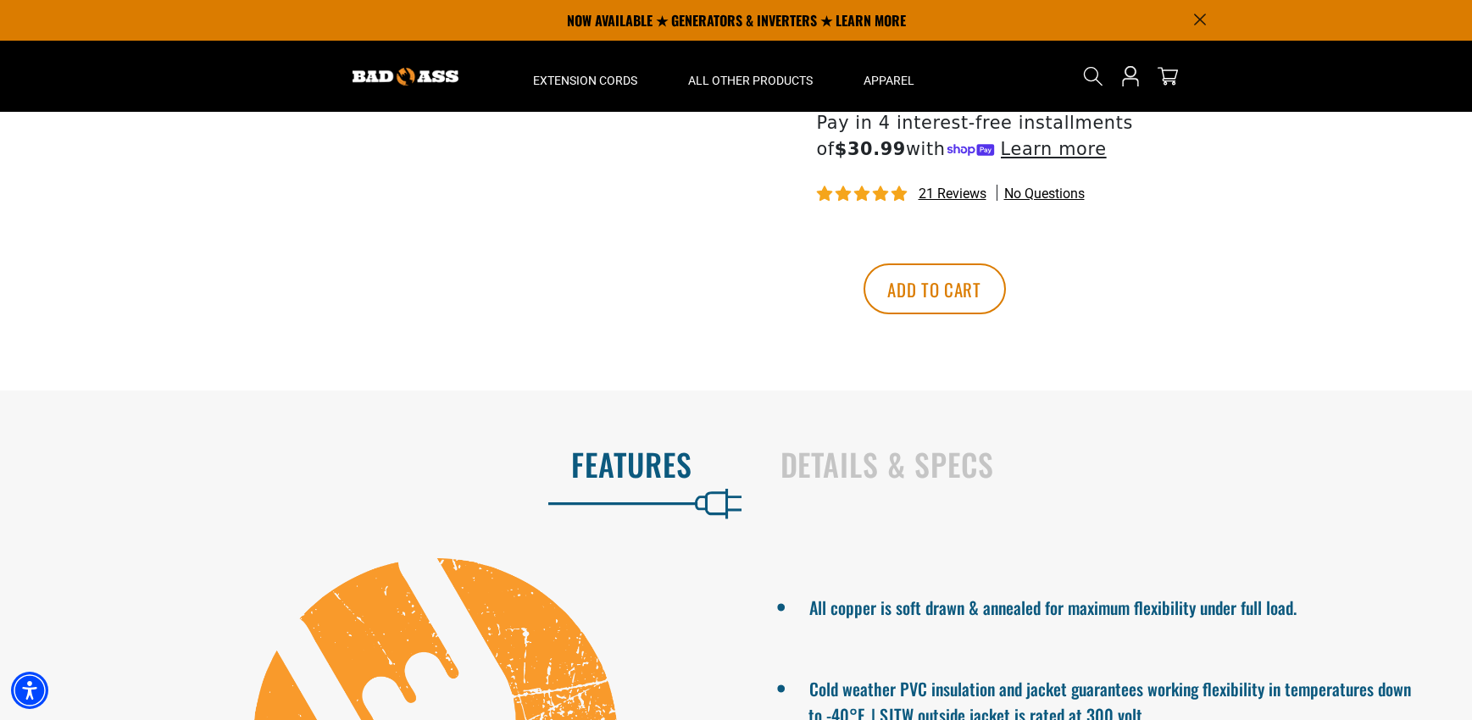
scroll to position [1210, 0]
click at [855, 447] on h2 "Details & Specs" at bounding box center [1109, 465] width 657 height 36
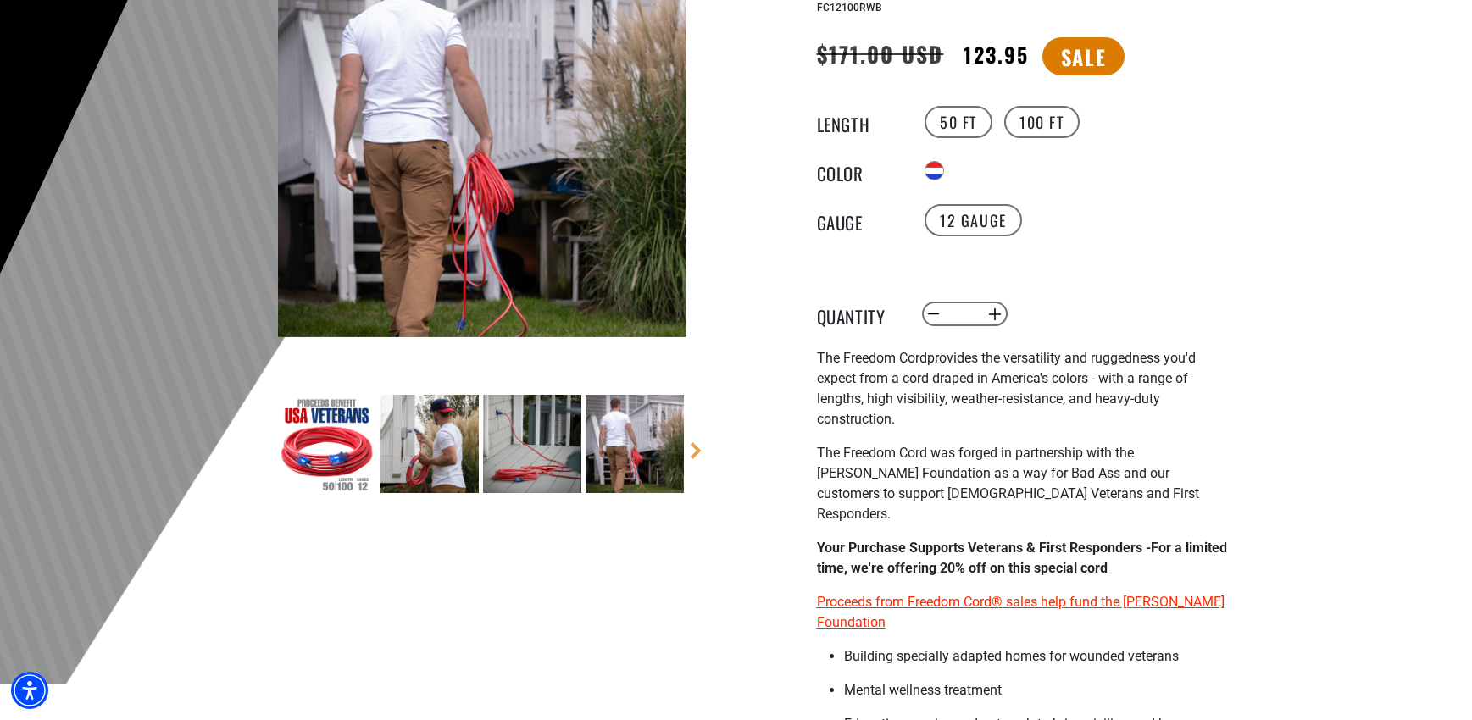
scroll to position [424, 0]
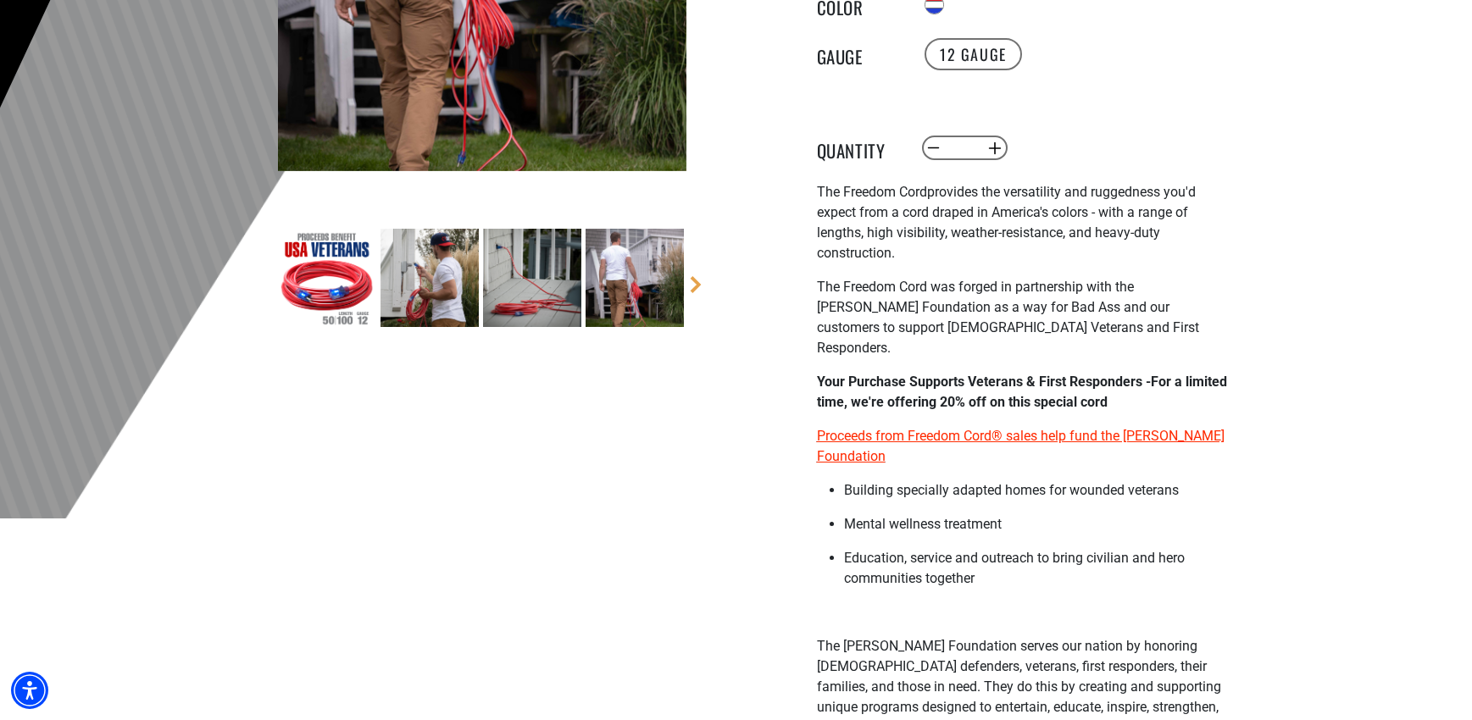
click at [336, 287] on img at bounding box center [327, 278] width 98 height 98
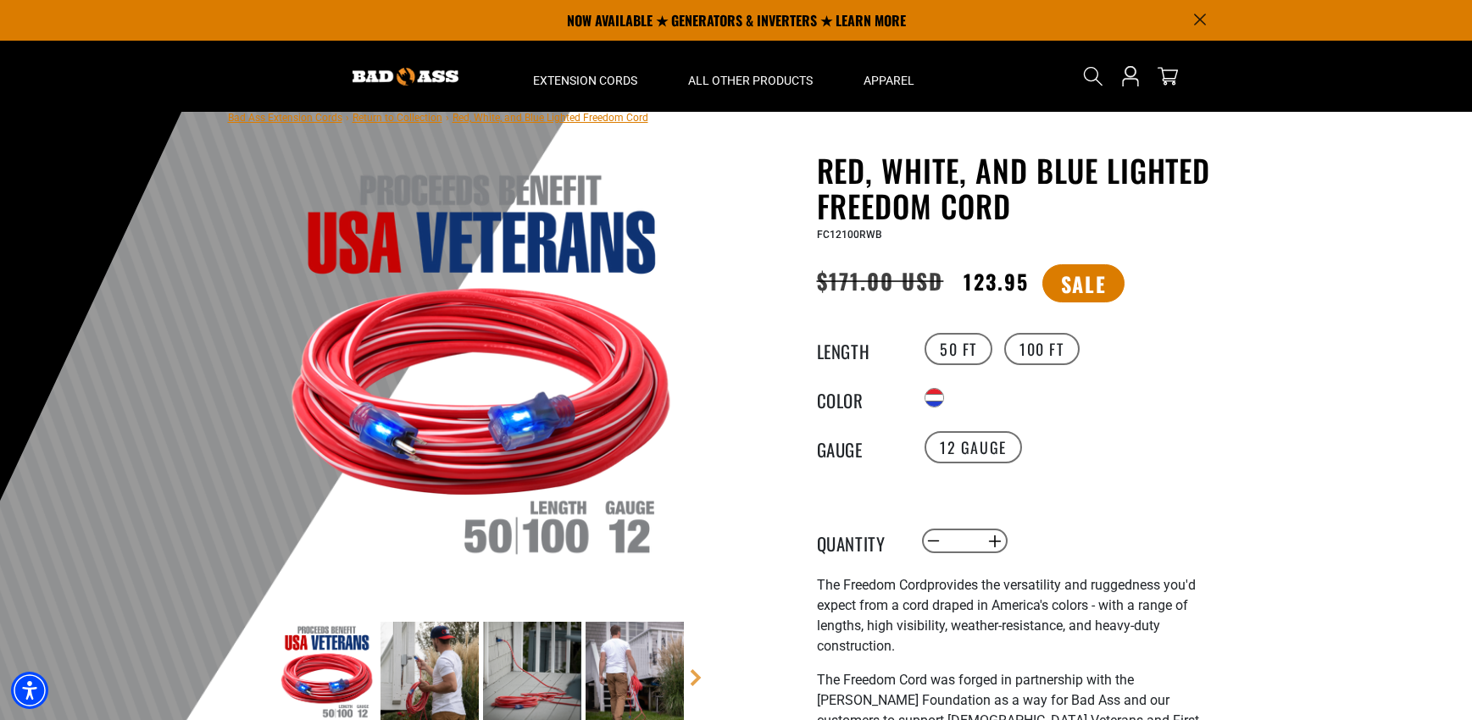
scroll to position [0, 0]
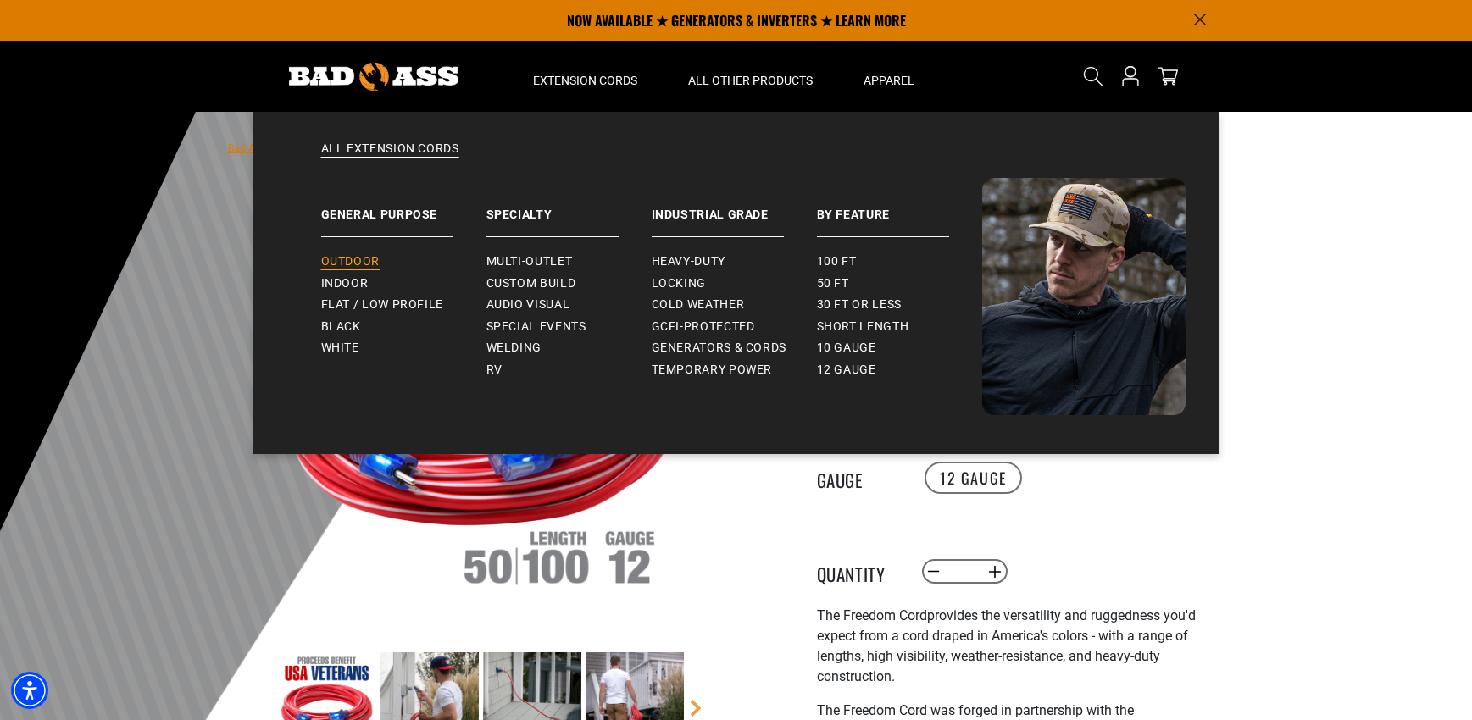
click at [349, 255] on span "Outdoor" at bounding box center [350, 261] width 58 height 15
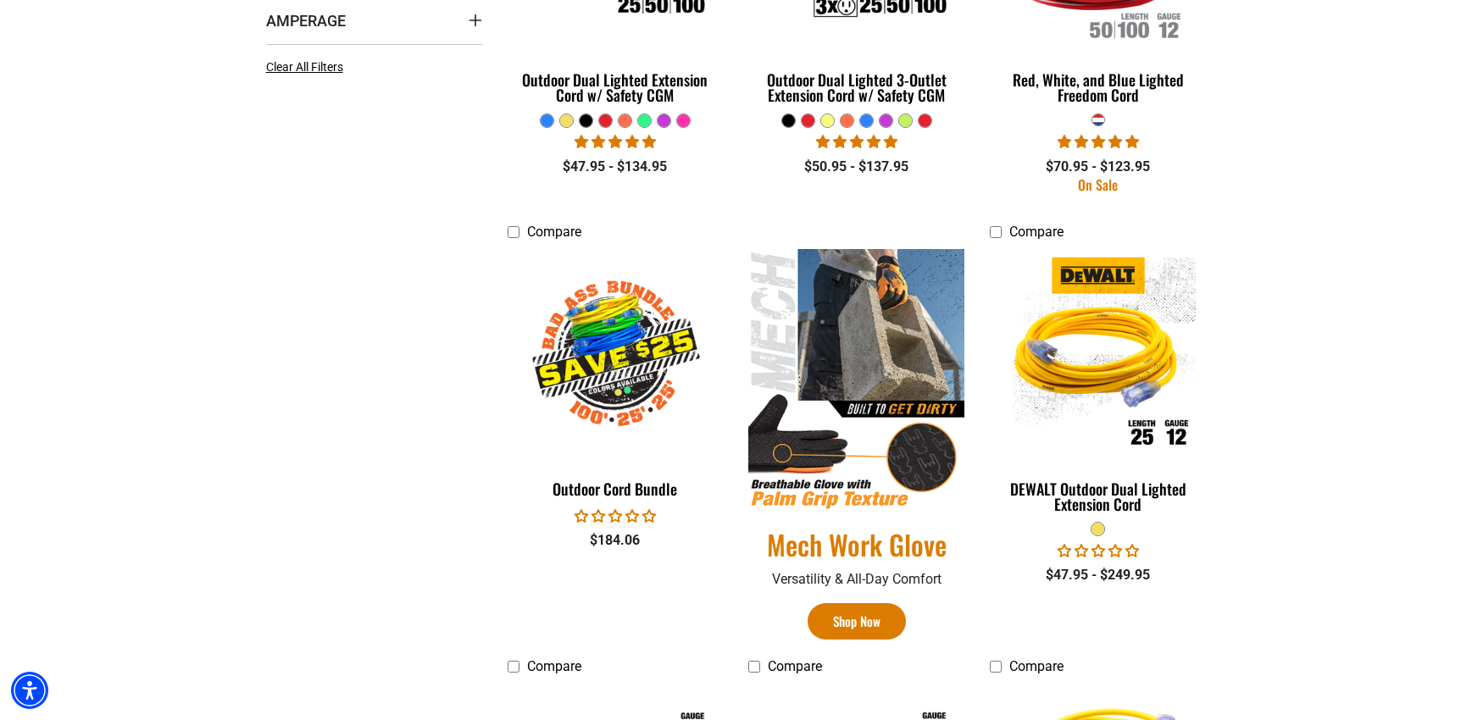
scroll to position [763, 0]
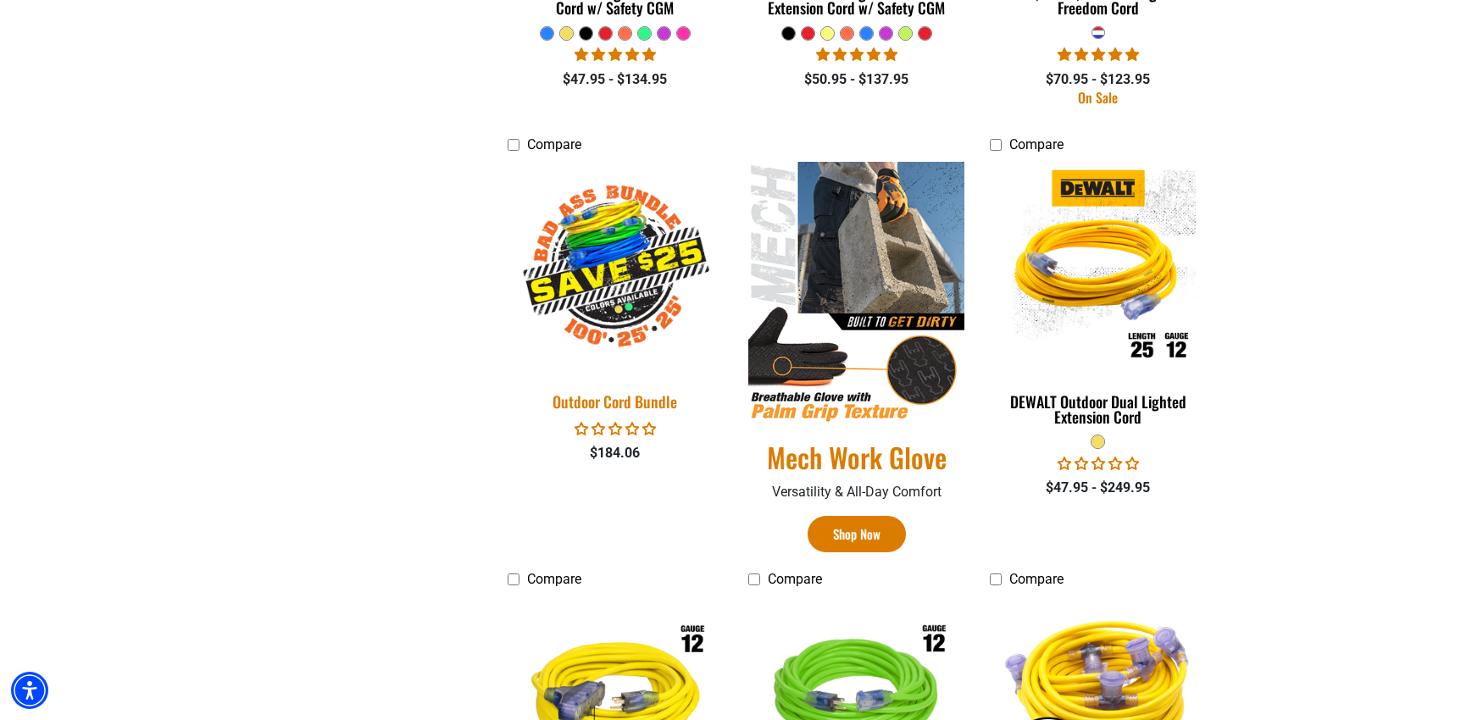
click at [599, 291] on img at bounding box center [615, 267] width 237 height 217
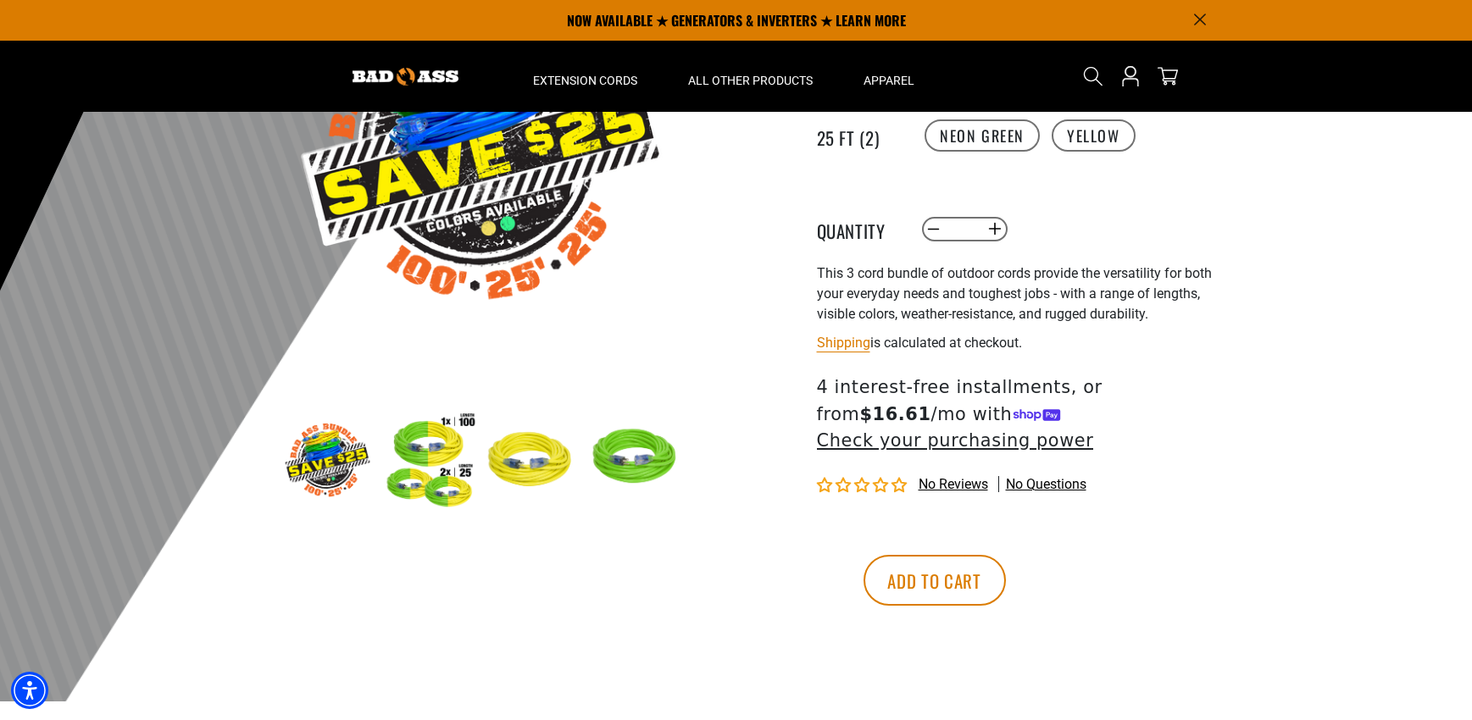
scroll to position [85, 0]
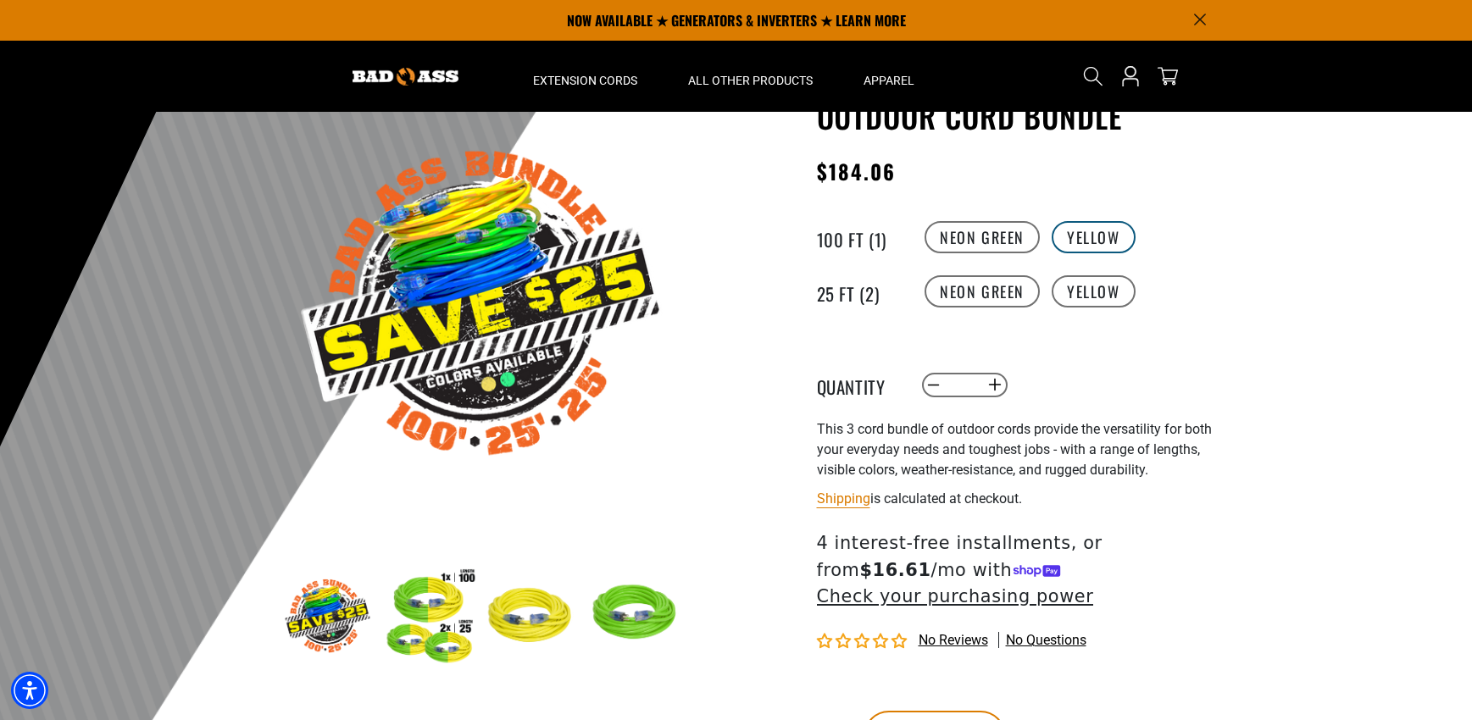
click at [1106, 242] on label "Yellow" at bounding box center [1094, 237] width 84 height 32
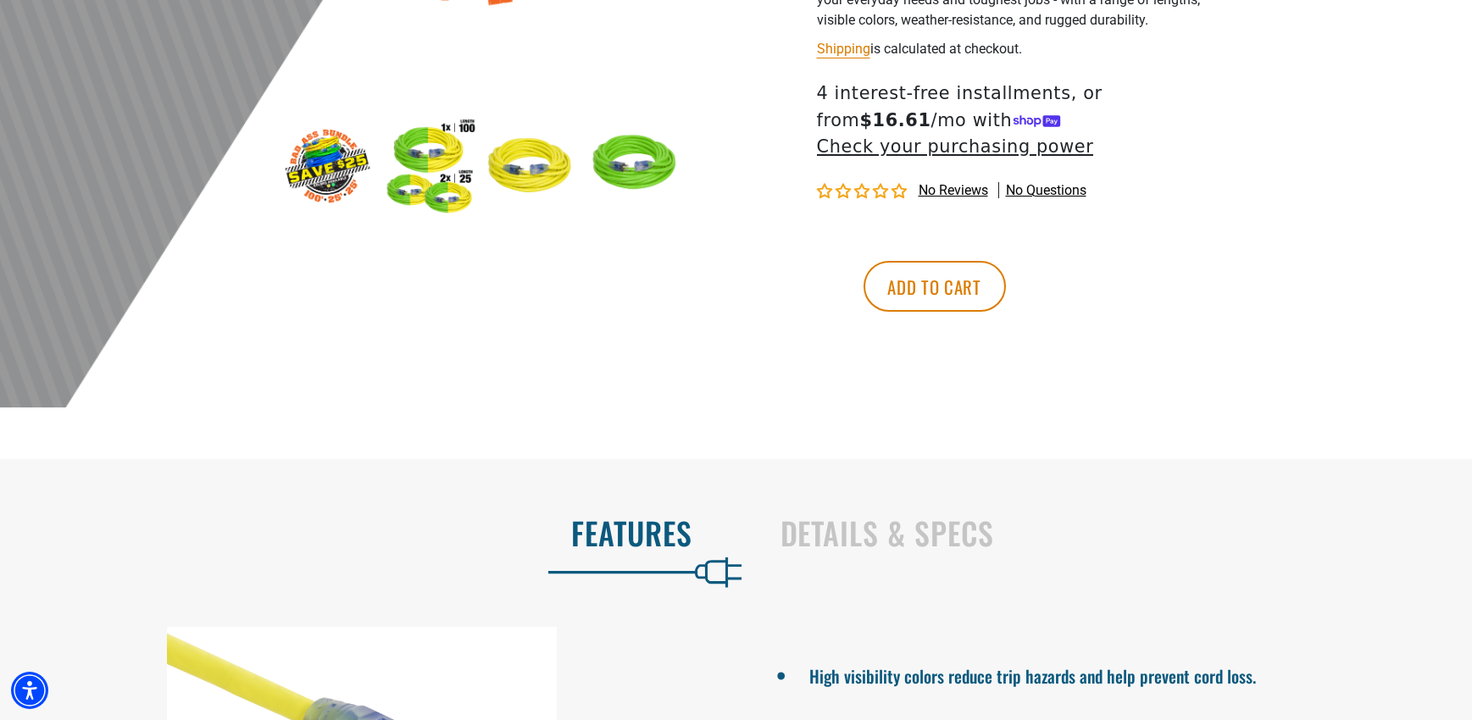
scroll to position [678, 0]
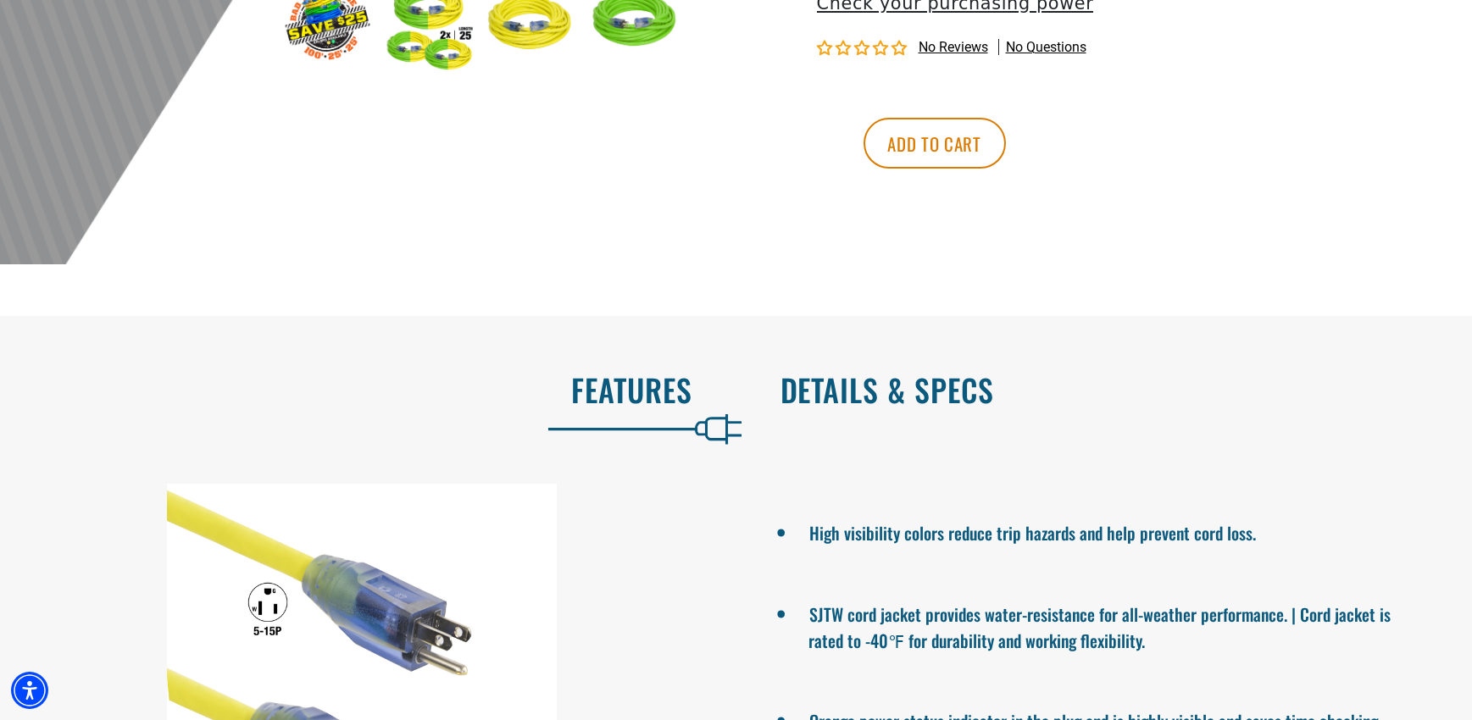
click at [870, 372] on h2 "Details & Specs" at bounding box center [1109, 390] width 657 height 36
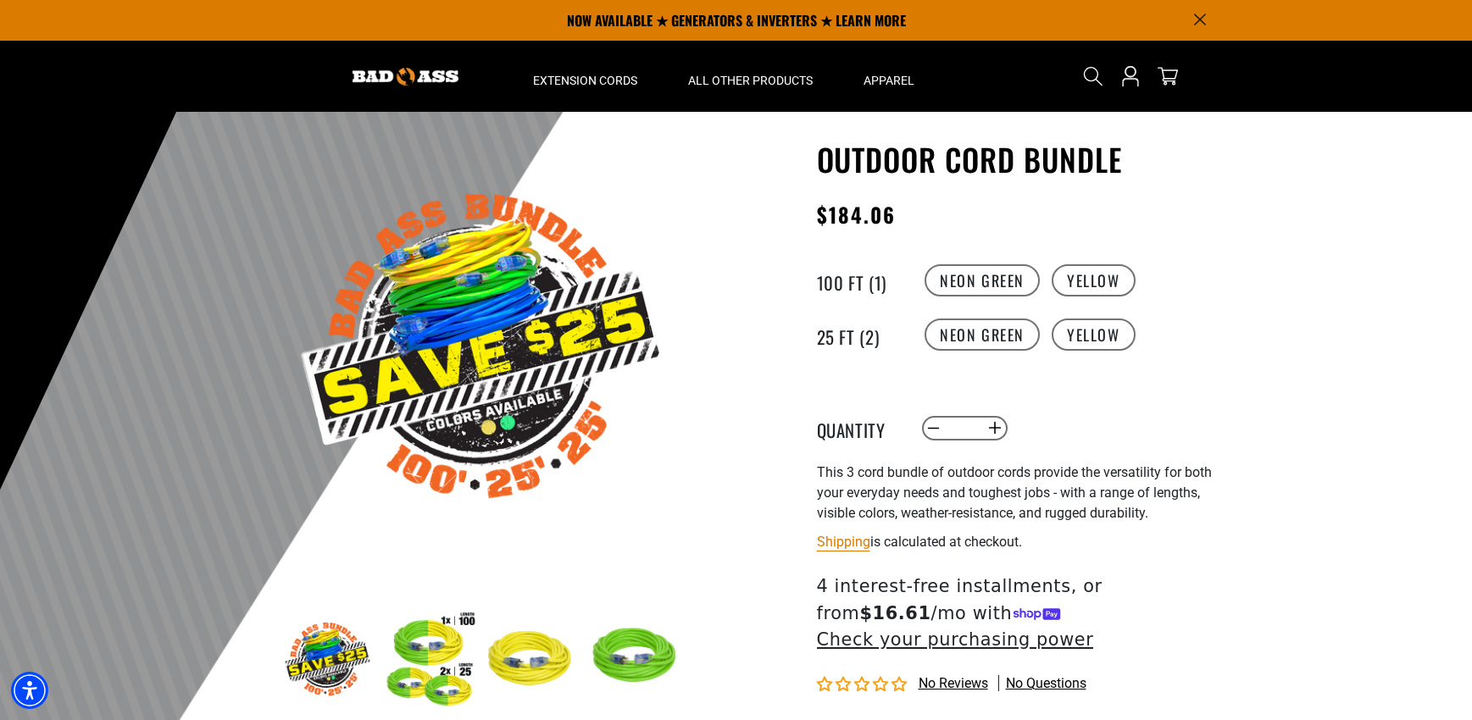
scroll to position [0, 0]
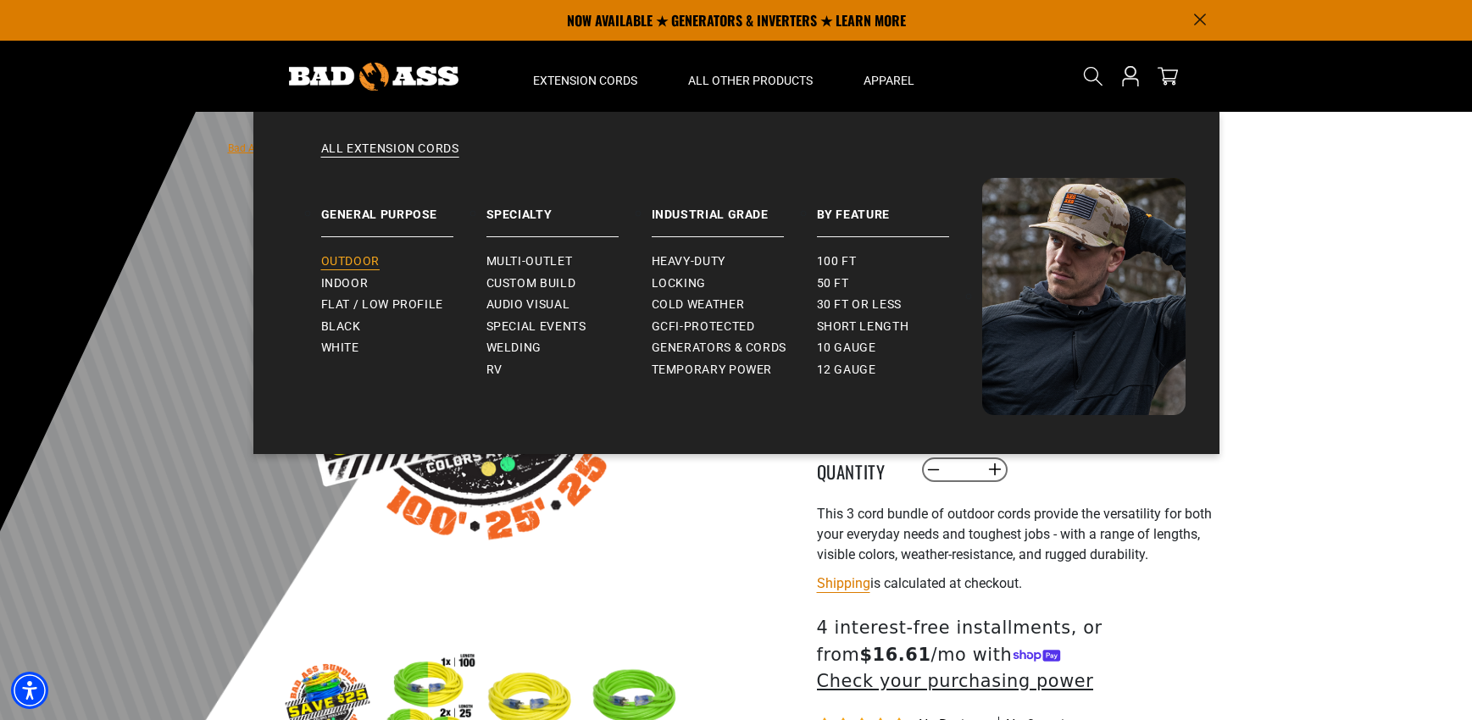
click at [327, 259] on span "Outdoor" at bounding box center [350, 261] width 58 height 15
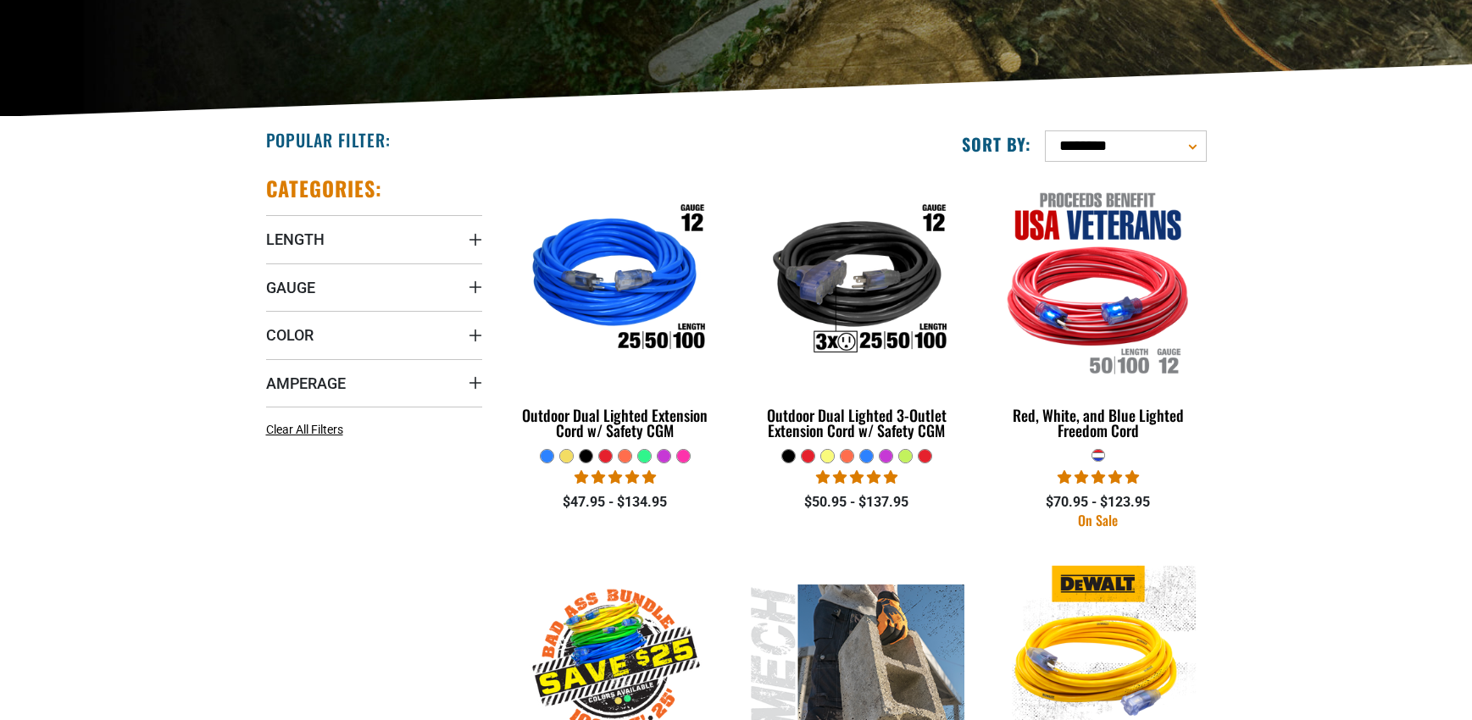
scroll to position [424, 0]
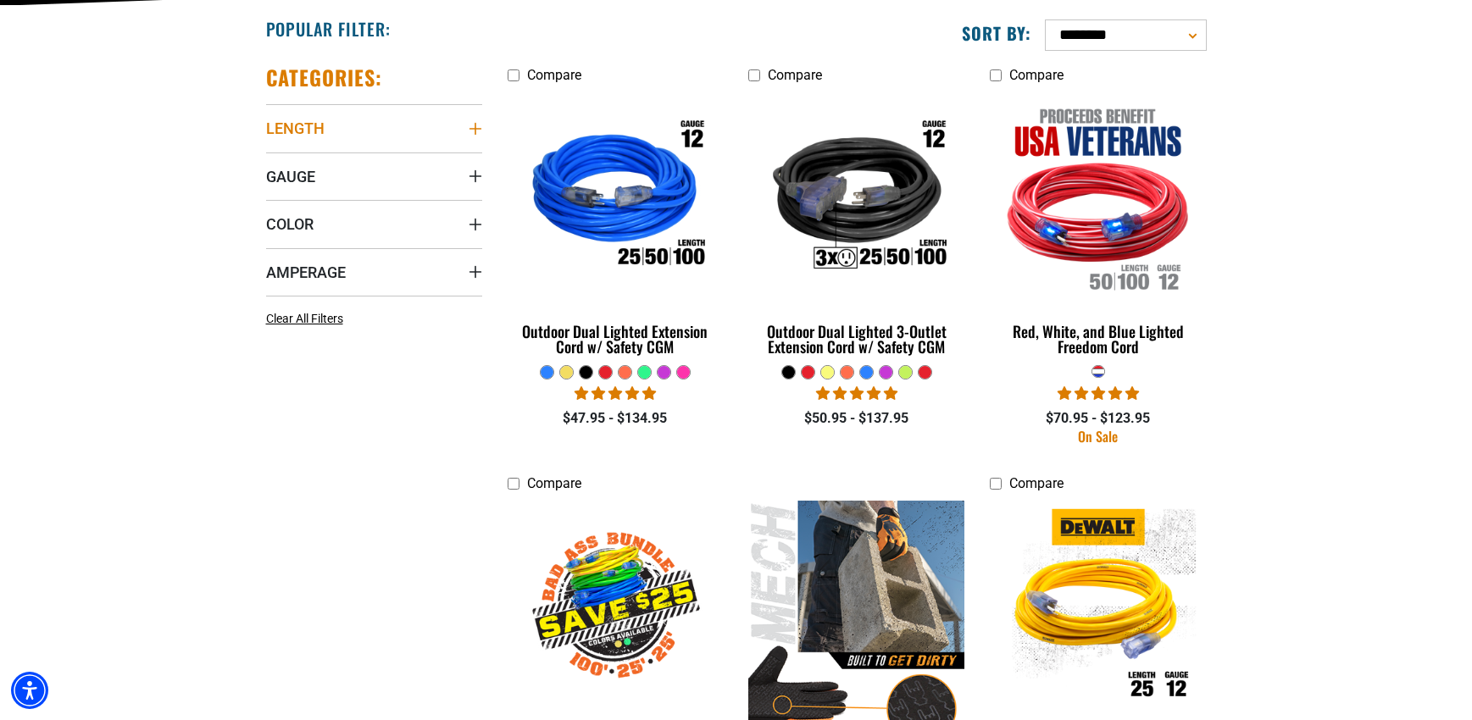
click at [471, 128] on icon "Length" at bounding box center [476, 129] width 14 height 14
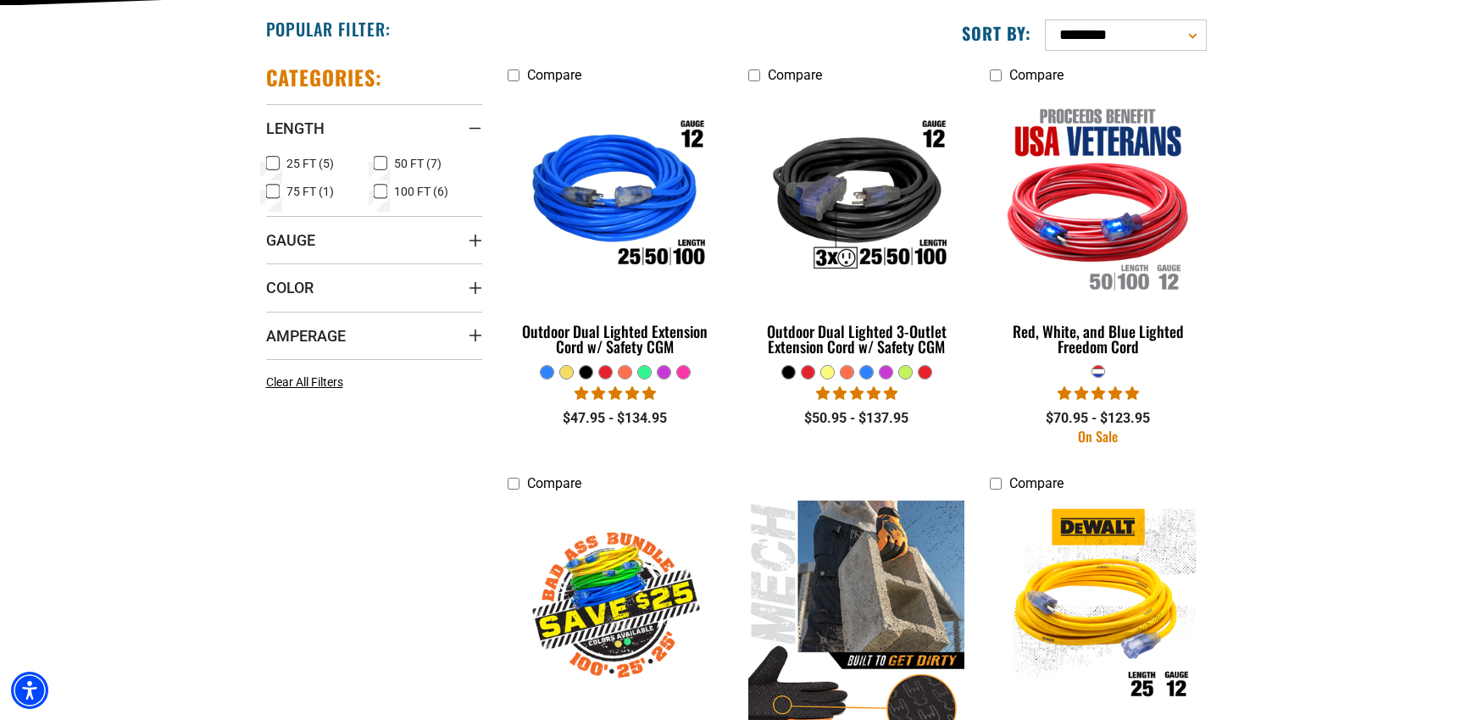
click at [395, 195] on span "100 FT (6)" at bounding box center [421, 192] width 54 height 12
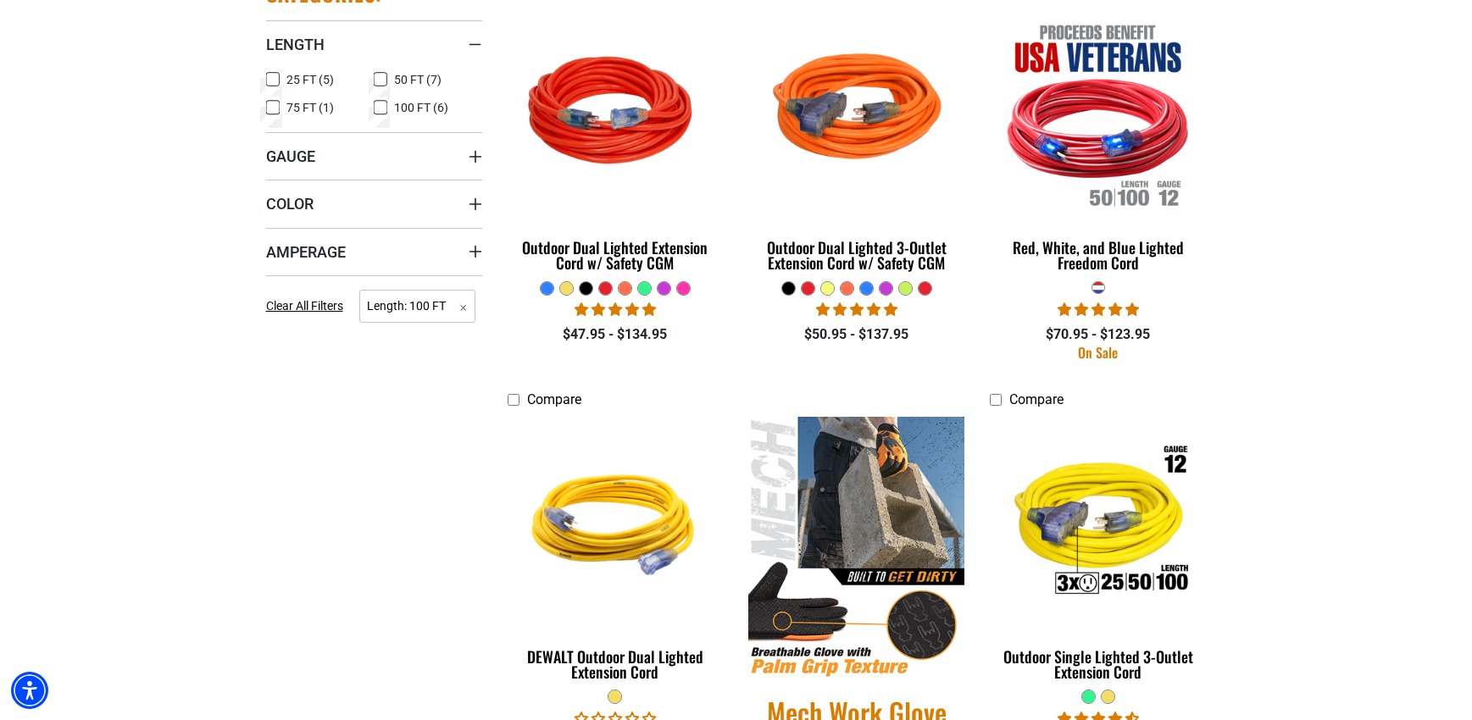
scroll to position [509, 0]
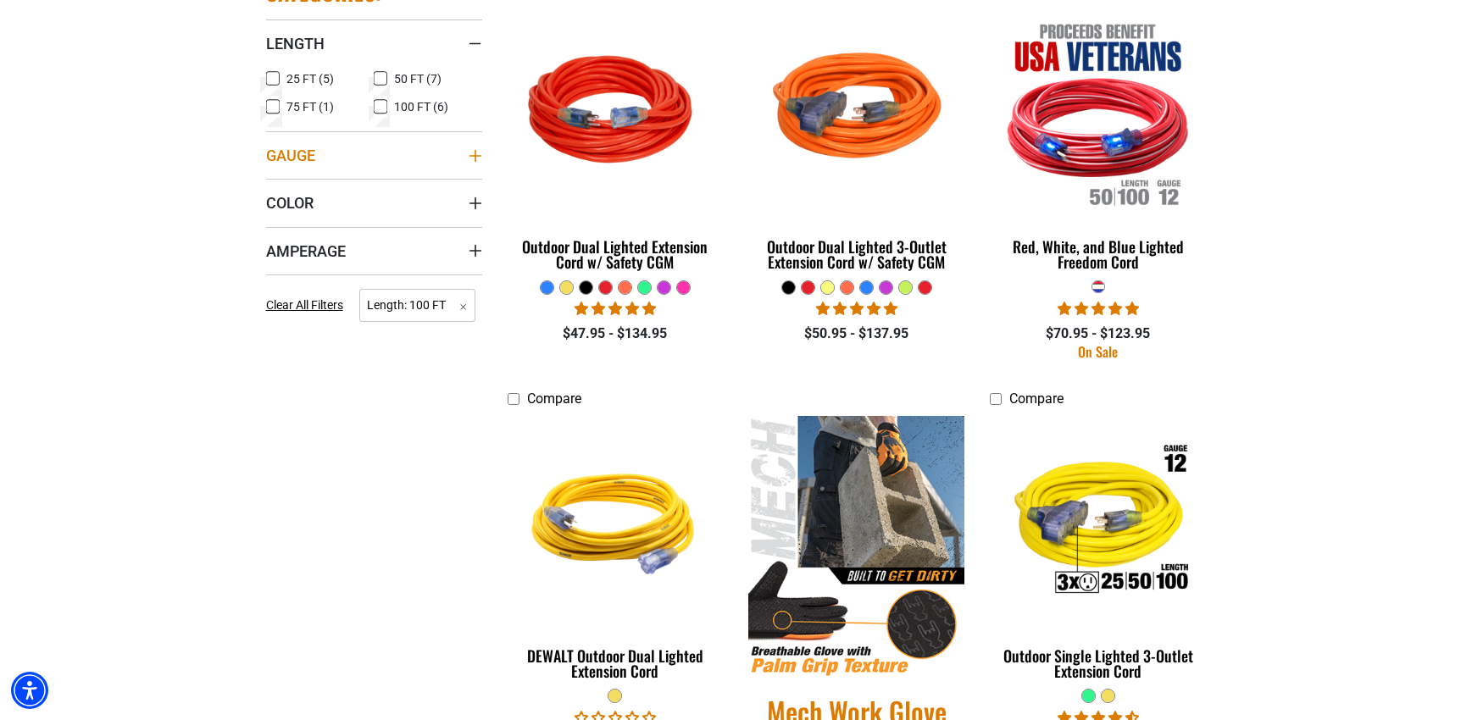
click at [402, 154] on summary "Gauge" at bounding box center [374, 154] width 216 height 47
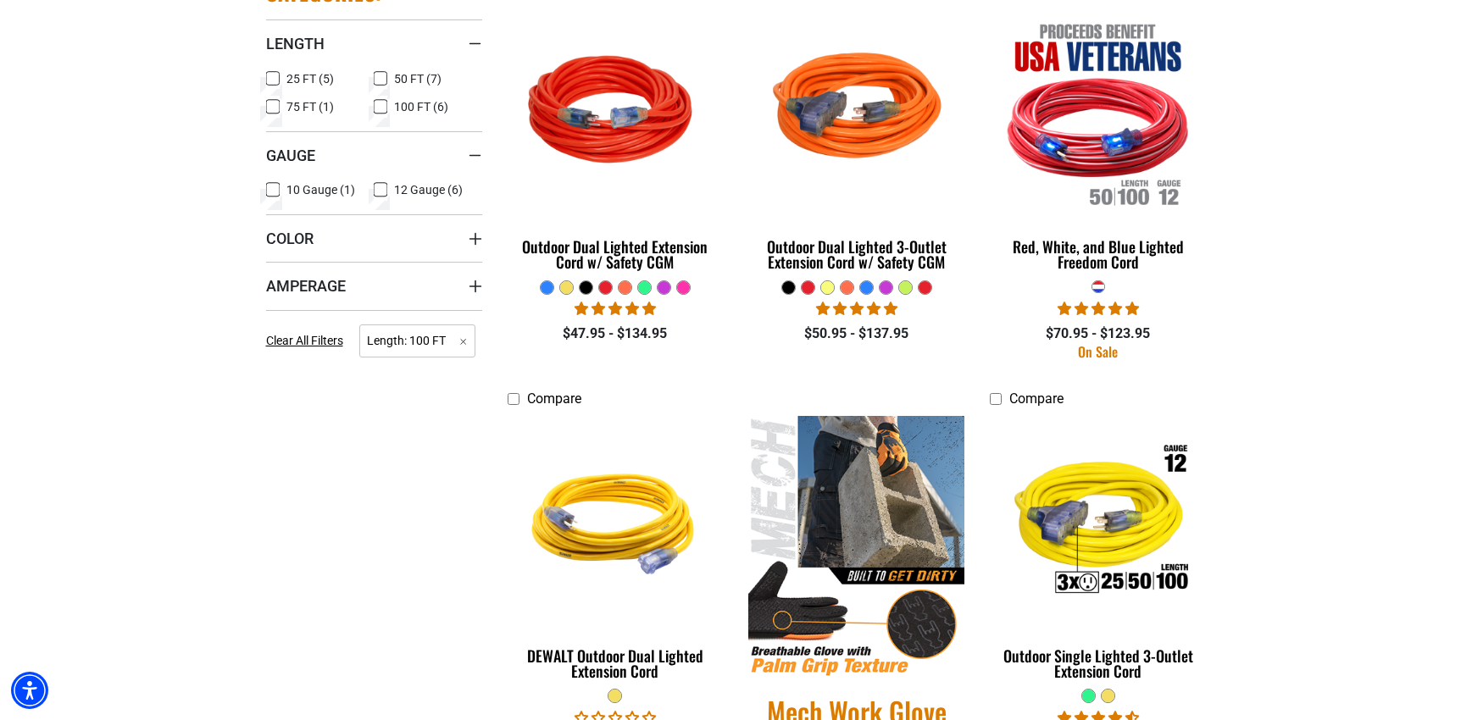
click at [317, 192] on span "10 Gauge (1)" at bounding box center [320, 190] width 69 height 12
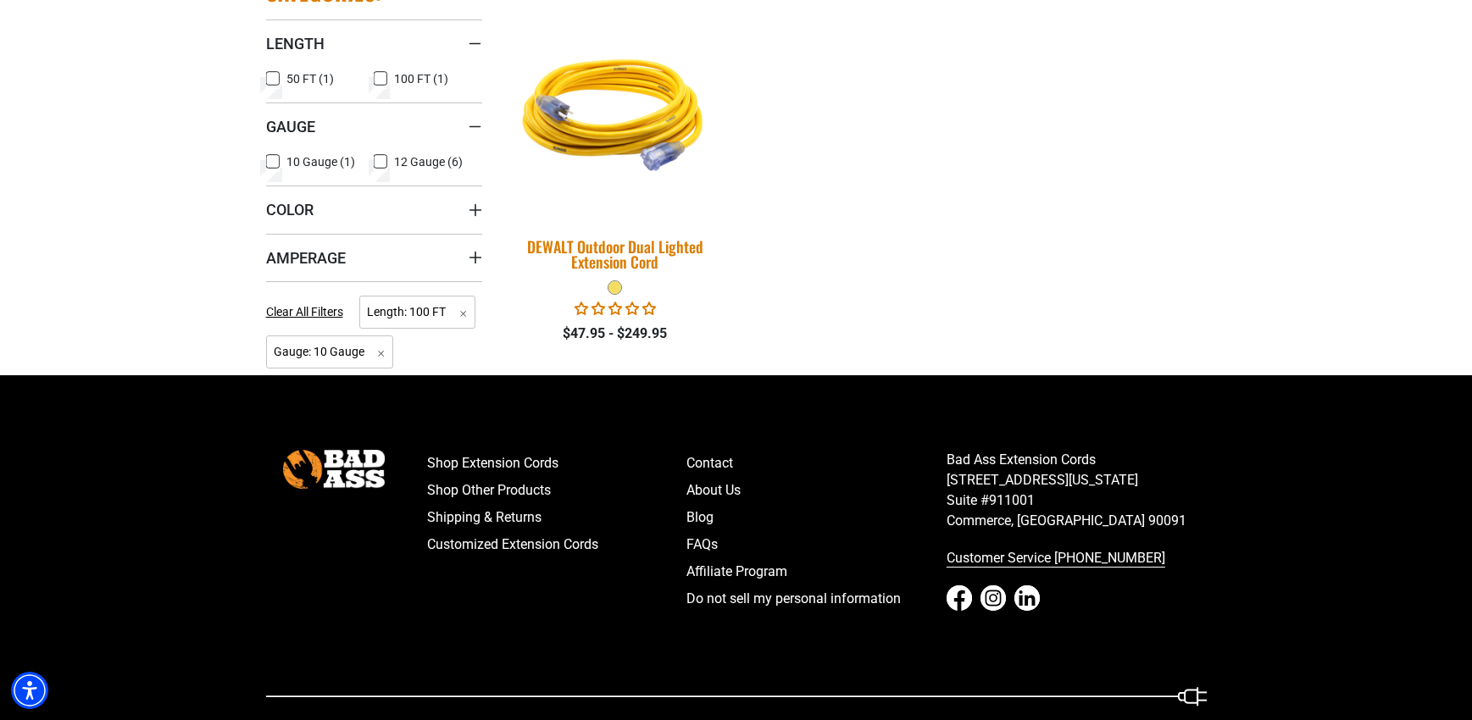
click at [631, 151] on img at bounding box center [615, 112] width 237 height 217
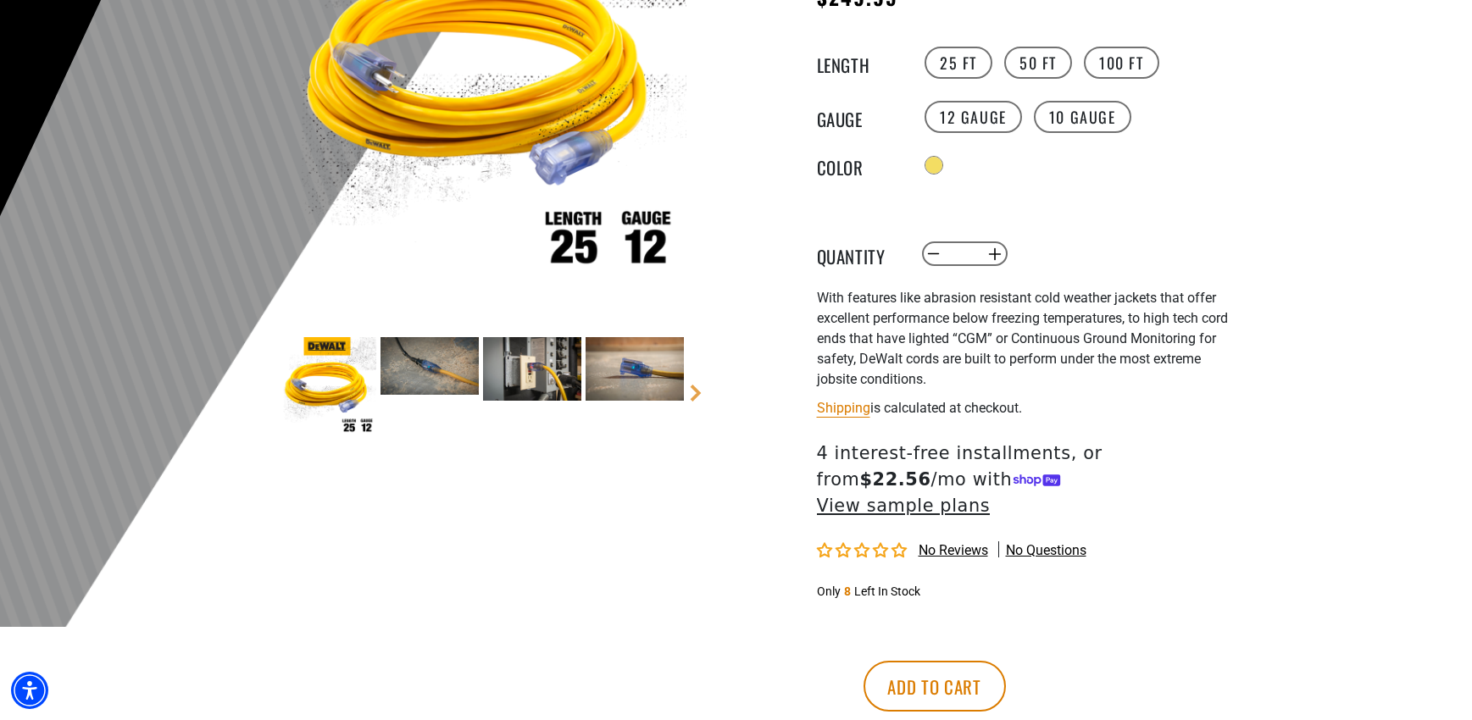
scroll to position [339, 0]
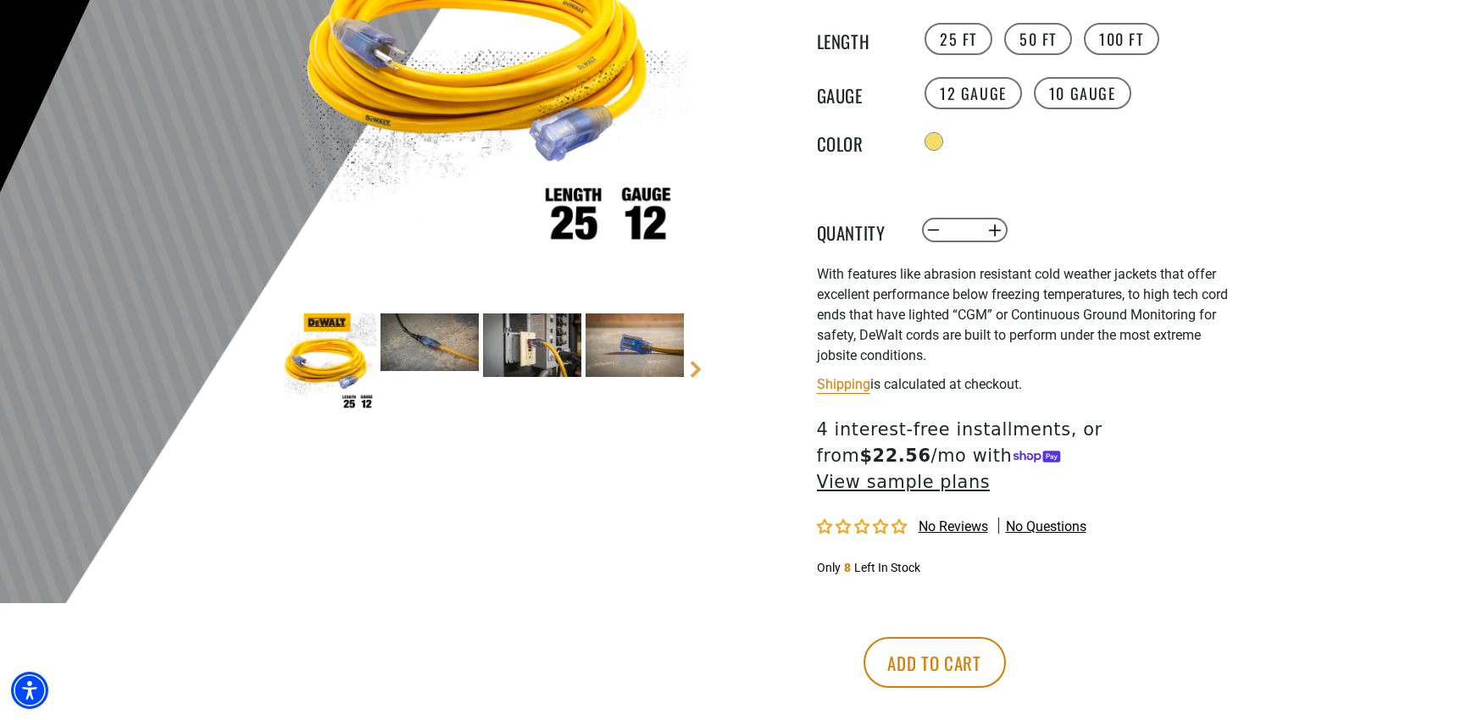
click at [444, 339] on img at bounding box center [430, 342] width 98 height 57
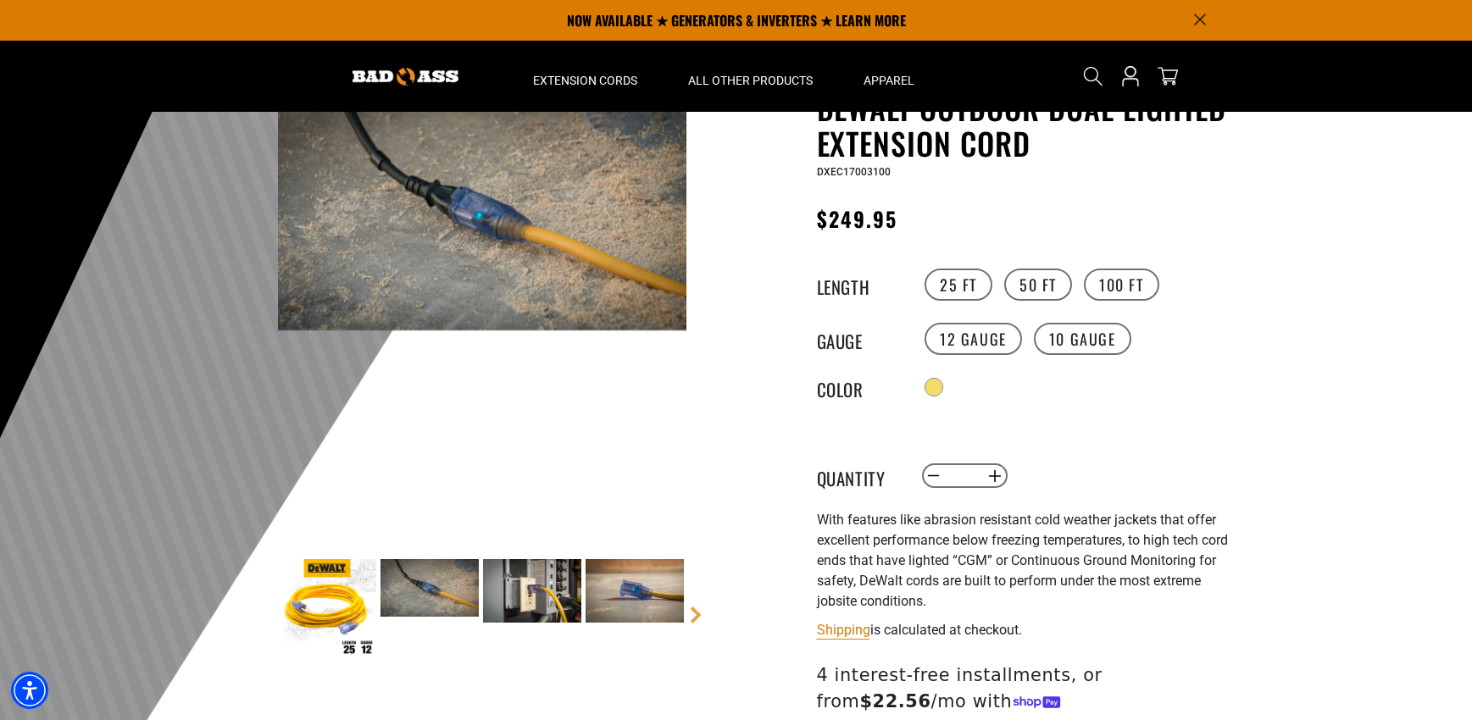
scroll to position [85, 0]
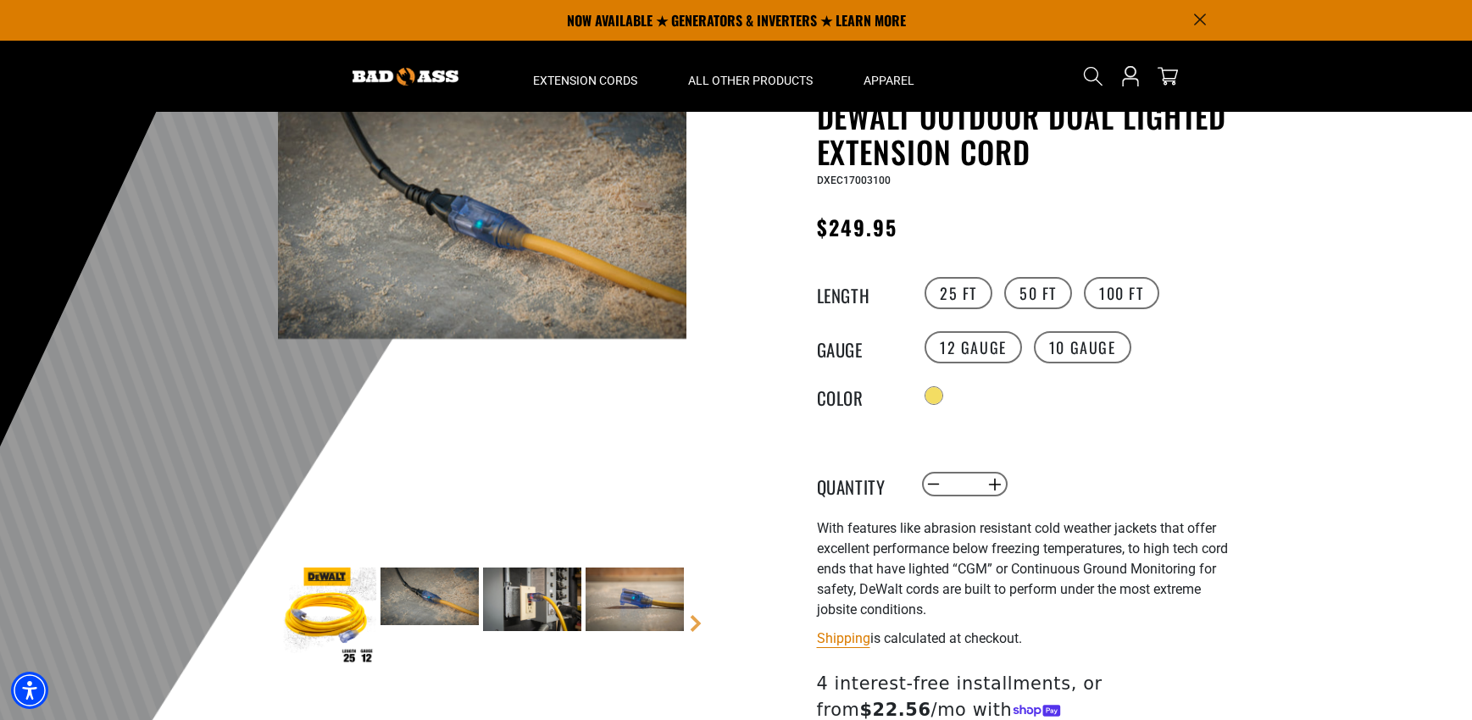
click at [520, 588] on img at bounding box center [532, 600] width 98 height 64
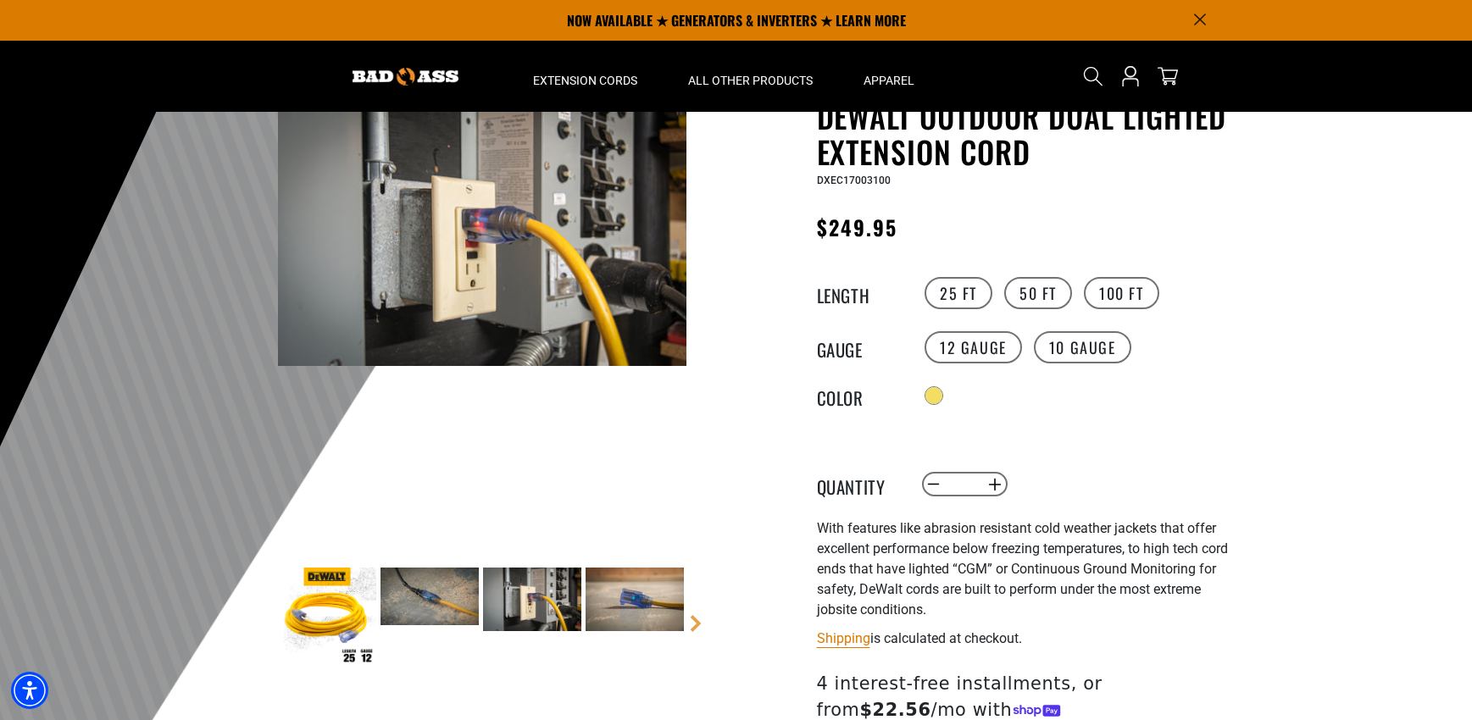
click at [626, 604] on img at bounding box center [635, 600] width 98 height 64
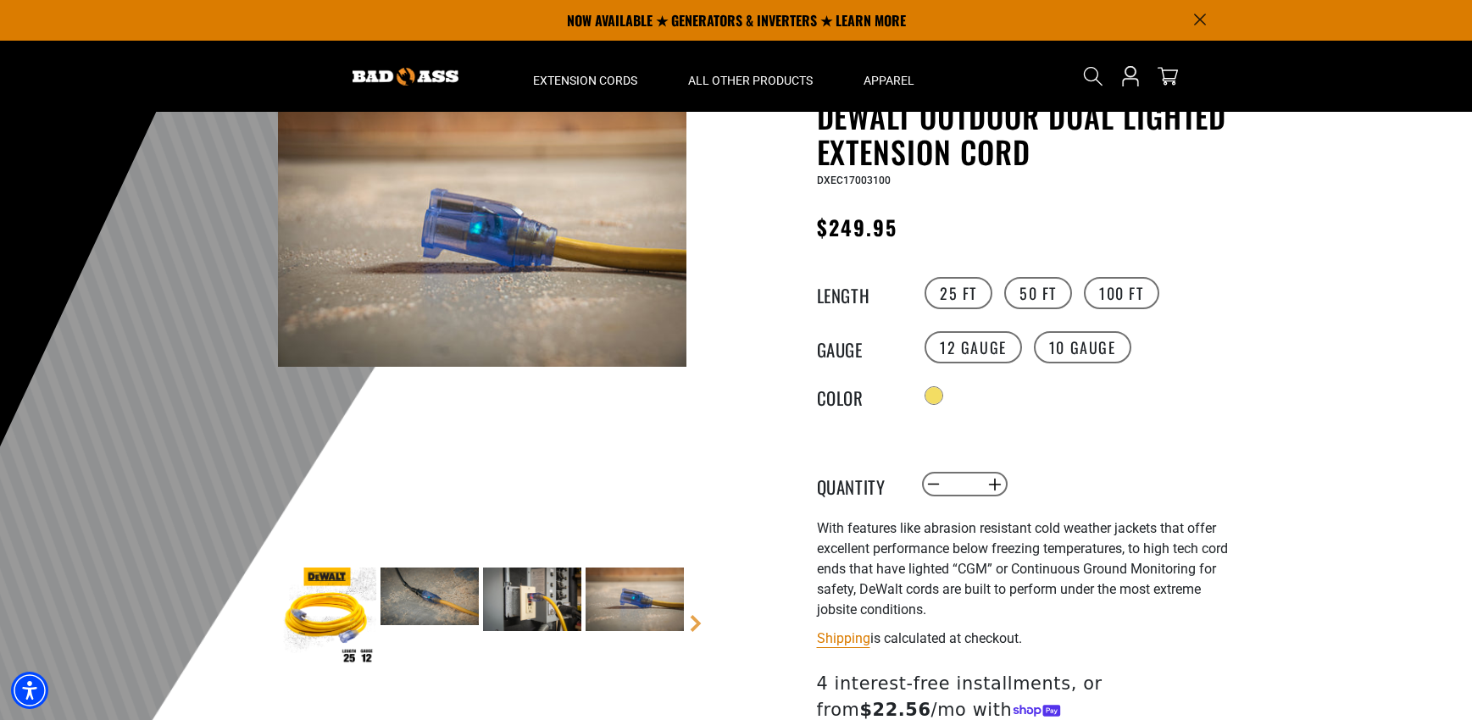
click at [402, 598] on img at bounding box center [430, 596] width 98 height 57
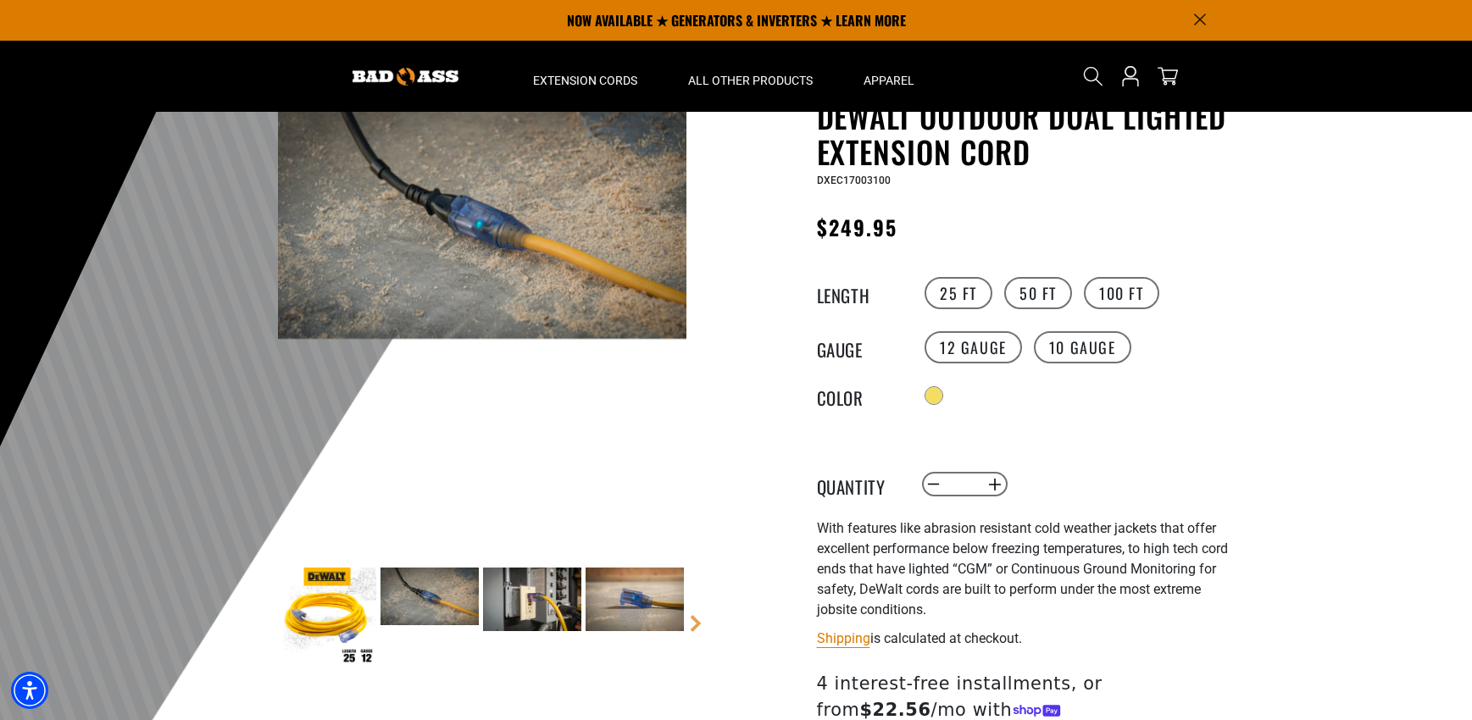
click at [355, 627] on img at bounding box center [327, 617] width 98 height 98
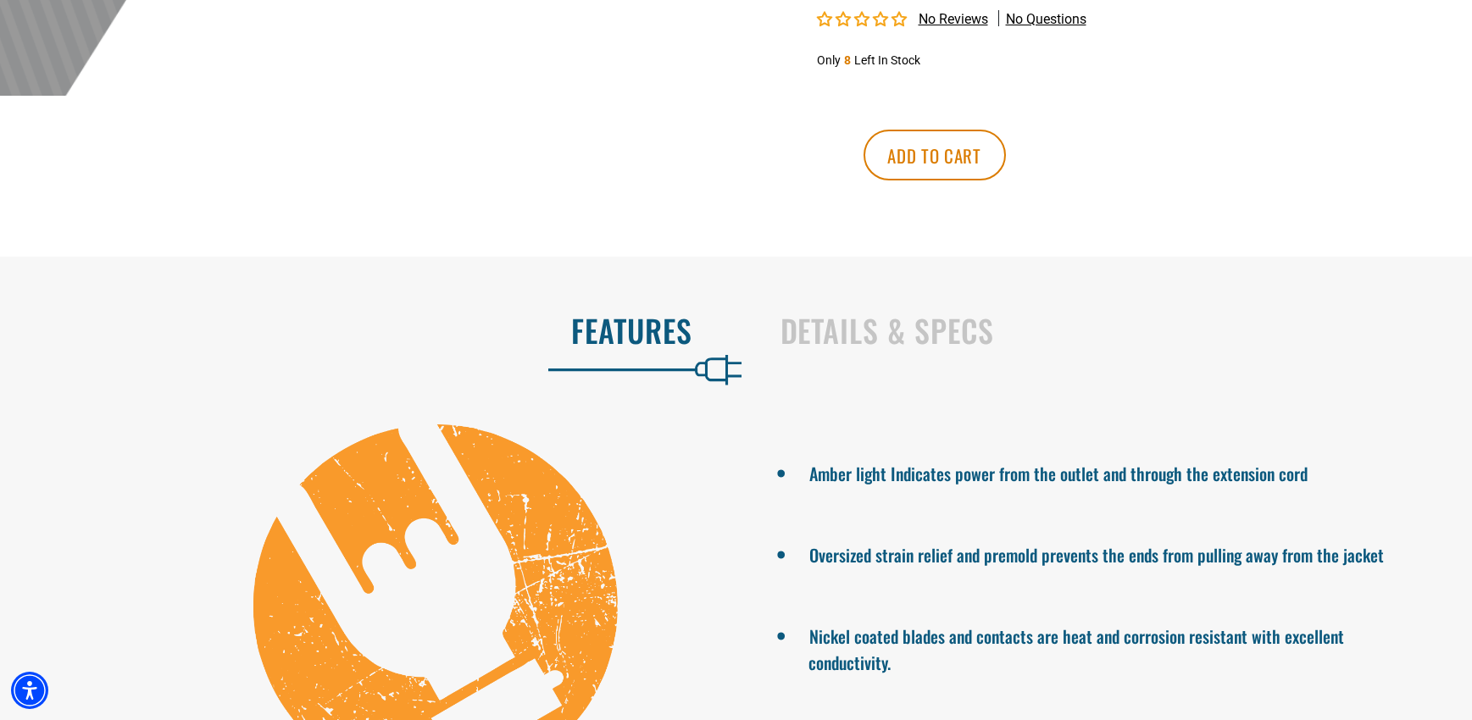
scroll to position [848, 0]
click at [846, 312] on h2 "Details & Specs" at bounding box center [1109, 330] width 657 height 36
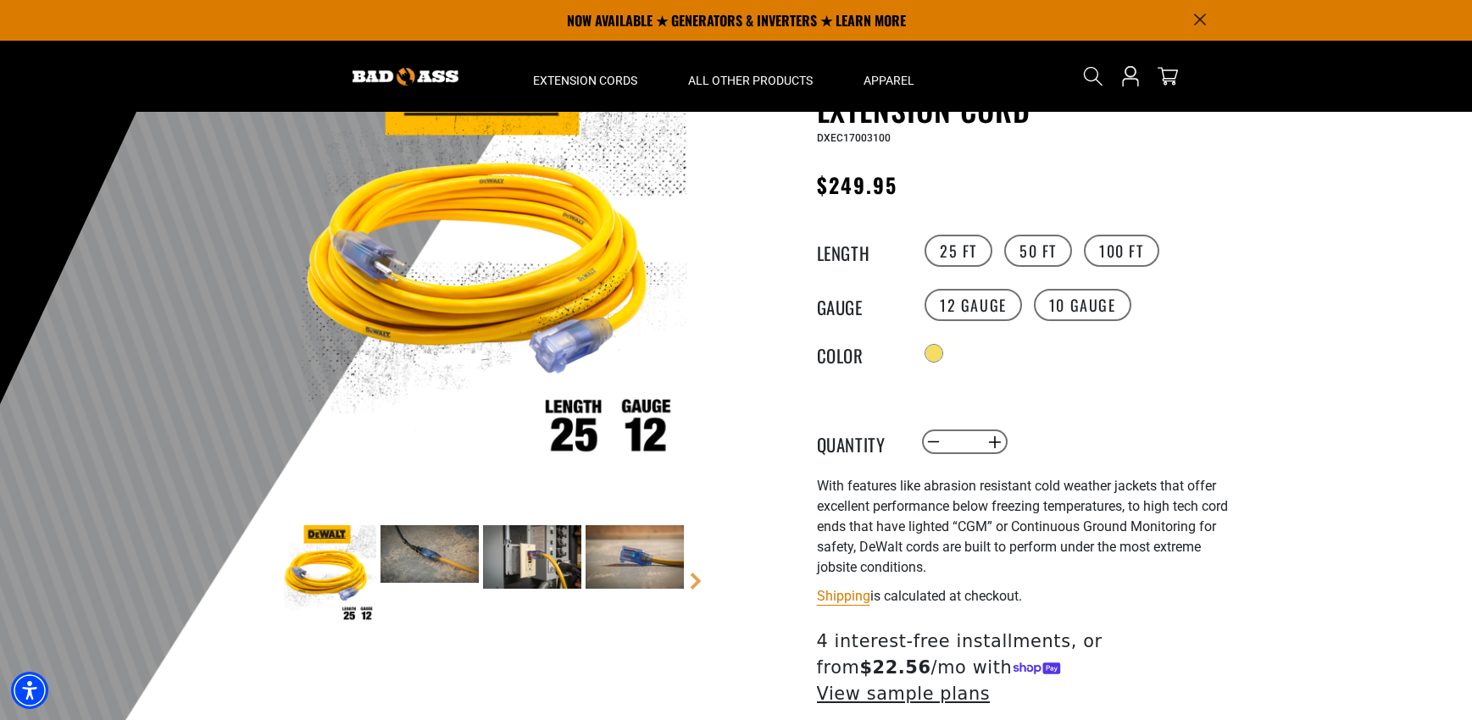
scroll to position [0, 0]
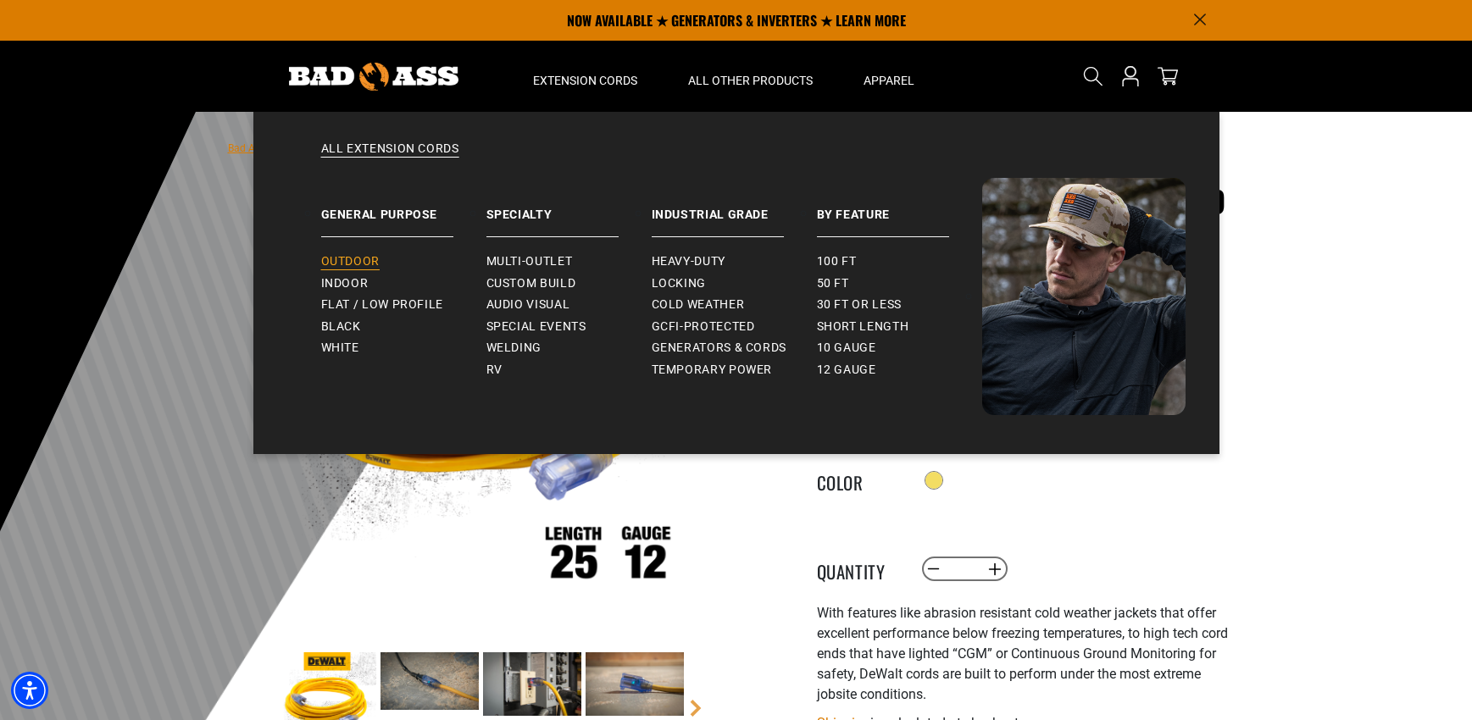
click at [360, 253] on link "Outdoor" at bounding box center [403, 262] width 165 height 22
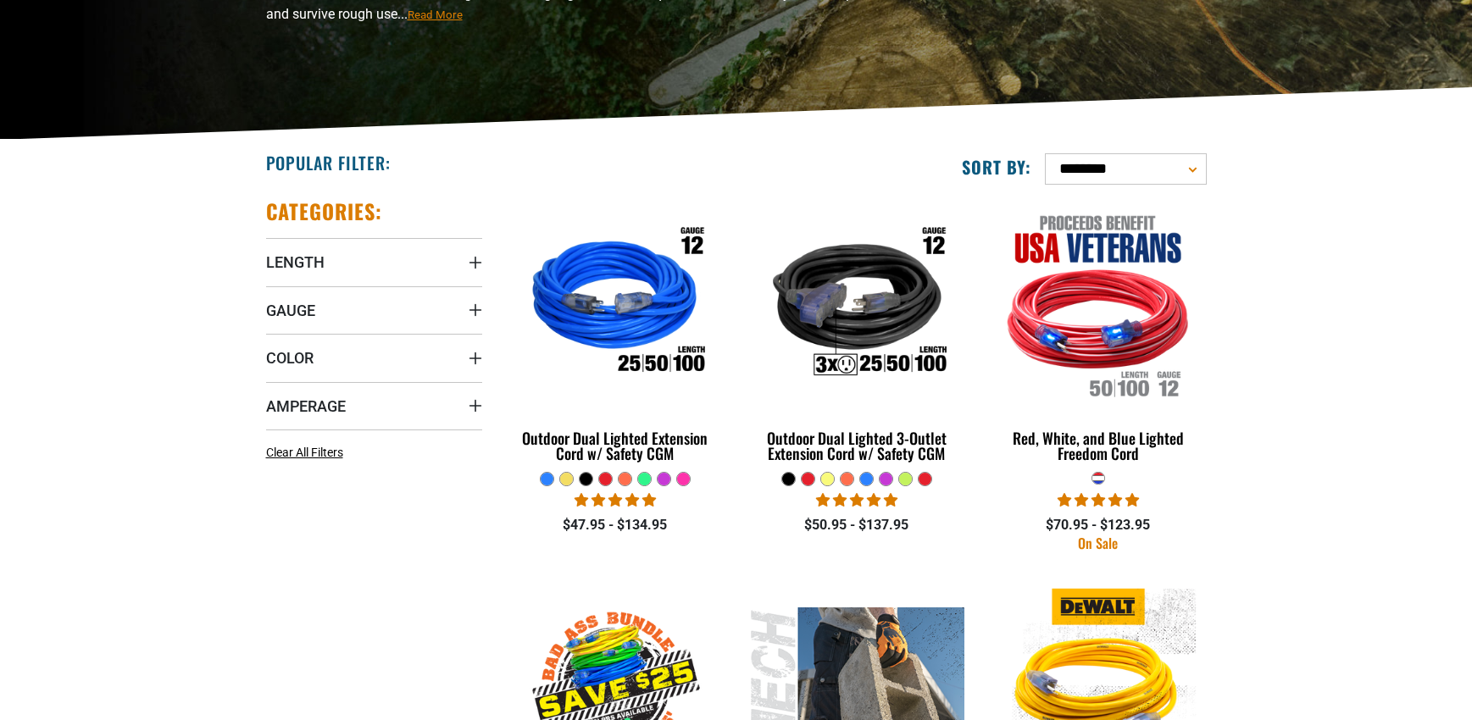
scroll to position [339, 0]
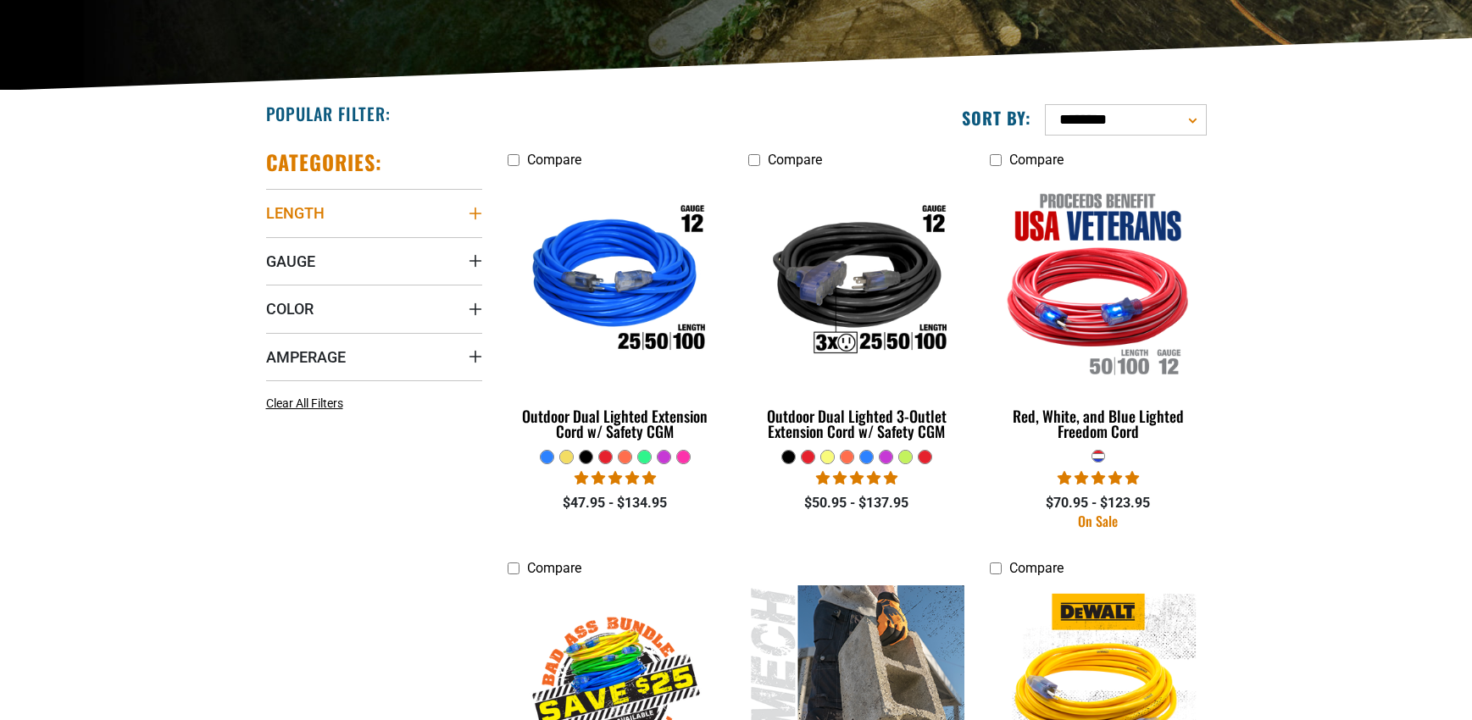
click at [463, 206] on summary "Length" at bounding box center [374, 212] width 216 height 47
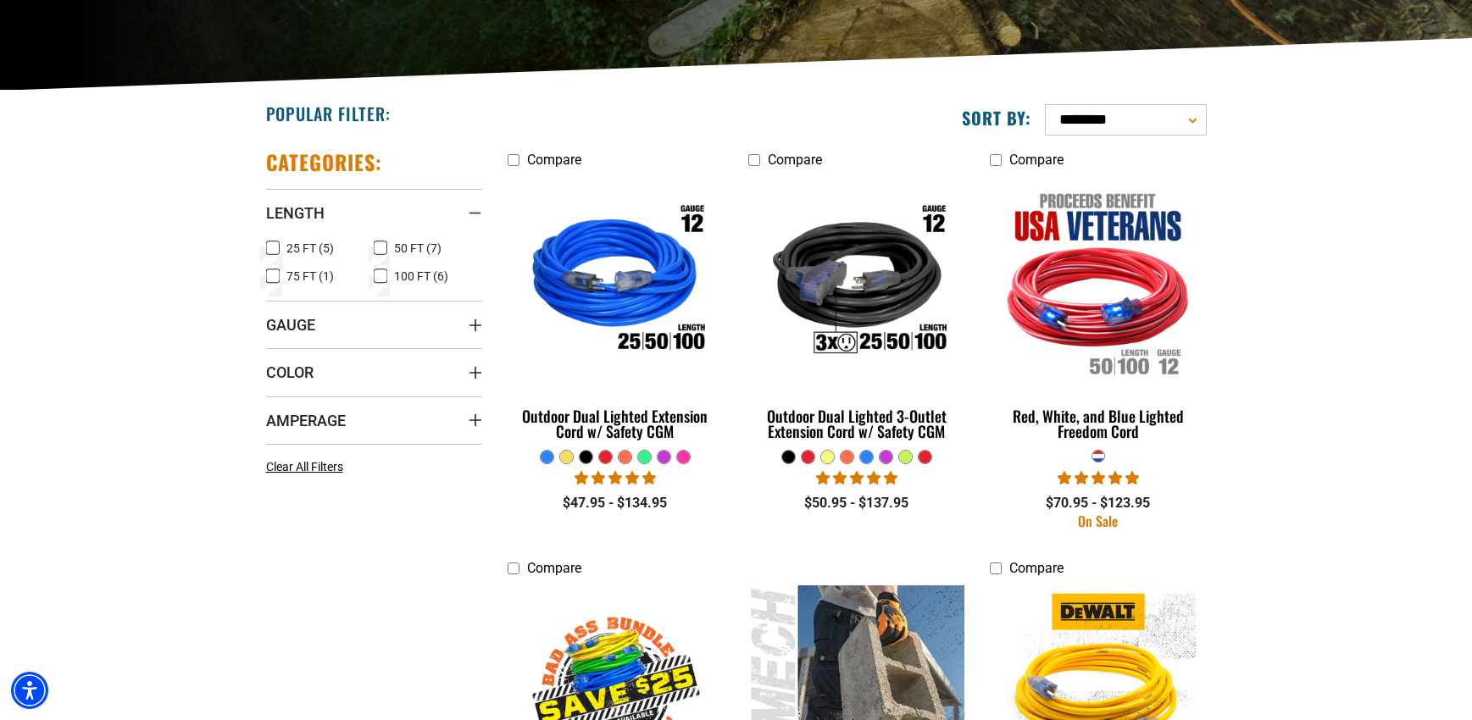
click at [380, 285] on icon at bounding box center [381, 276] width 14 height 22
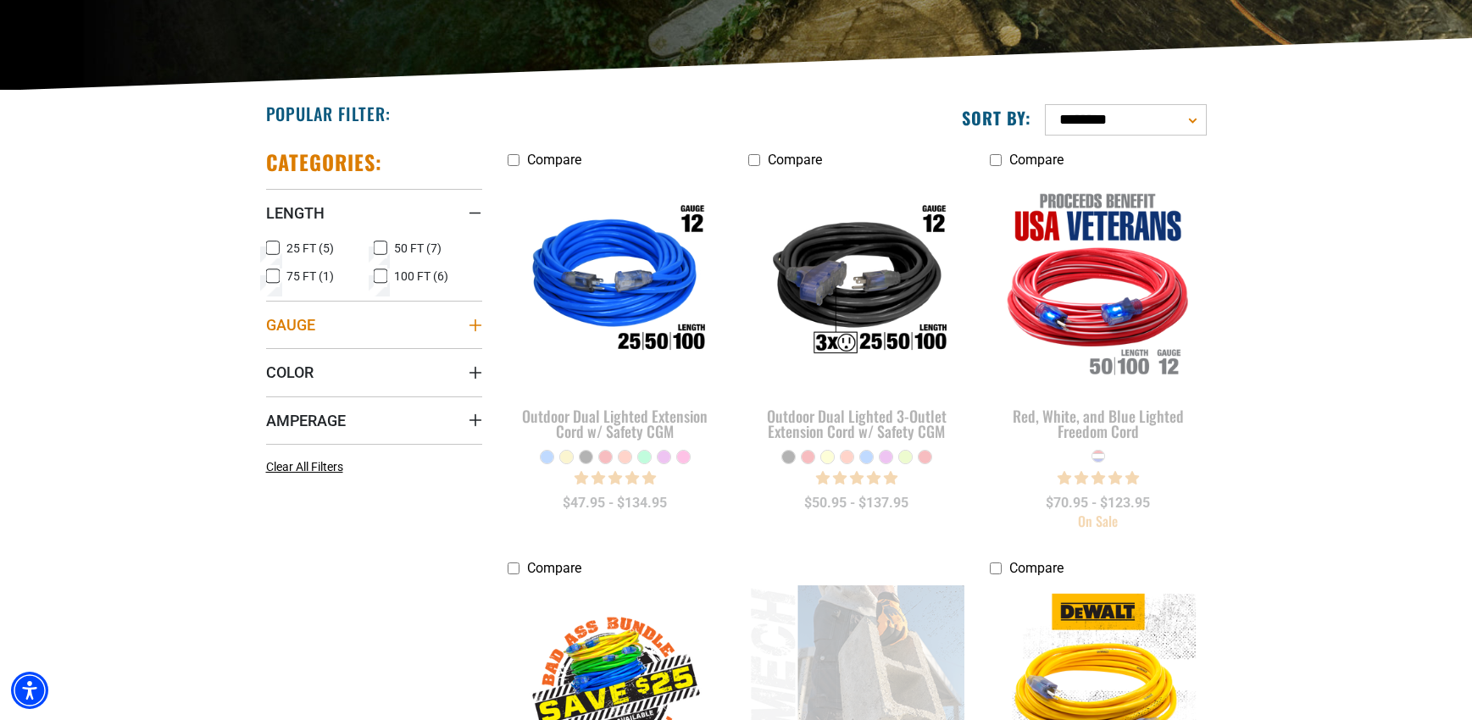
click at [375, 320] on summary "Gauge" at bounding box center [374, 324] width 216 height 47
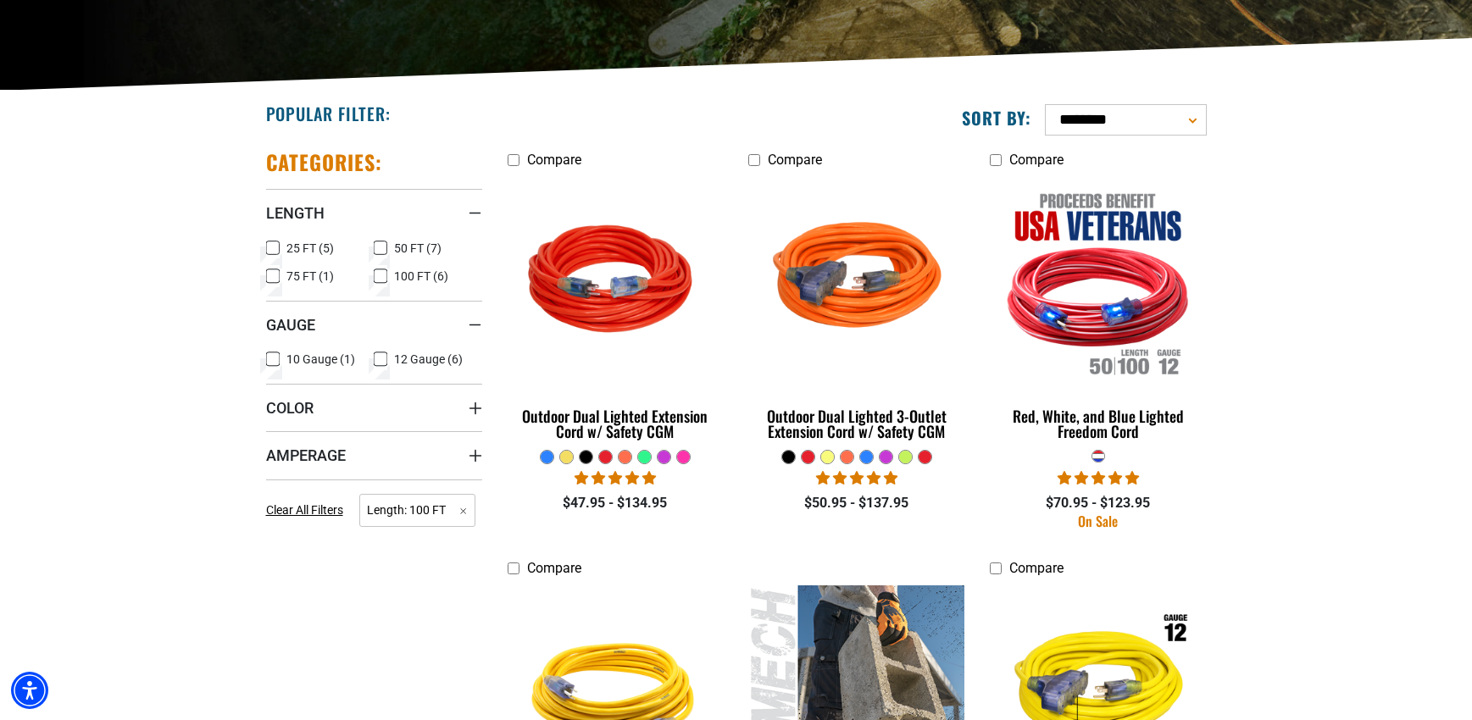
click at [409, 357] on span "12 Gauge (6)" at bounding box center [428, 359] width 69 height 12
click at [464, 447] on summary "Amperage" at bounding box center [374, 454] width 216 height 47
click at [203, 451] on section "**********" at bounding box center [736, 733] width 1472 height 1284
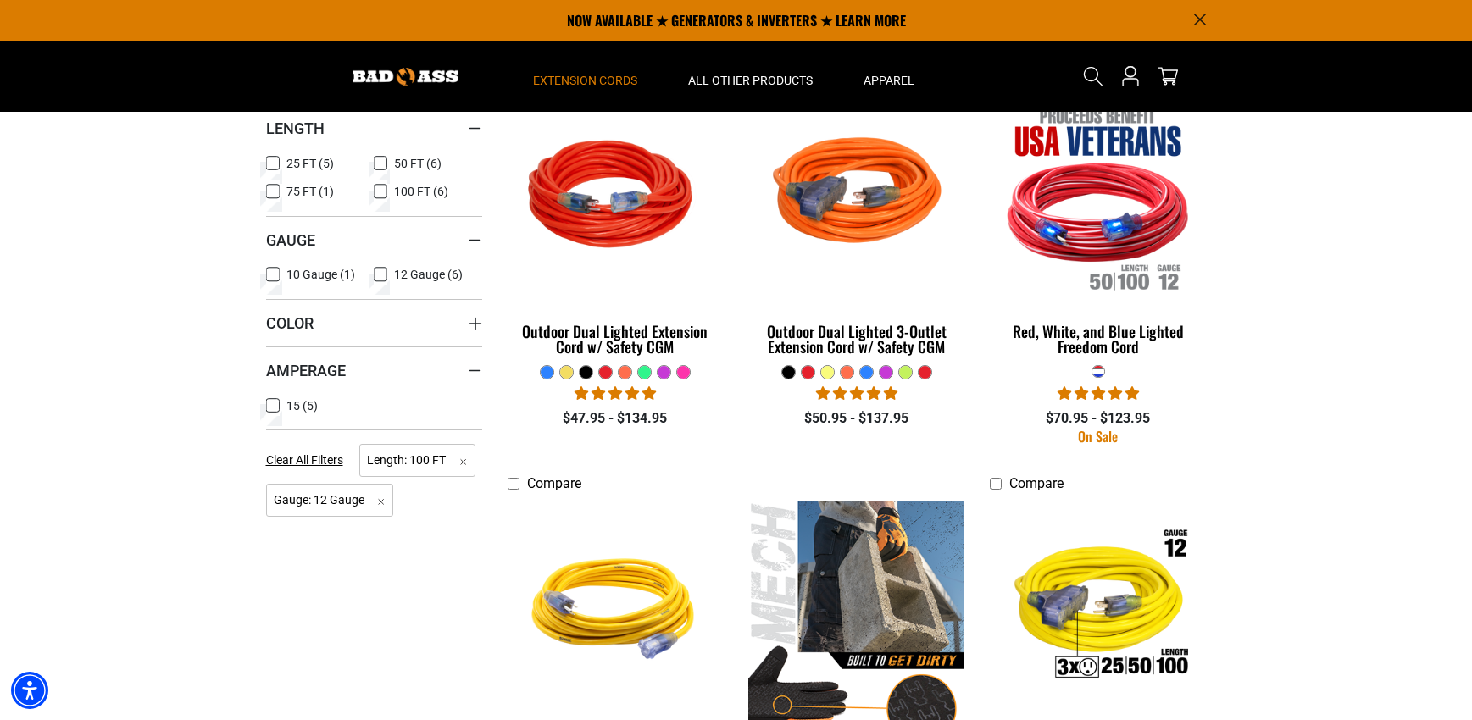
scroll to position [339, 0]
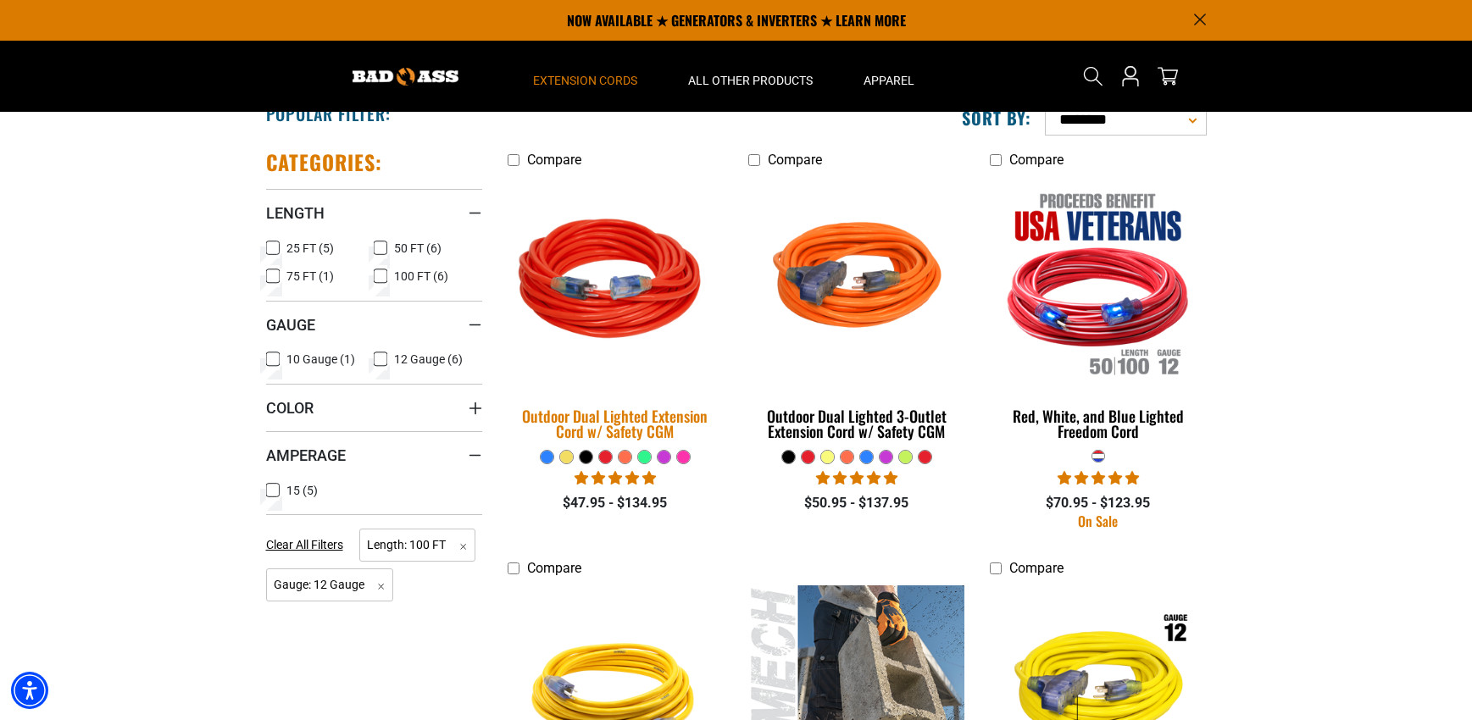
click at [622, 419] on div "Outdoor Dual Lighted Extension Cord w/ Safety CGM" at bounding box center [616, 424] width 216 height 31
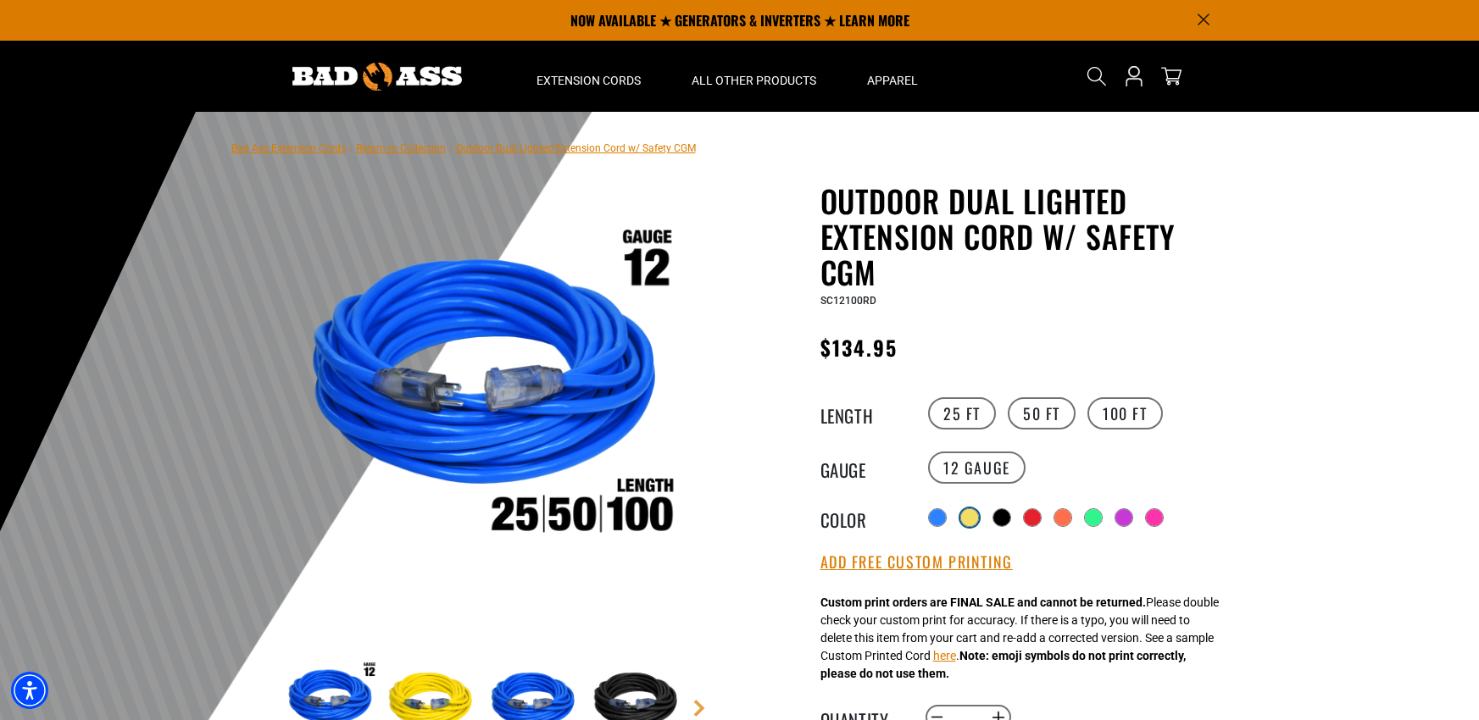
click at [969, 516] on div at bounding box center [969, 517] width 17 height 17
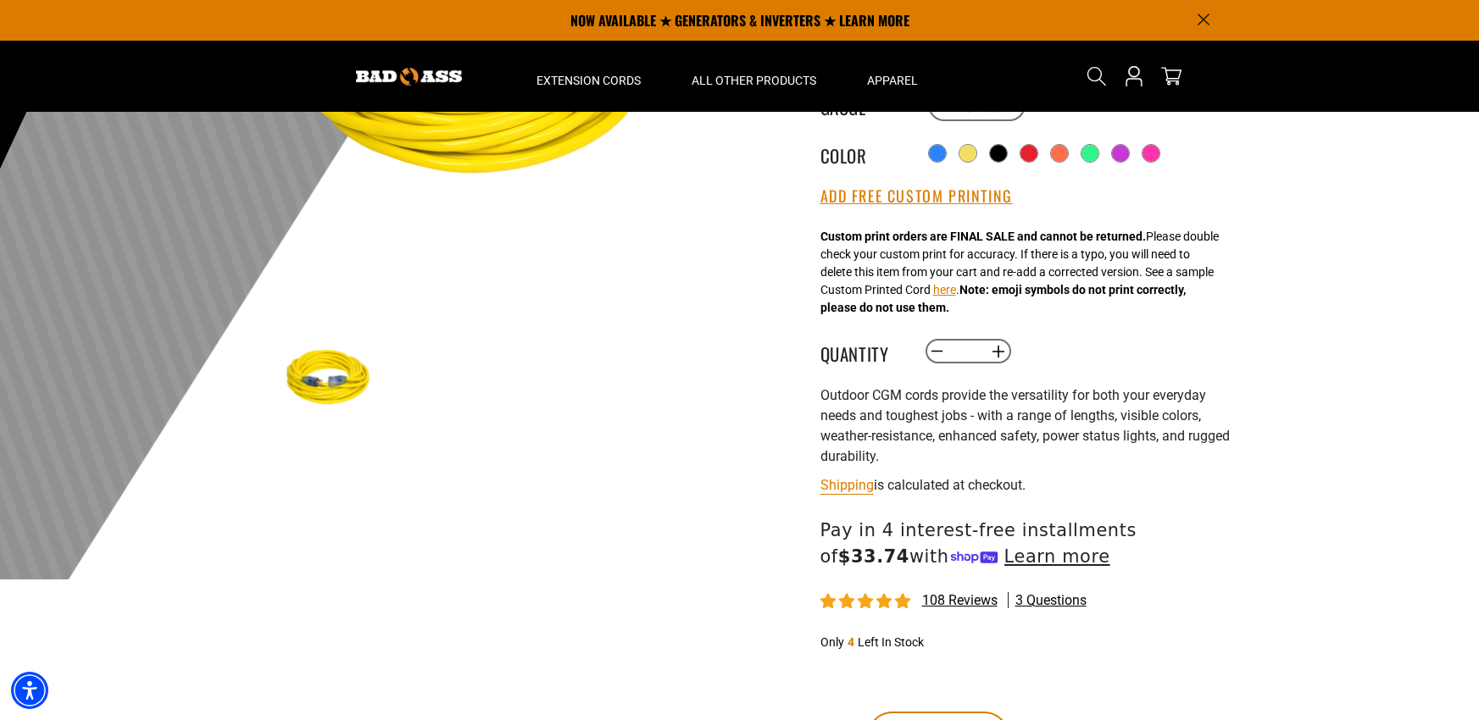
scroll to position [170, 0]
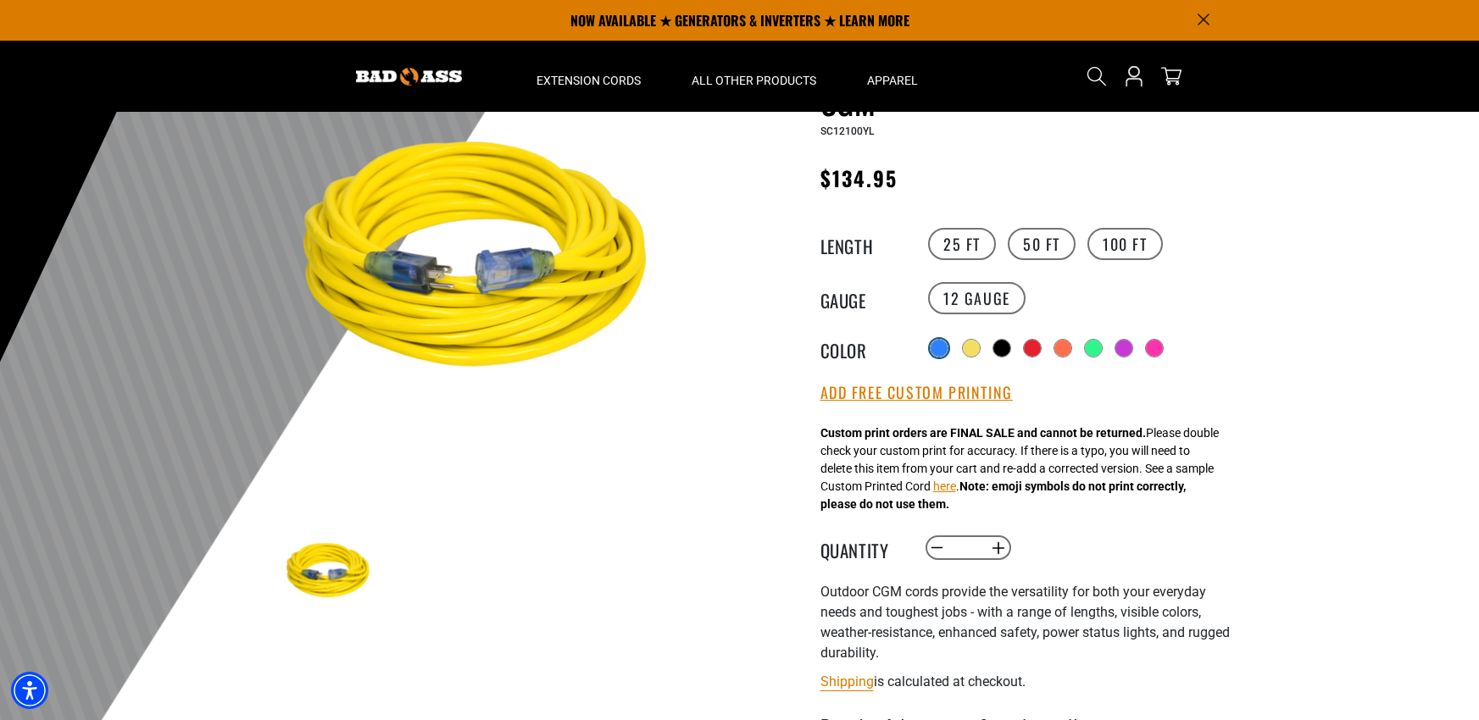
click at [937, 349] on div at bounding box center [939, 348] width 17 height 17
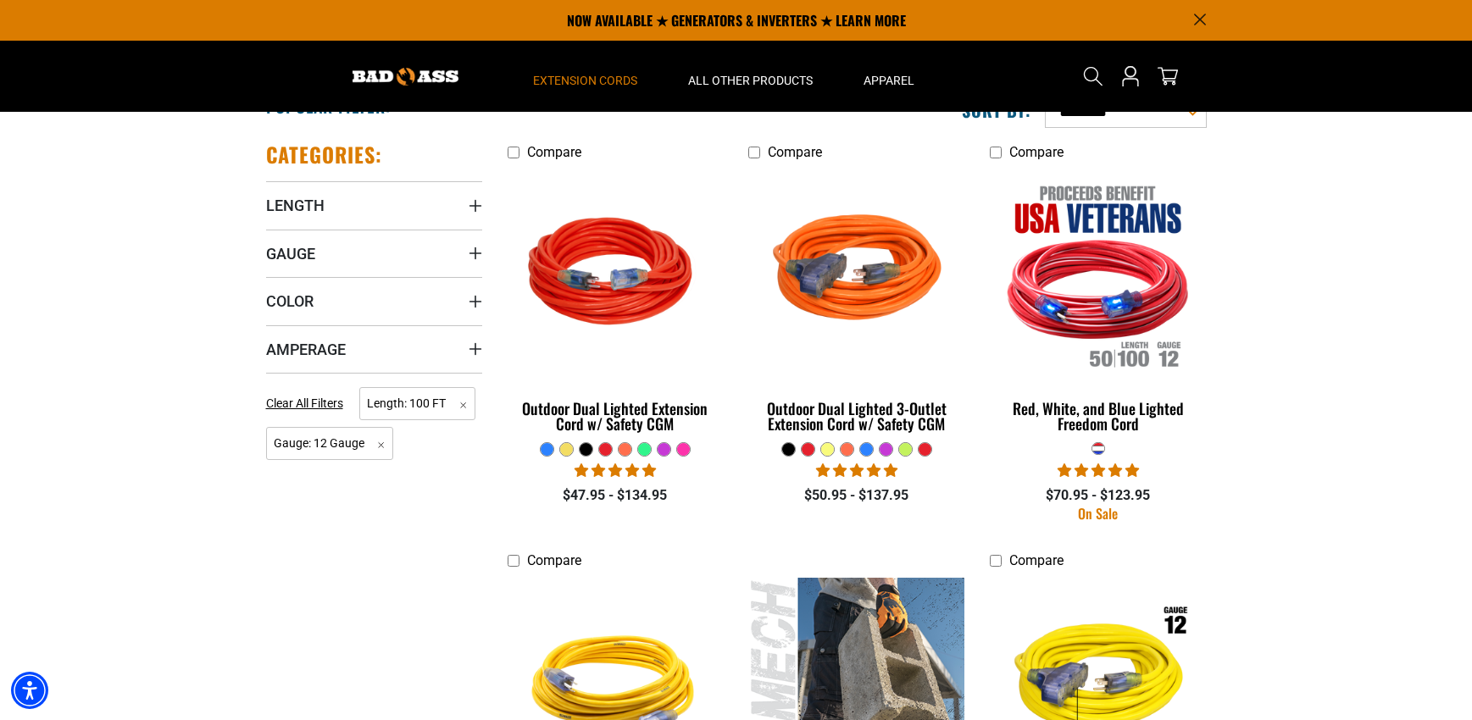
scroll to position [339, 0]
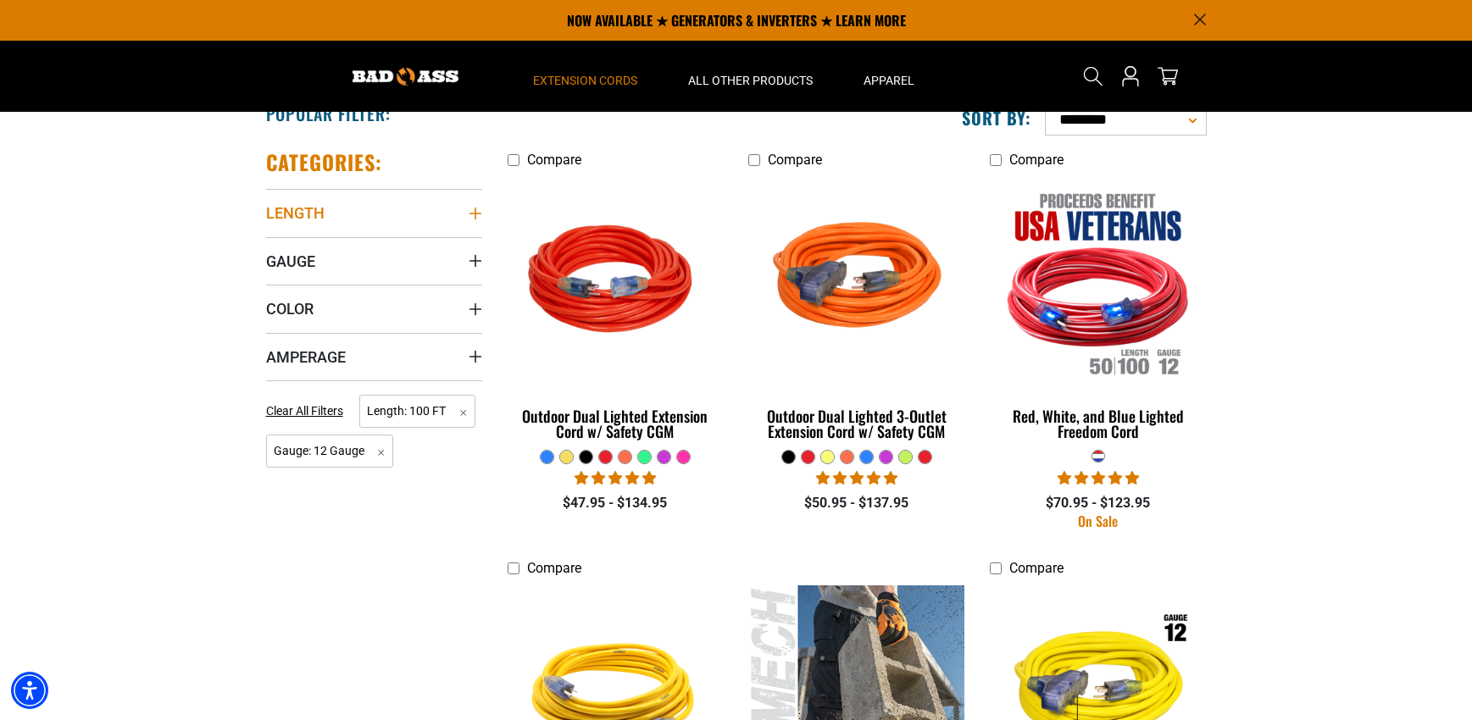
click at [466, 215] on summary "Length" at bounding box center [374, 212] width 216 height 47
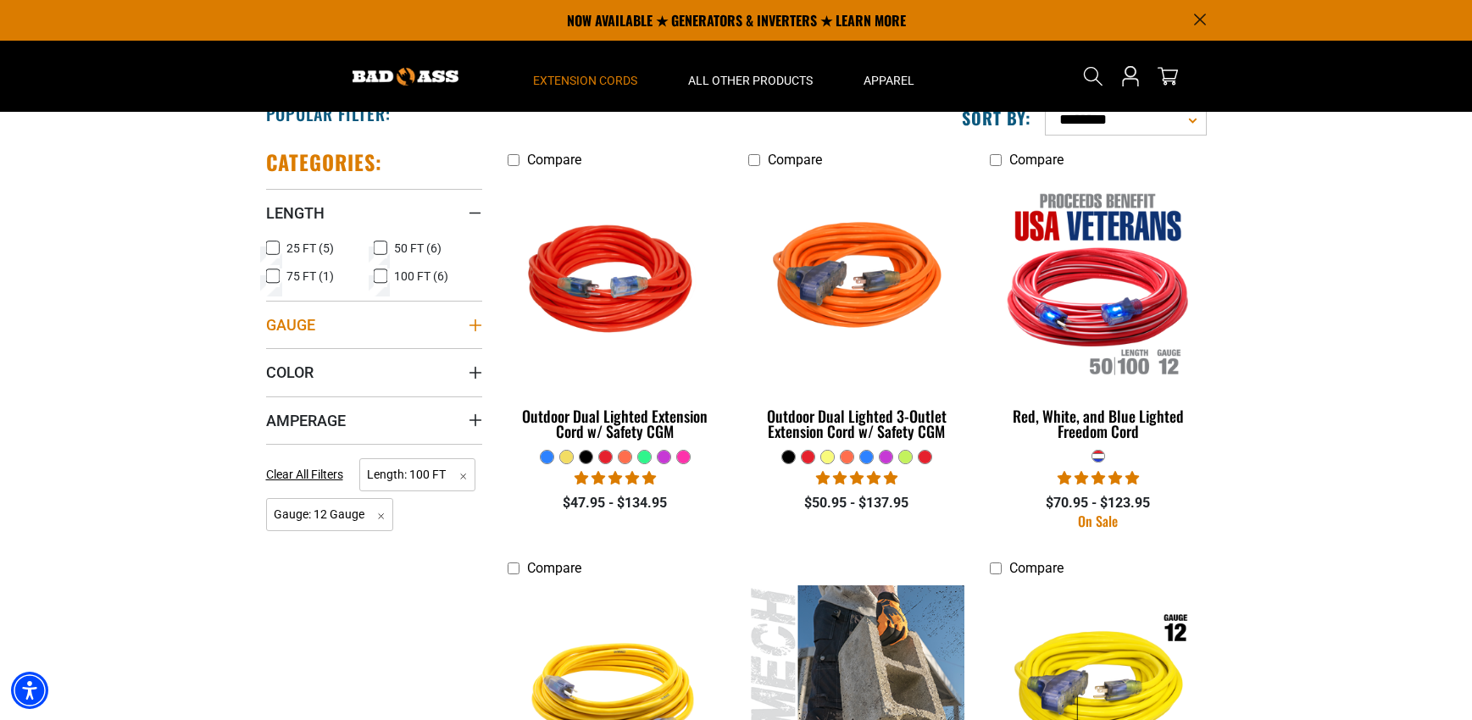
click at [394, 341] on summary "Gauge" at bounding box center [374, 324] width 216 height 47
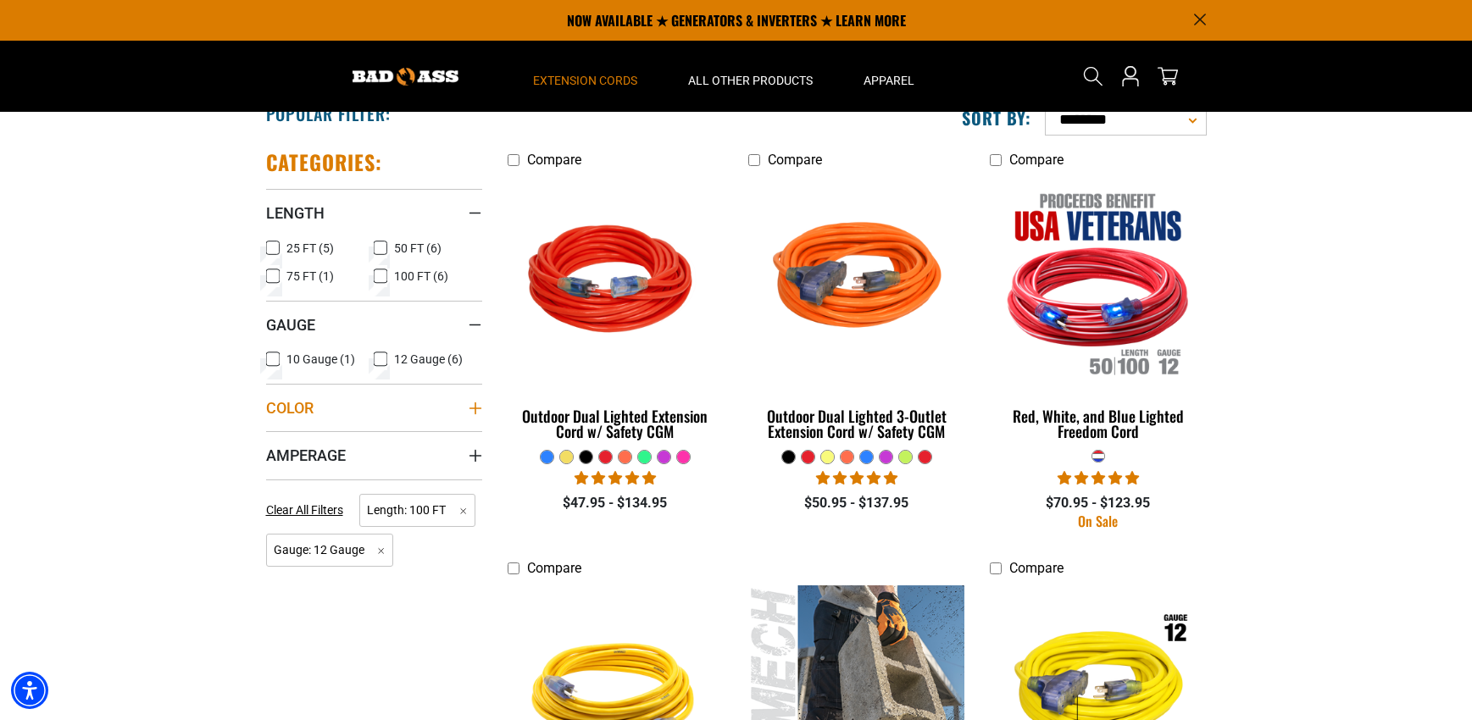
click at [401, 402] on summary "Color" at bounding box center [374, 407] width 216 height 47
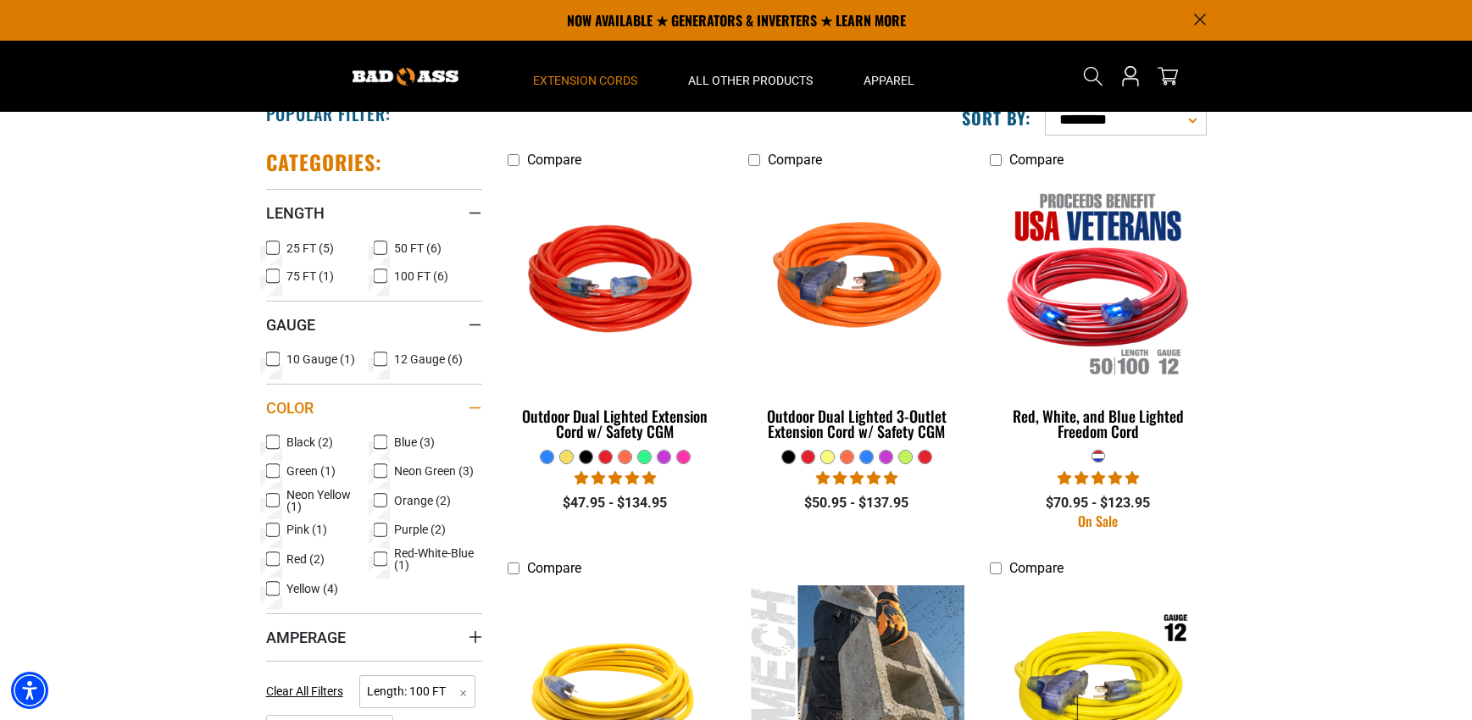
click at [401, 402] on summary "Color" at bounding box center [374, 407] width 216 height 47
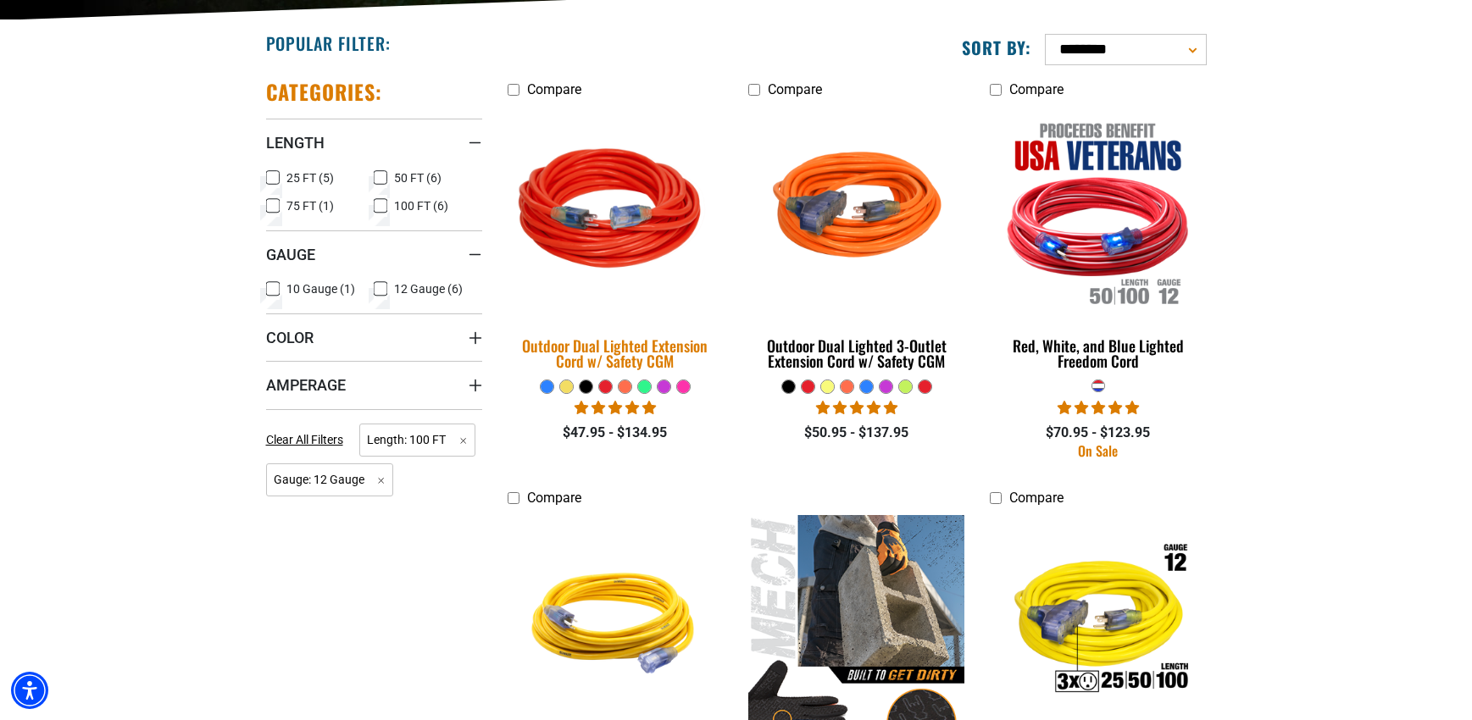
scroll to position [424, 0]
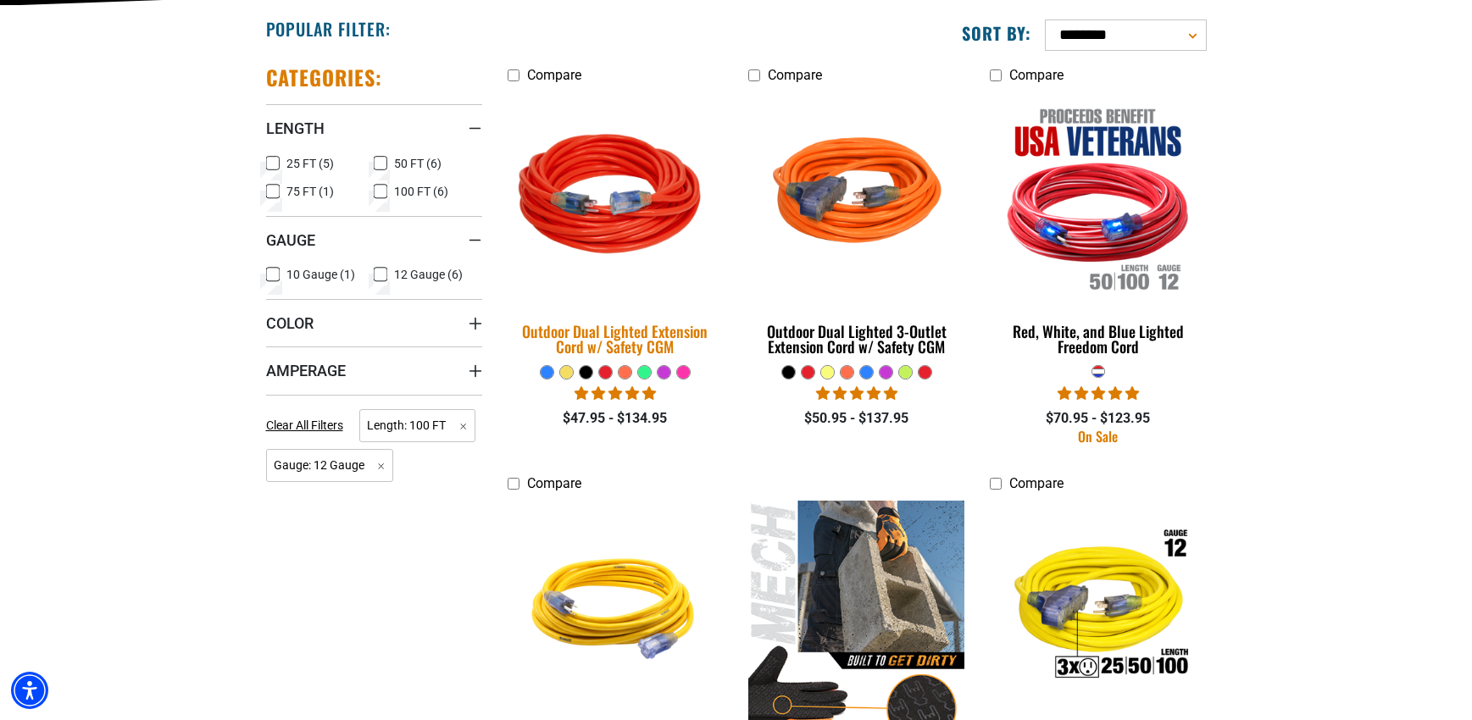
click at [621, 339] on div "Outdoor Dual Lighted Extension Cord w/ Safety CGM" at bounding box center [616, 339] width 216 height 31
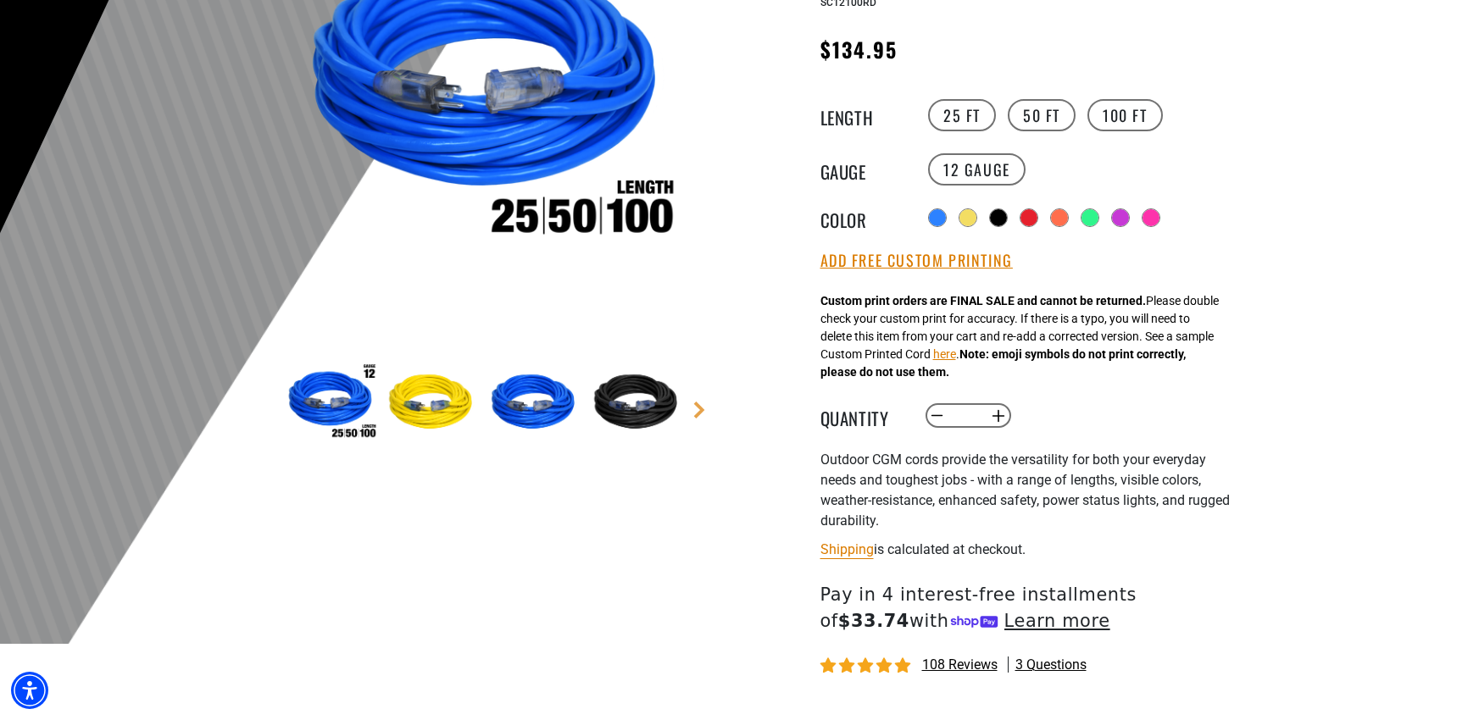
scroll to position [339, 0]
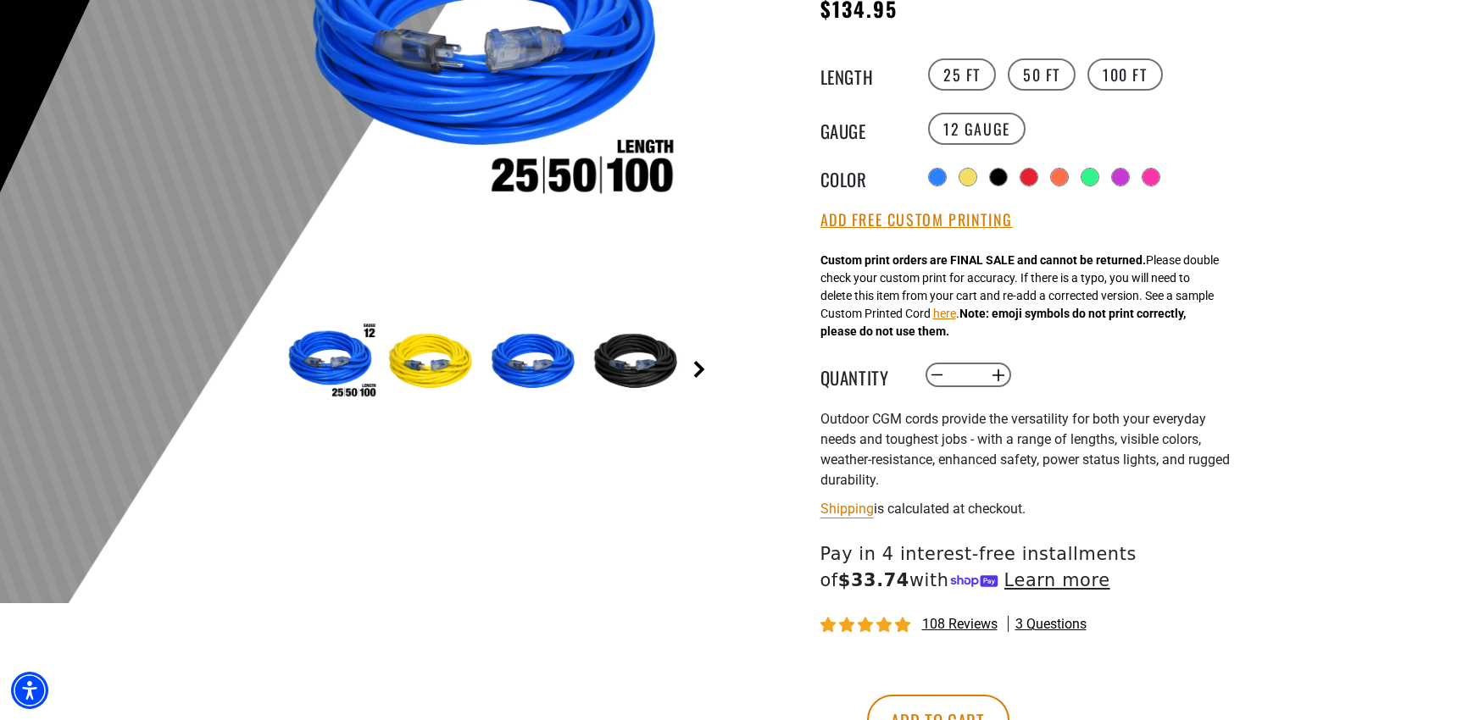
click at [703, 373] on link "Next" at bounding box center [699, 369] width 17 height 17
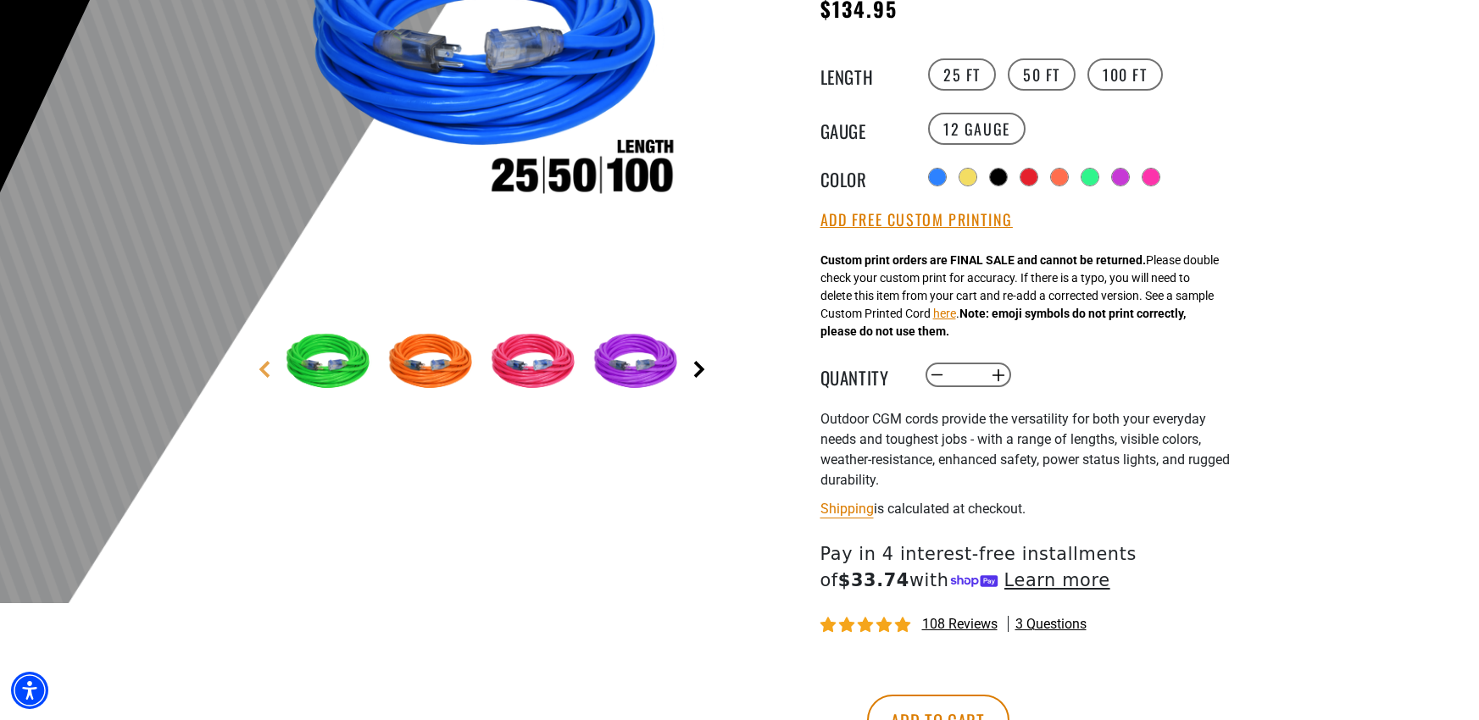
click at [696, 370] on link "Next" at bounding box center [699, 369] width 17 height 17
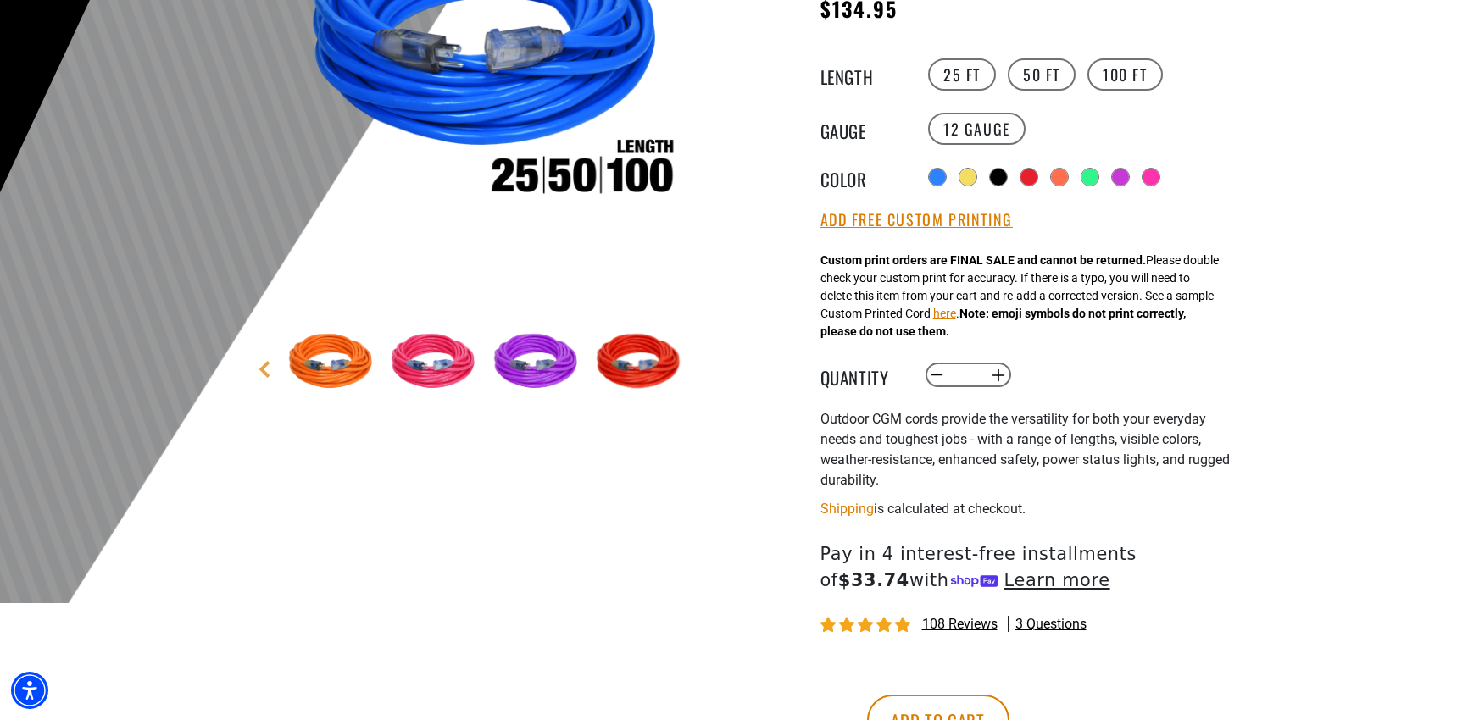
drag, startPoint x: 696, startPoint y: 360, endPoint x: 709, endPoint y: 321, distance: 41.0
click at [709, 321] on main-product-gallery "1 of 9 Next" at bounding box center [485, 172] width 483 height 656
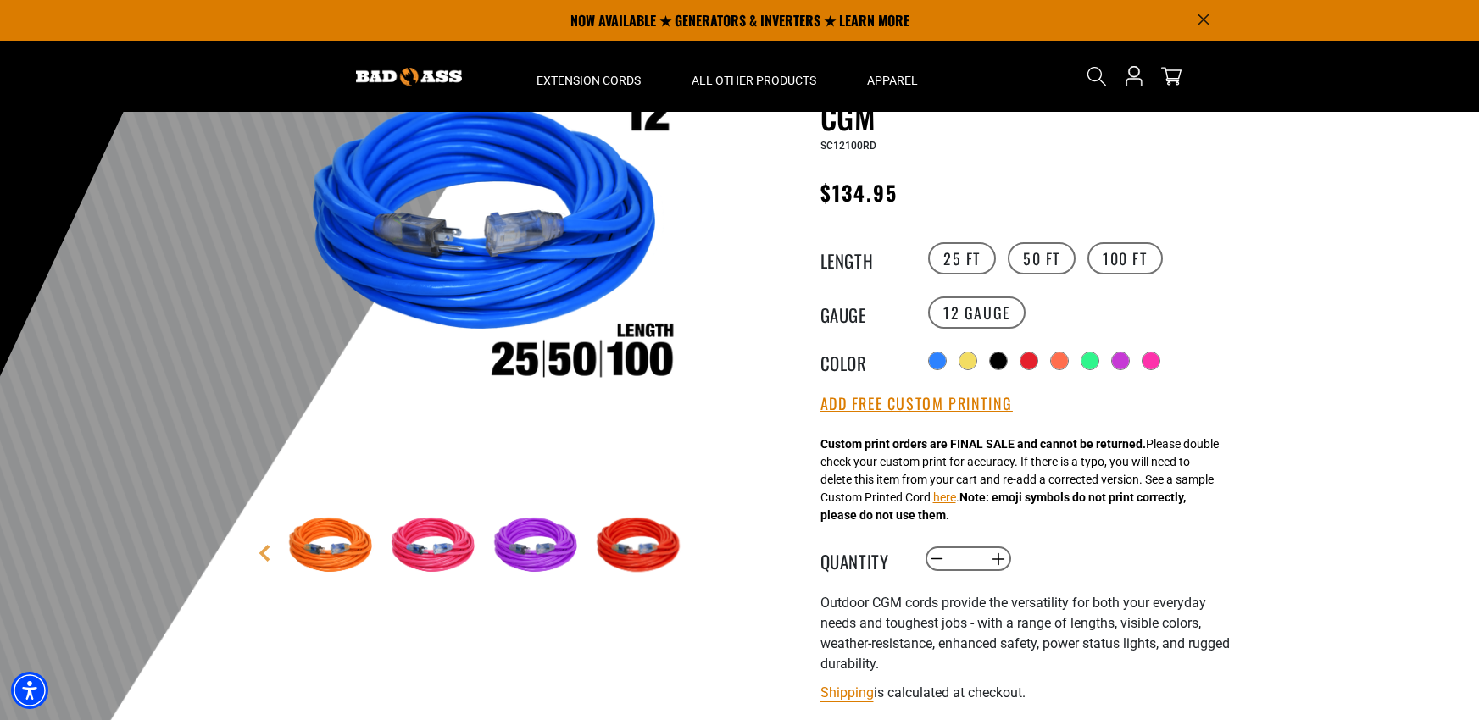
scroll to position [85, 0]
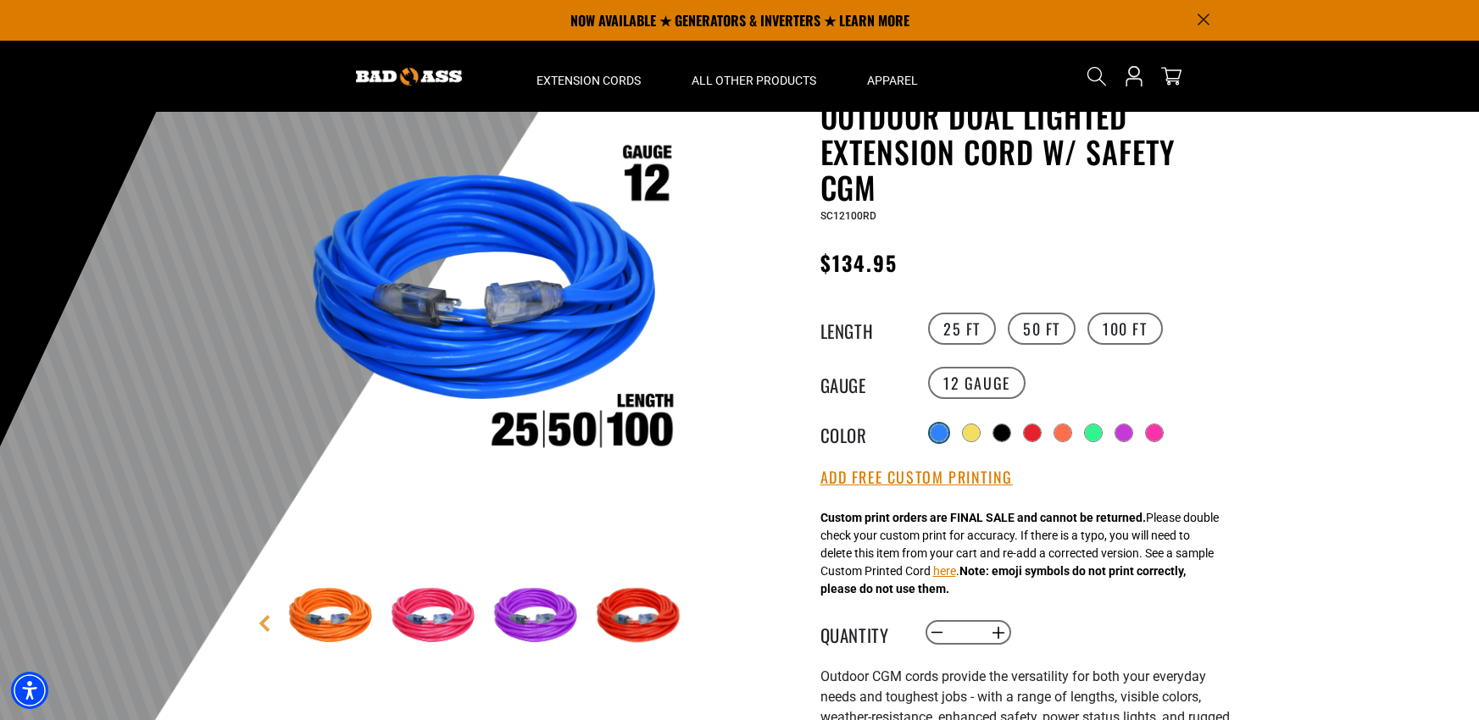
click at [935, 428] on div at bounding box center [939, 433] width 17 height 17
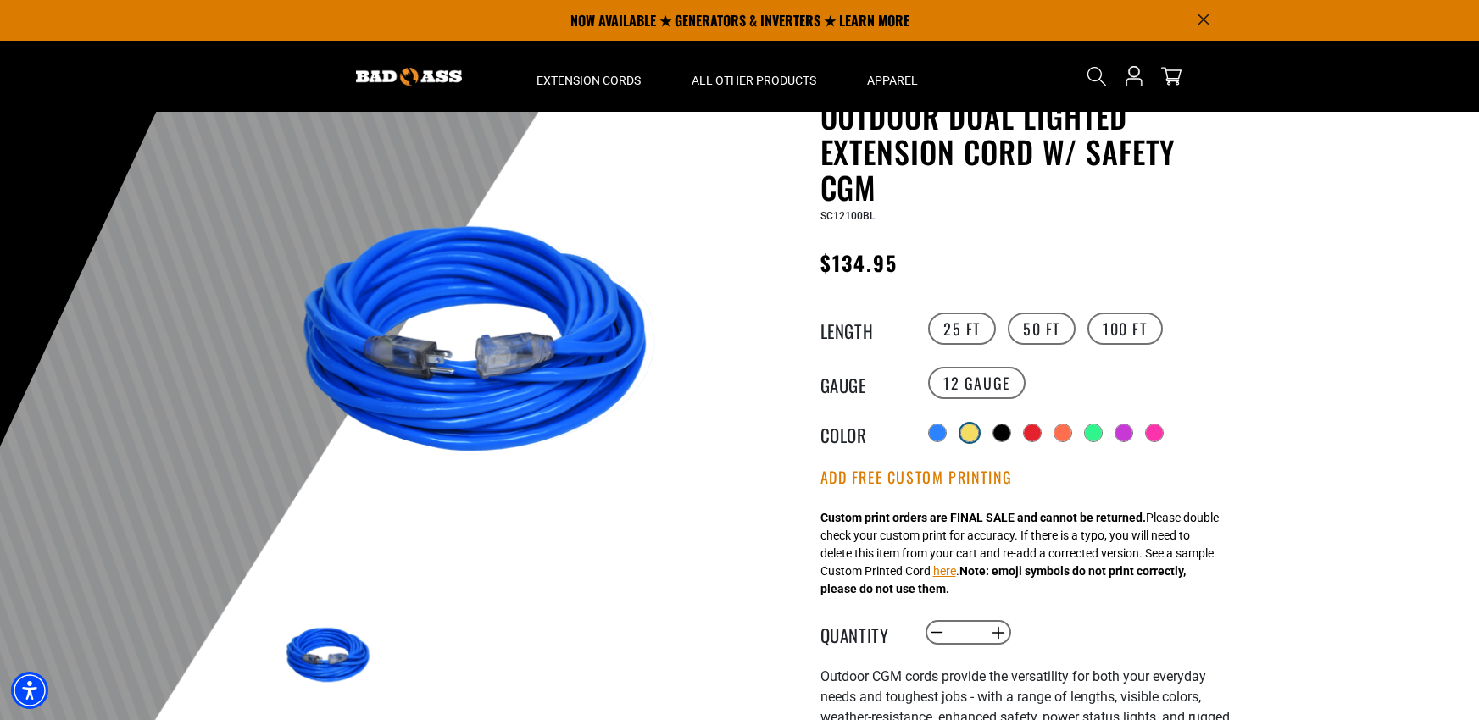
click at [978, 432] on div at bounding box center [969, 433] width 17 height 17
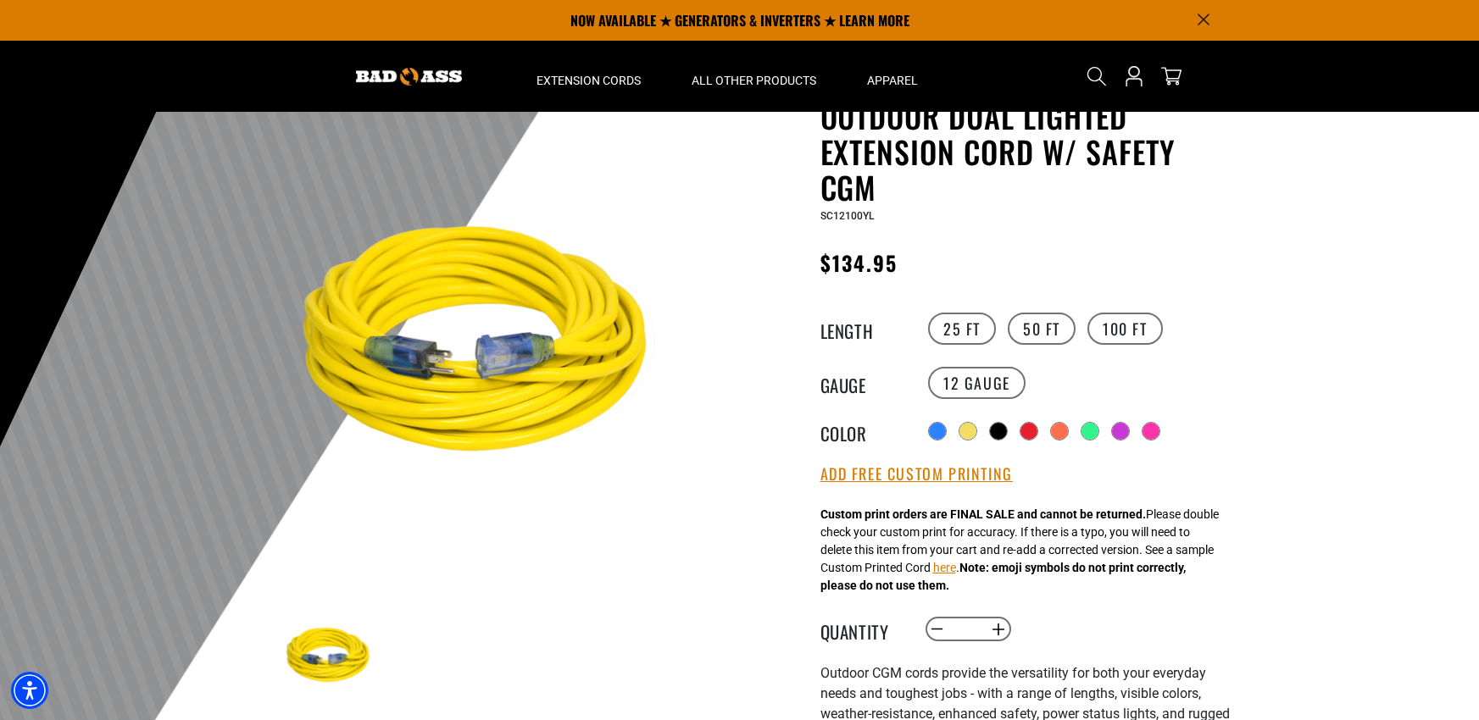
drag, startPoint x: 981, startPoint y: 432, endPoint x: 752, endPoint y: 477, distance: 234.0
click at [753, 477] on div "Outdoor Dual Lighted Extension Cord w/ Safety CGM Outdoor Dual Lighted Extensio…" at bounding box center [994, 607] width 483 height 1019
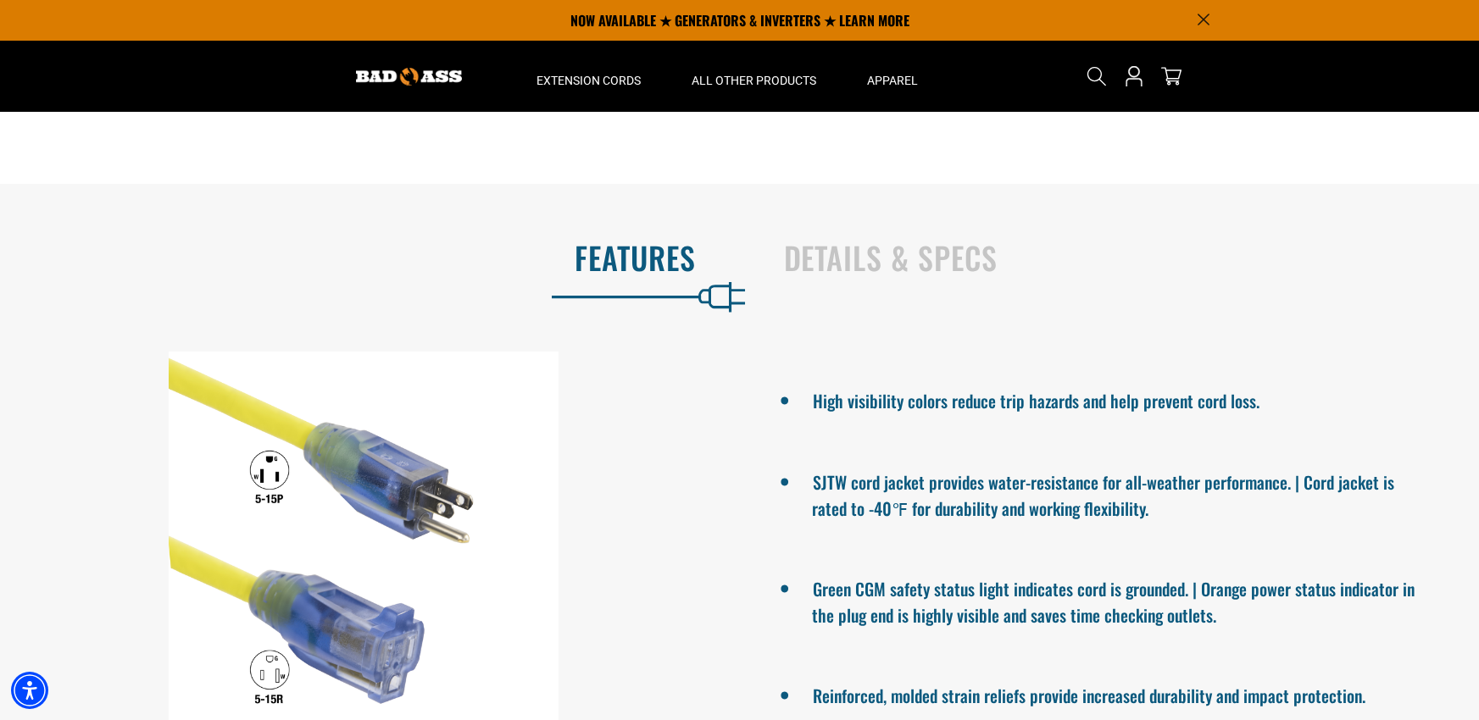
scroll to position [1017, 0]
click at [851, 273] on h2 "Details & Specs" at bounding box center [1114, 259] width 660 height 36
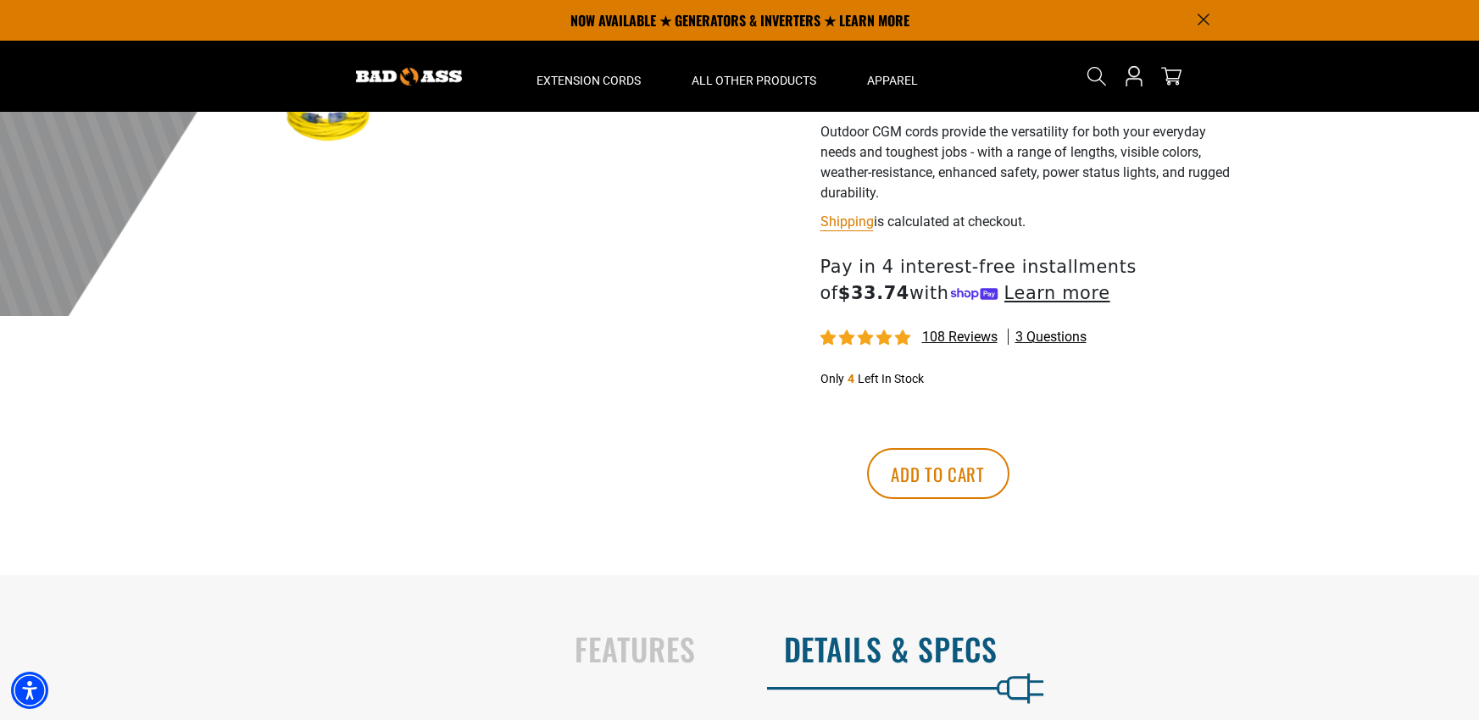
scroll to position [509, 0]
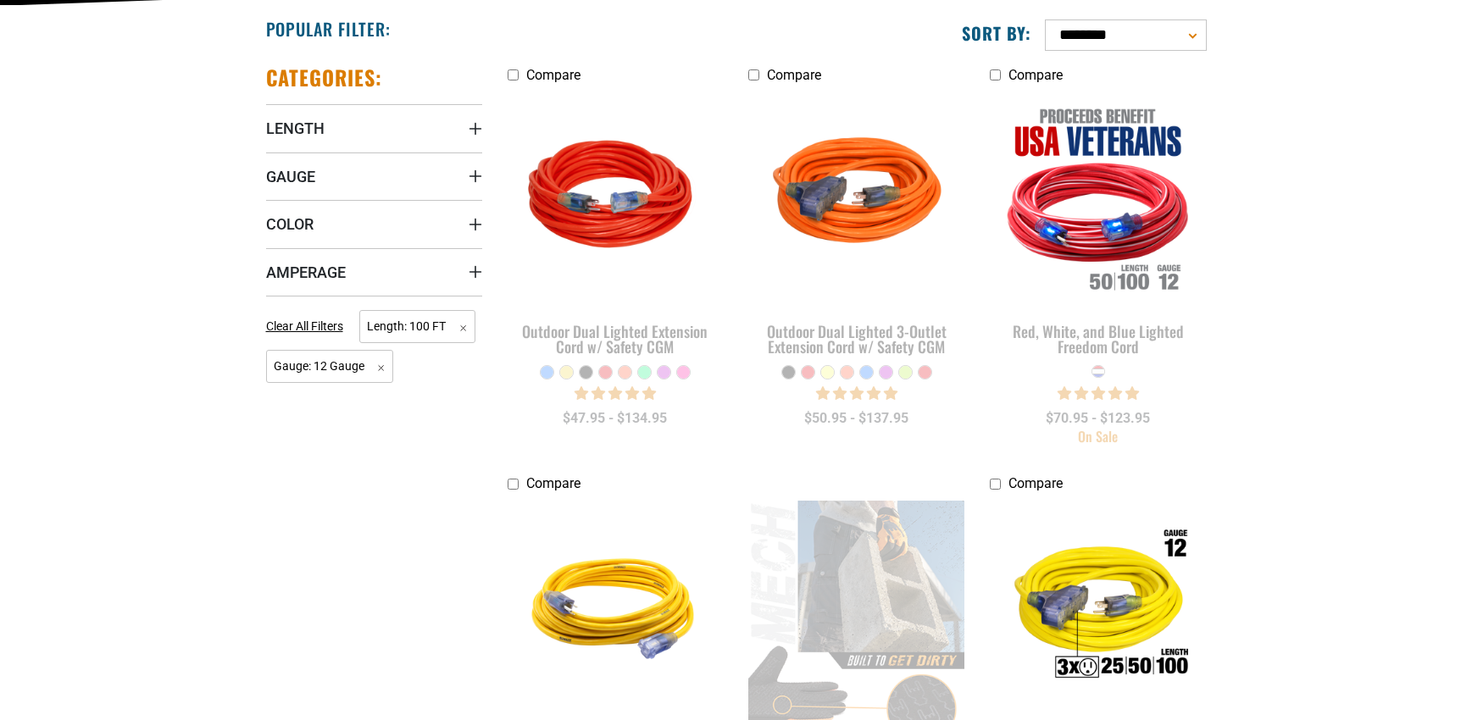
scroll to position [339, 0]
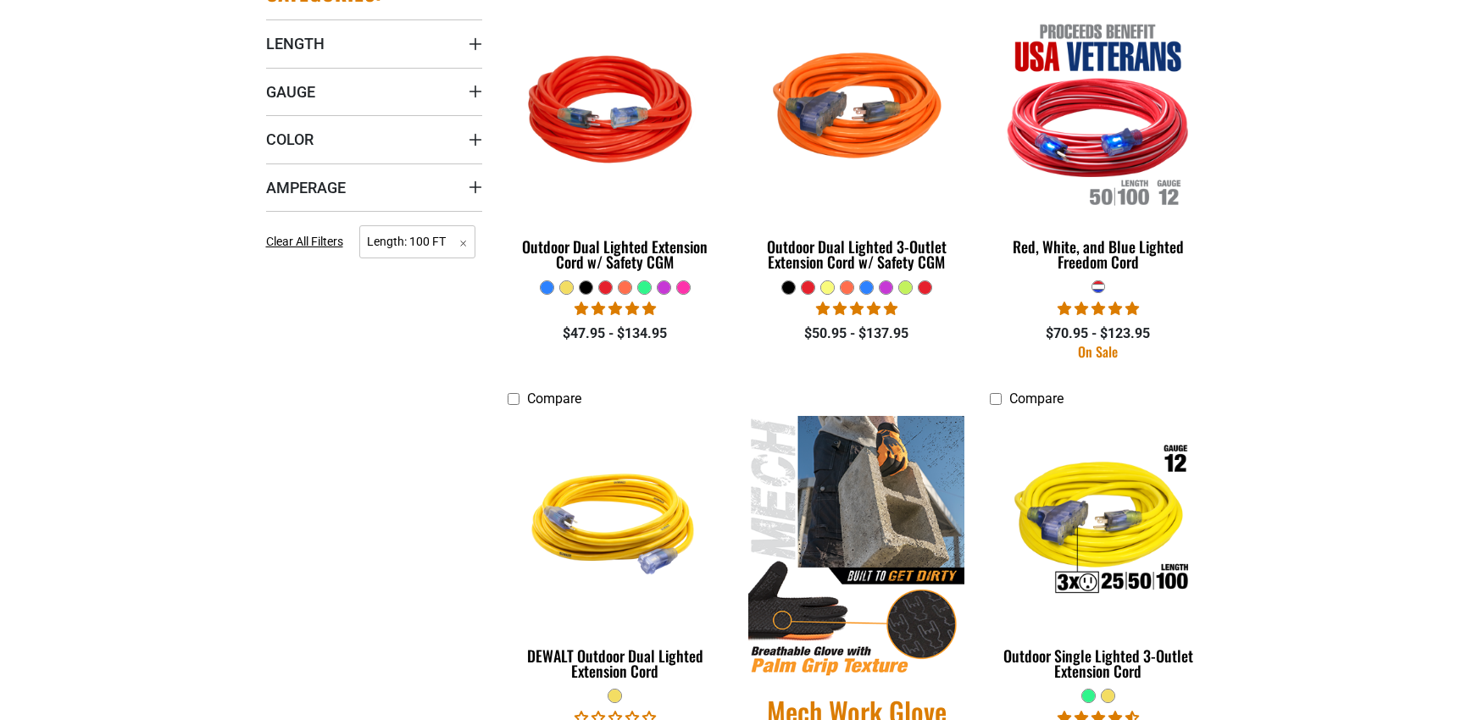
scroll to position [424, 0]
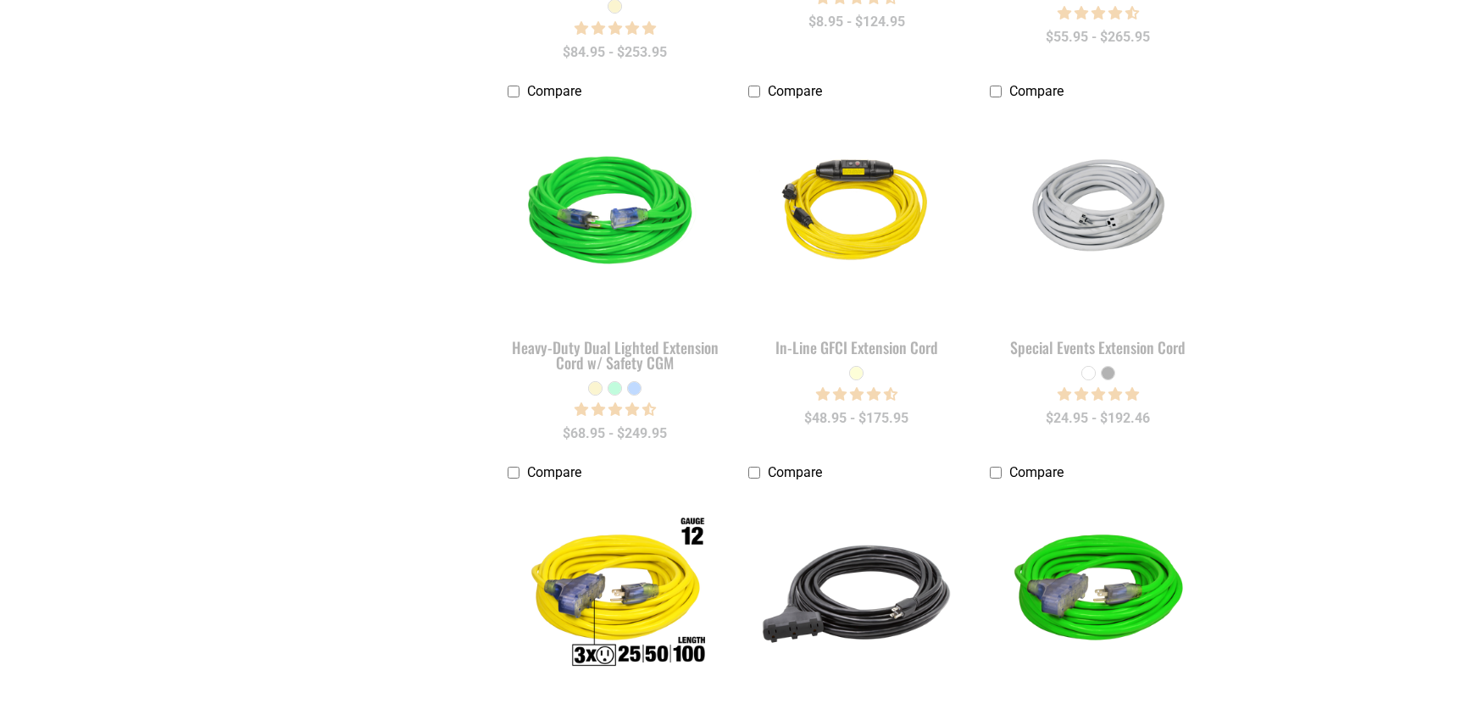
scroll to position [339, 0]
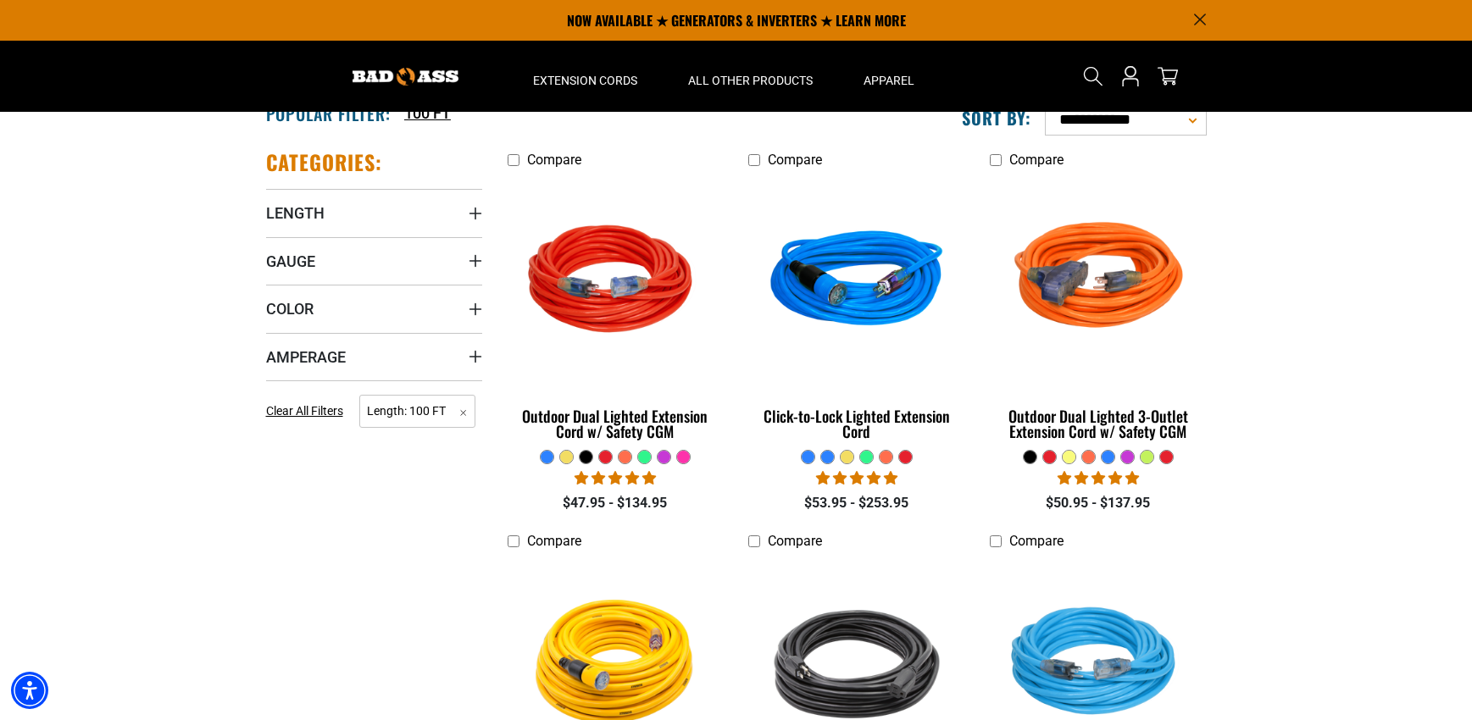
scroll to position [170, 0]
